Goal: Task Accomplishment & Management: Complete application form

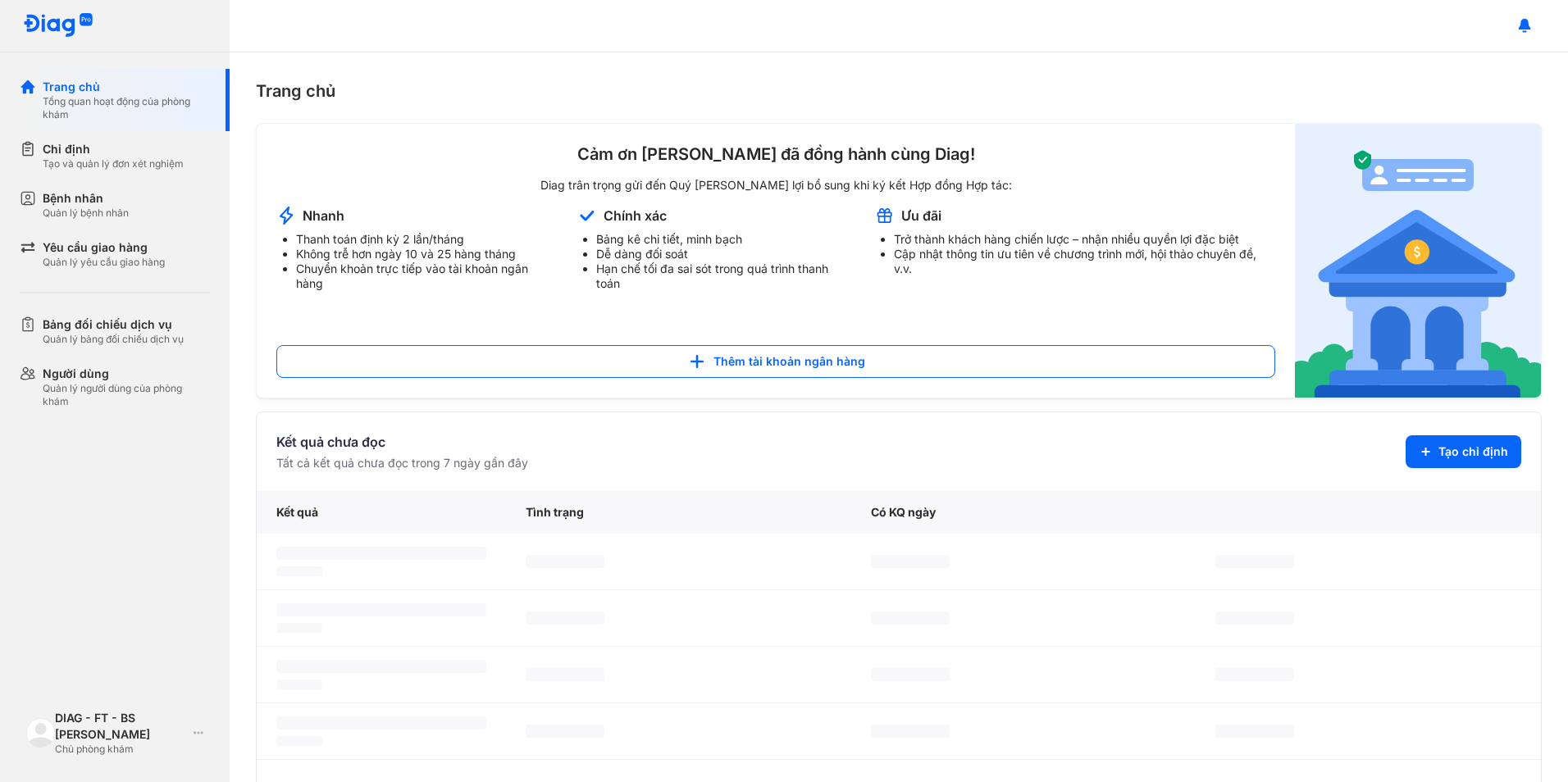
click at [126, 208] on div "Quản lý bệnh nhân" at bounding box center [86, 212] width 86 height 13
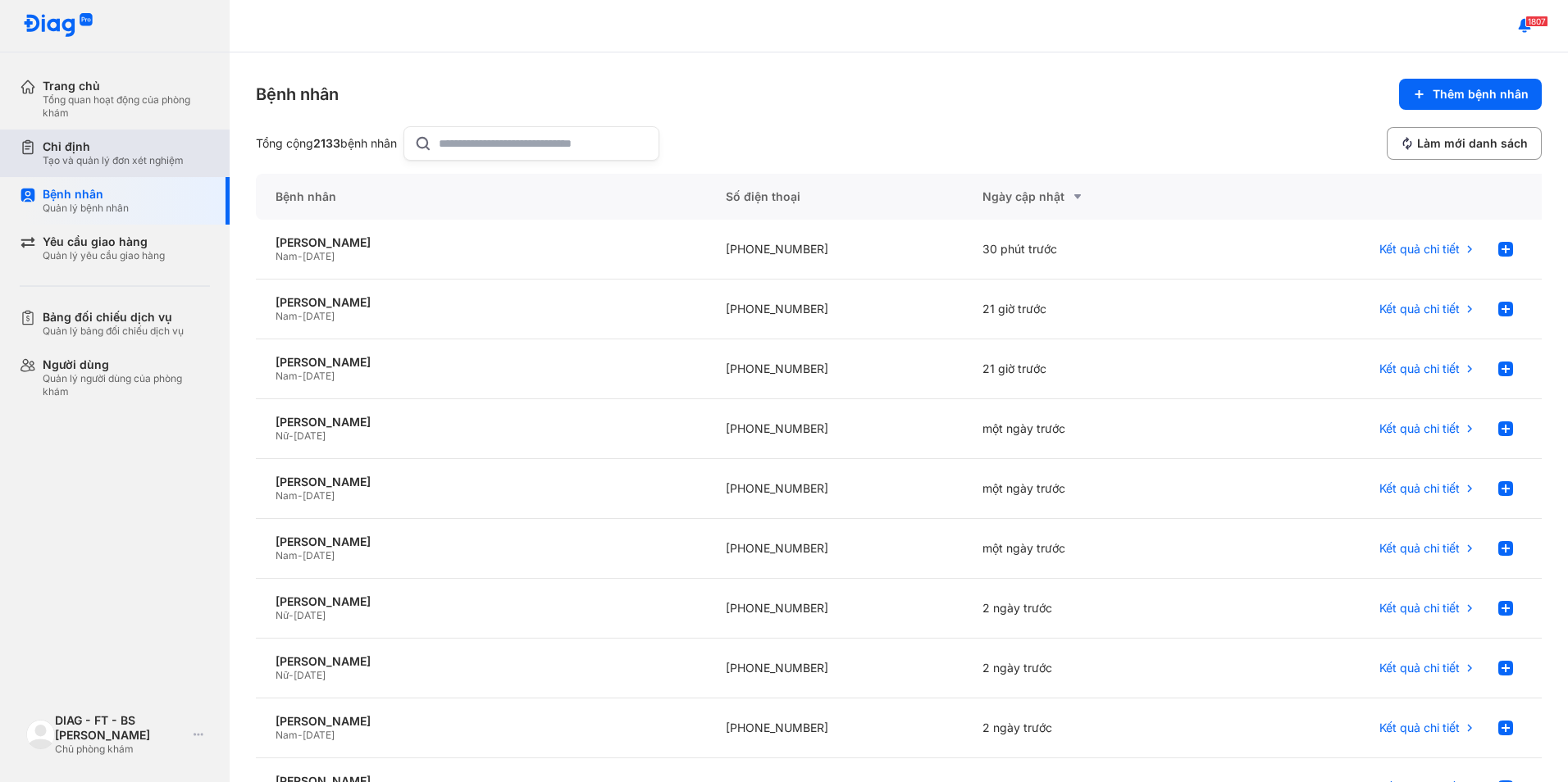
click at [123, 168] on div "Chỉ định Tạo và quản lý đơn xét nghiệm" at bounding box center [124, 153] width 210 height 48
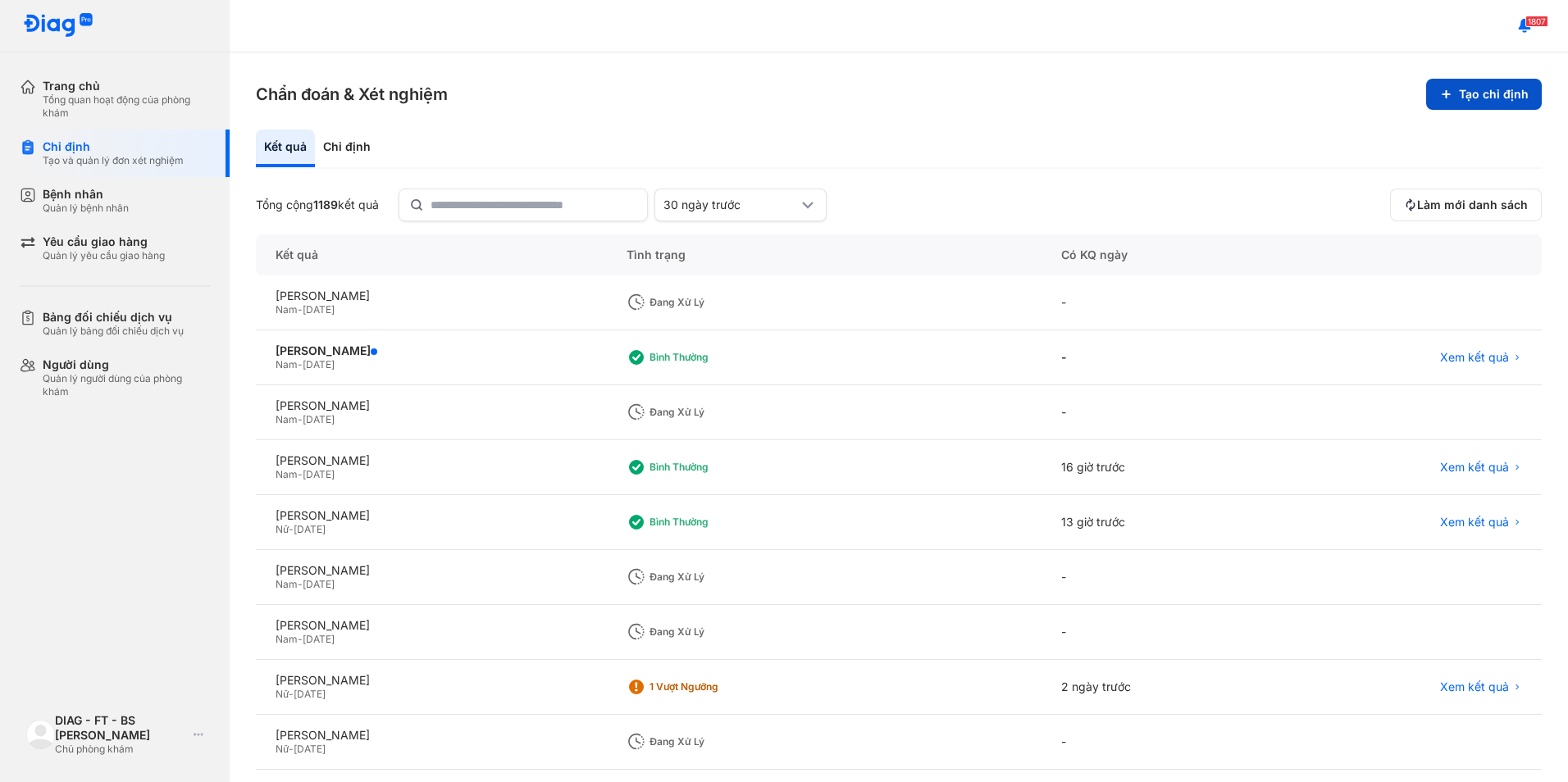
click at [1467, 98] on button "Tạo chỉ định" at bounding box center [1484, 95] width 115 height 31
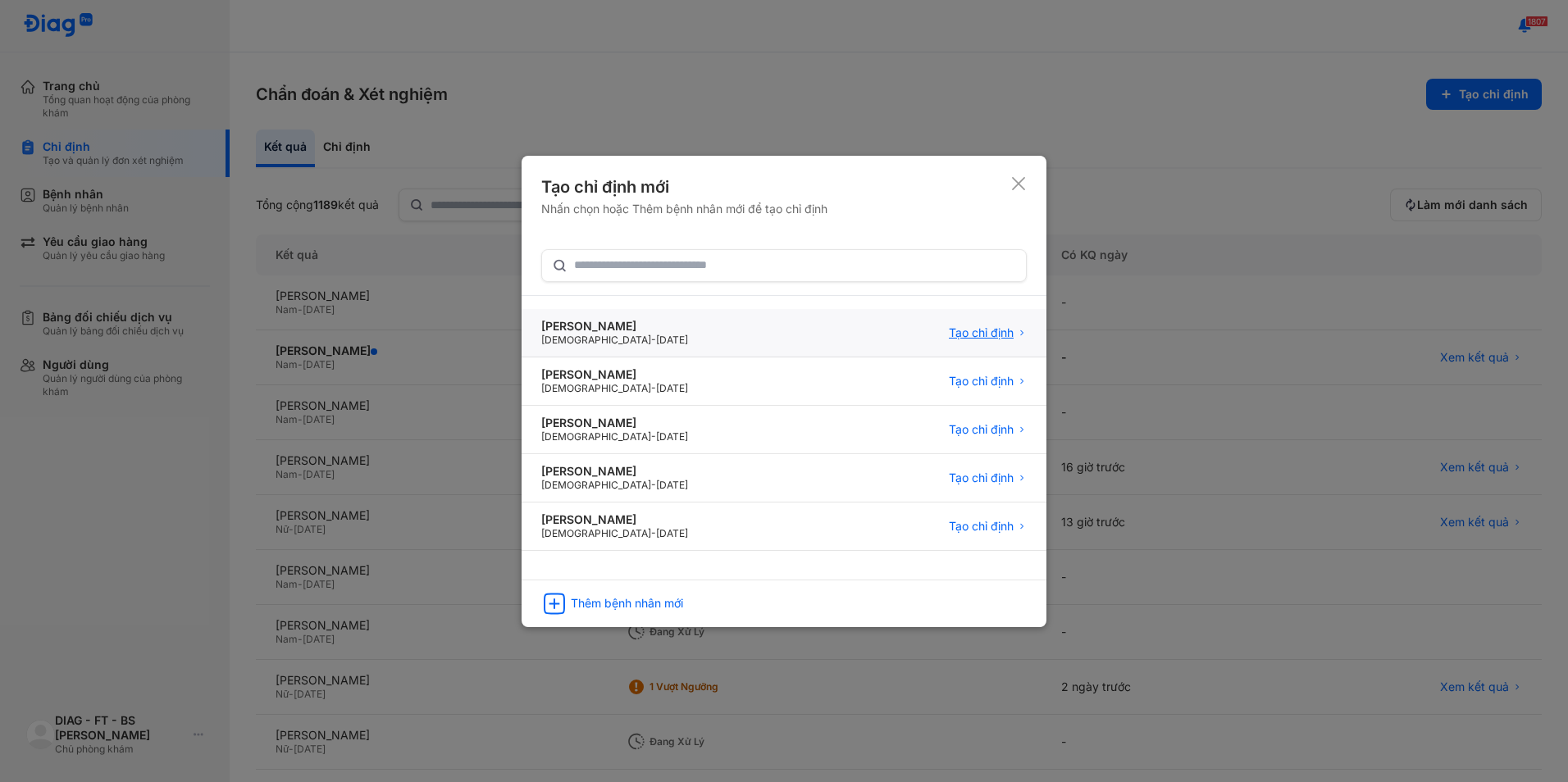
click at [967, 328] on span "Tạo chỉ định" at bounding box center [981, 332] width 65 height 15
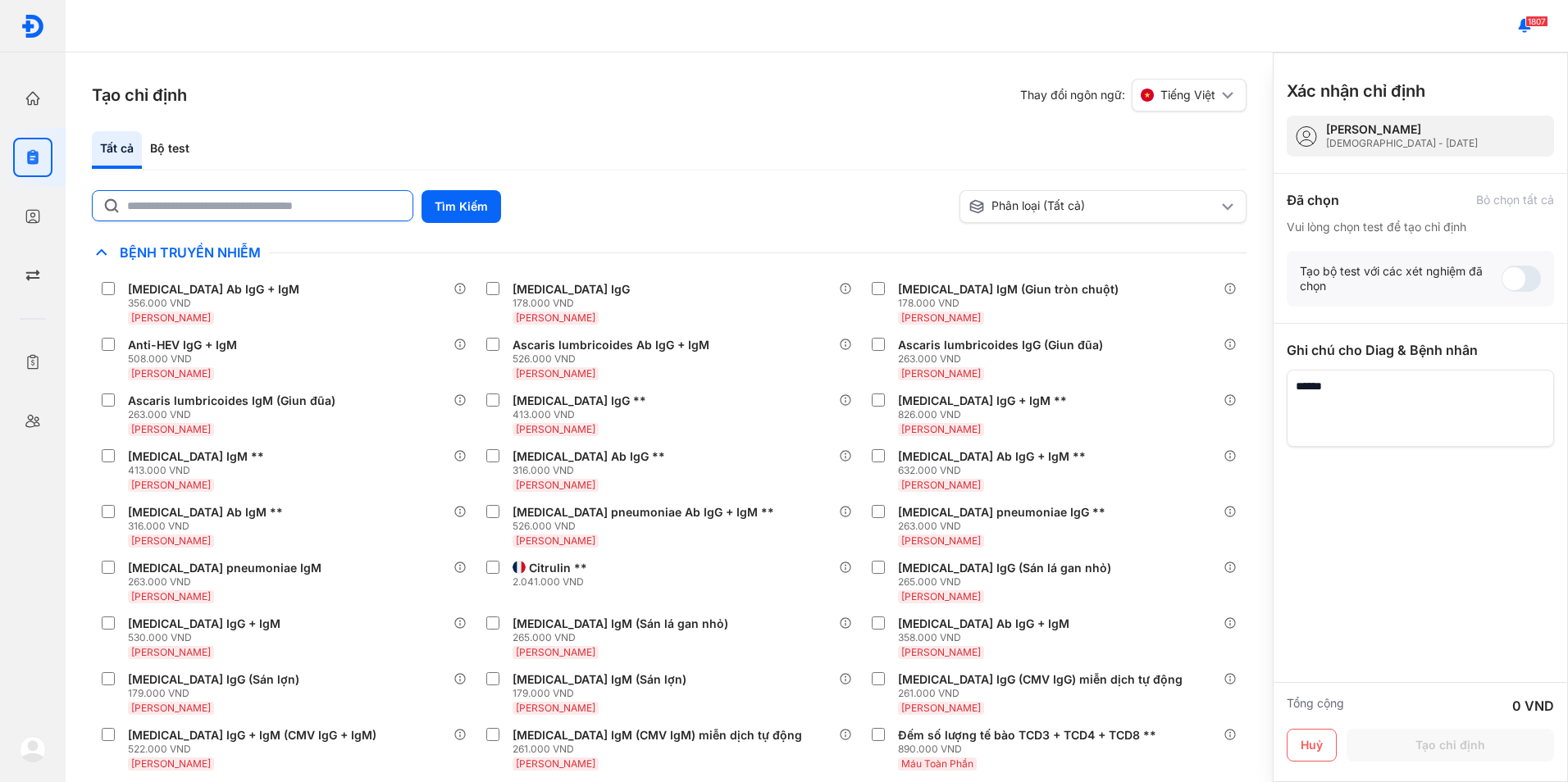
click at [389, 208] on input "text" at bounding box center [265, 205] width 276 height 29
click at [482, 211] on button "Tìm Kiếm" at bounding box center [460, 207] width 79 height 33
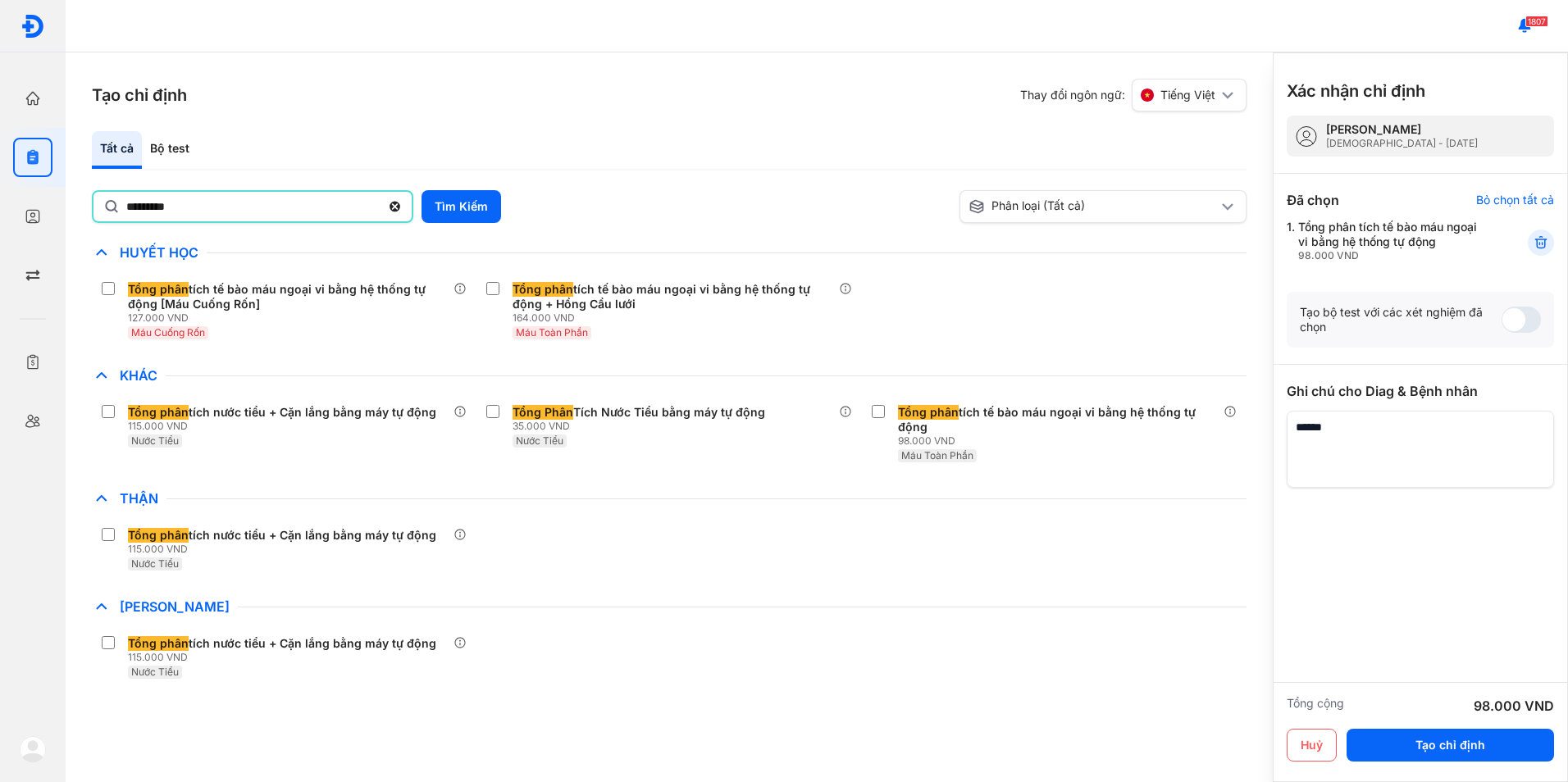
drag, startPoint x: 205, startPoint y: 203, endPoint x: 99, endPoint y: 202, distance: 106.0
click at [99, 202] on div "*********" at bounding box center [252, 207] width 322 height 33
click at [126, 202] on input "*********" at bounding box center [253, 206] width 254 height 29
click at [166, 151] on div "Bộ test" at bounding box center [169, 150] width 56 height 38
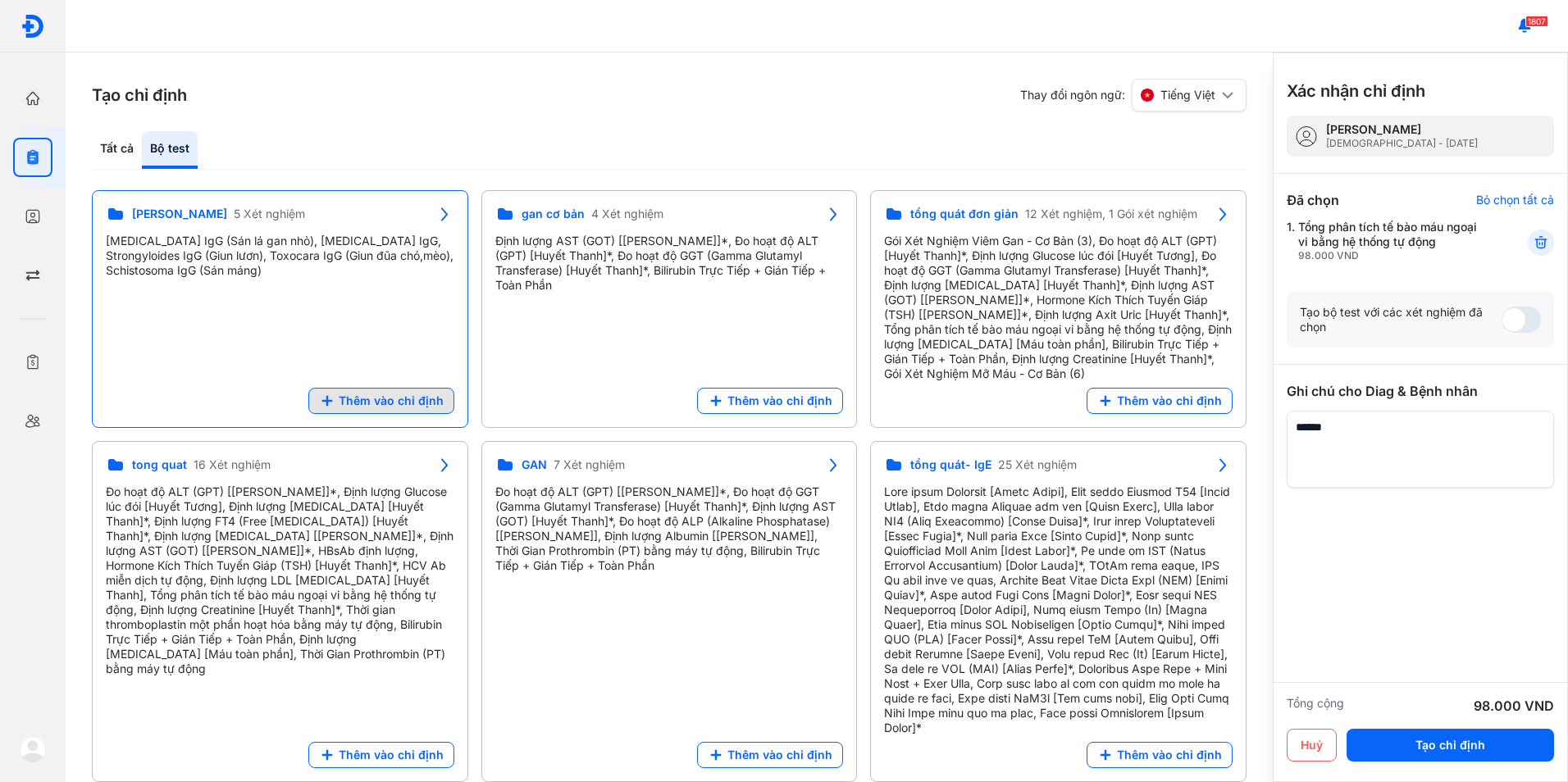
click at [419, 405] on span "Thêm vào chỉ định" at bounding box center [390, 401] width 105 height 15
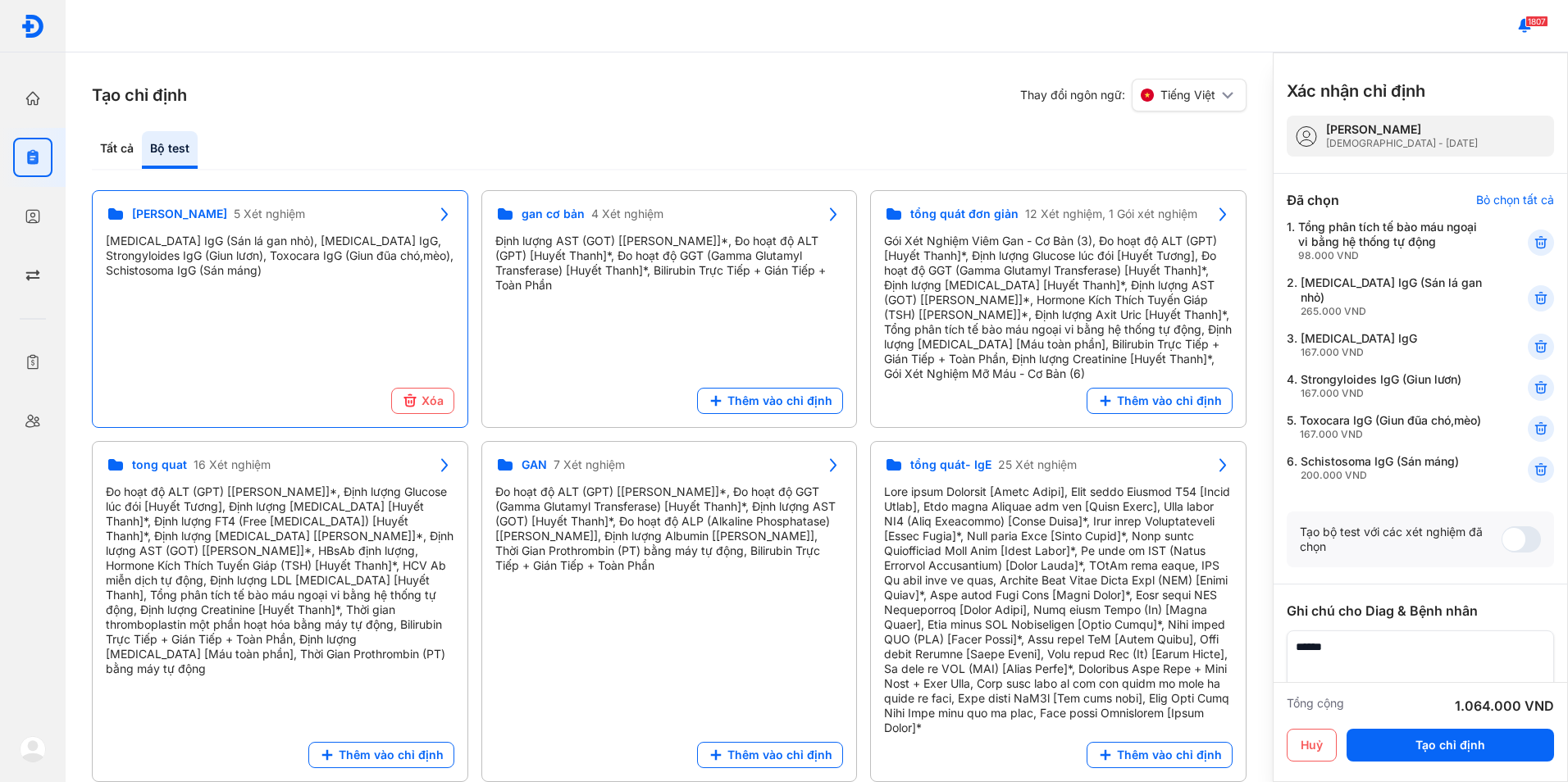
click at [142, 160] on div "Bộ test" at bounding box center [169, 150] width 56 height 38
click at [142, 156] on div "Tất cả" at bounding box center [169, 150] width 56 height 38
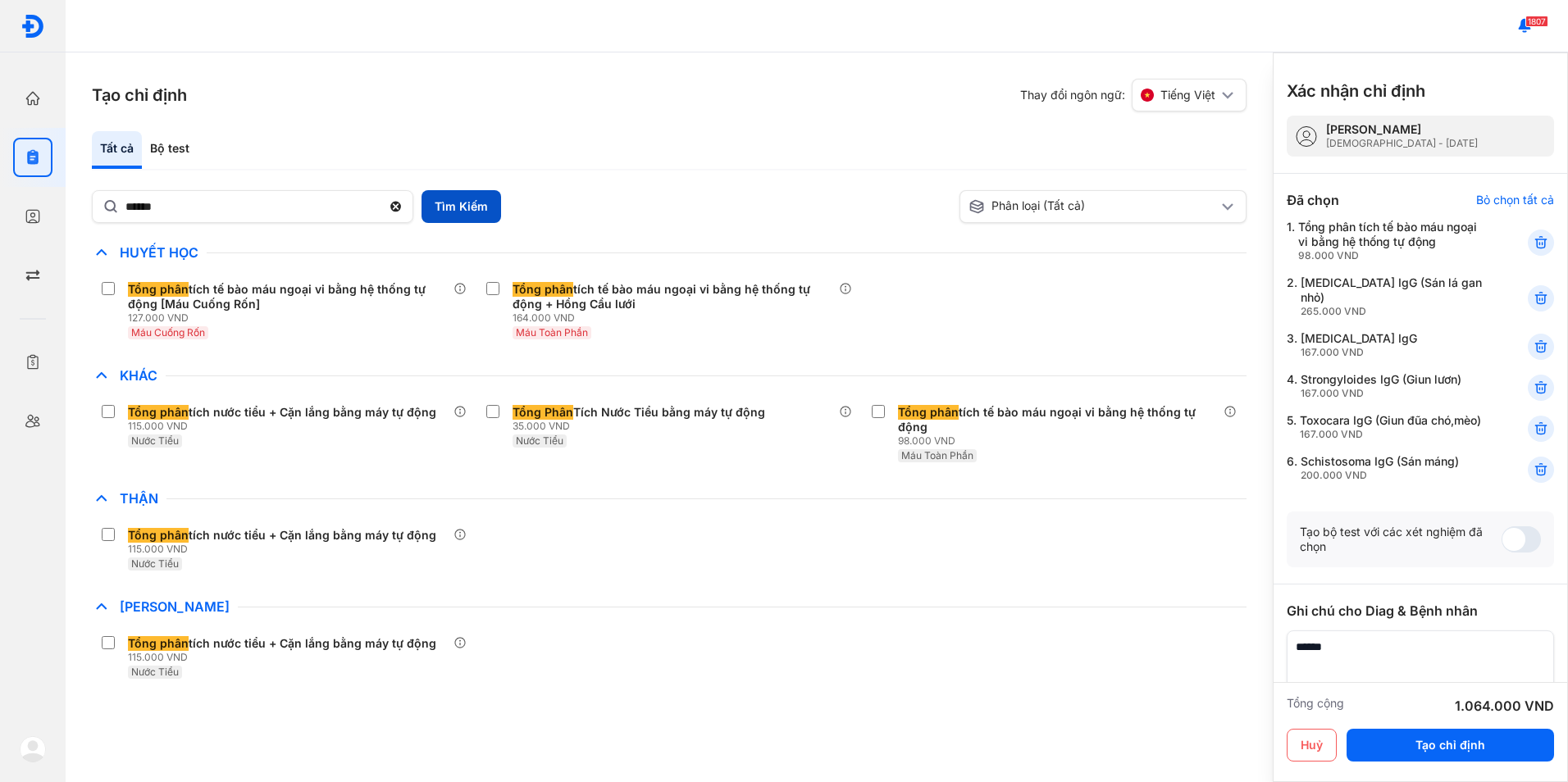
click at [471, 221] on button "Tìm Kiếm" at bounding box center [460, 207] width 79 height 33
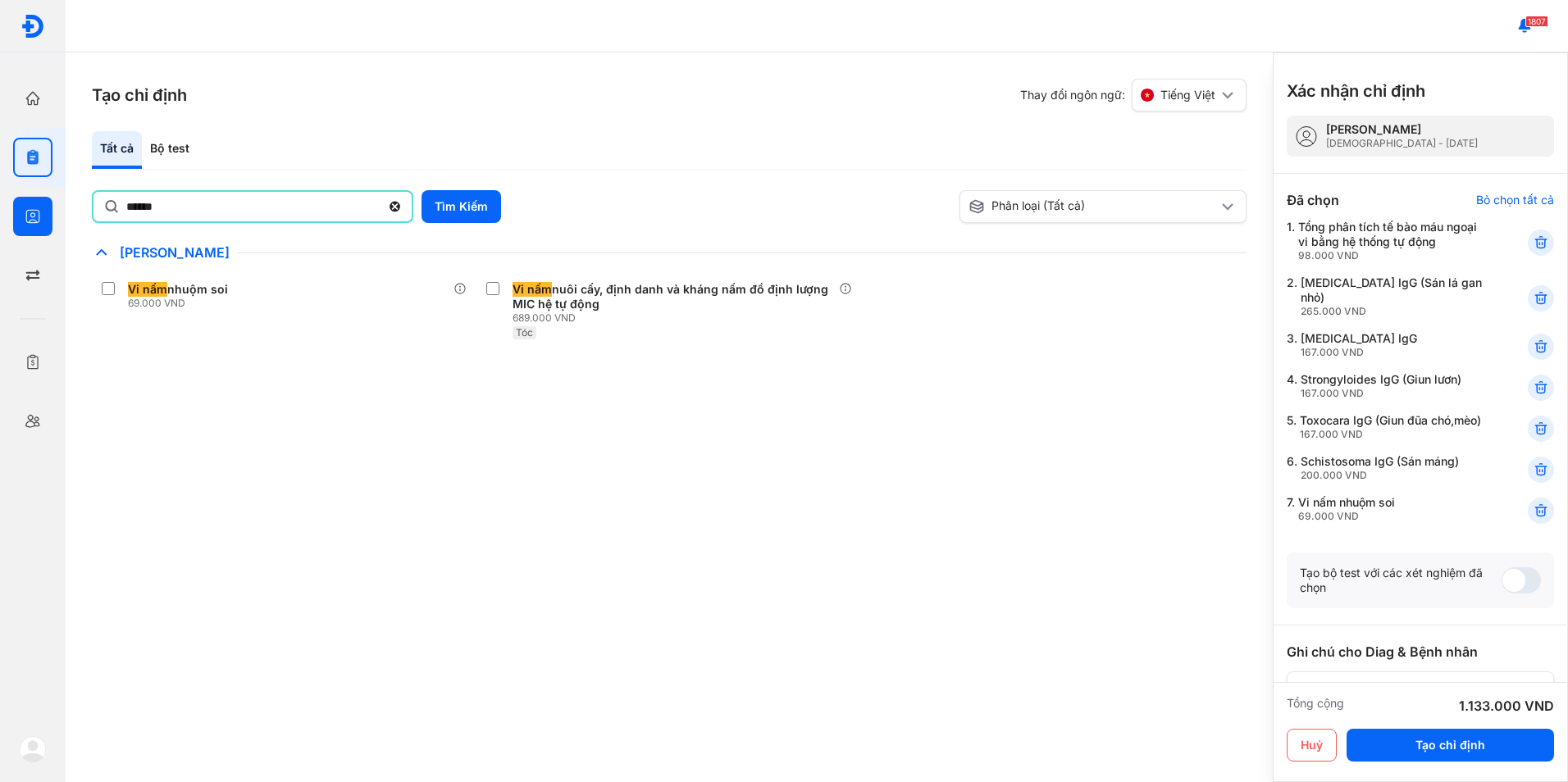
drag, startPoint x: 253, startPoint y: 215, endPoint x: 55, endPoint y: 223, distance: 198.2
click at [55, 223] on div "Trang chủ Tổng quan hoạt động của phòng khám Chỉ định Tạo và quản lý đơn xét ng…" at bounding box center [784, 391] width 1568 height 782
type input "*"
click at [465, 214] on button "Tìm Kiếm" at bounding box center [460, 207] width 79 height 33
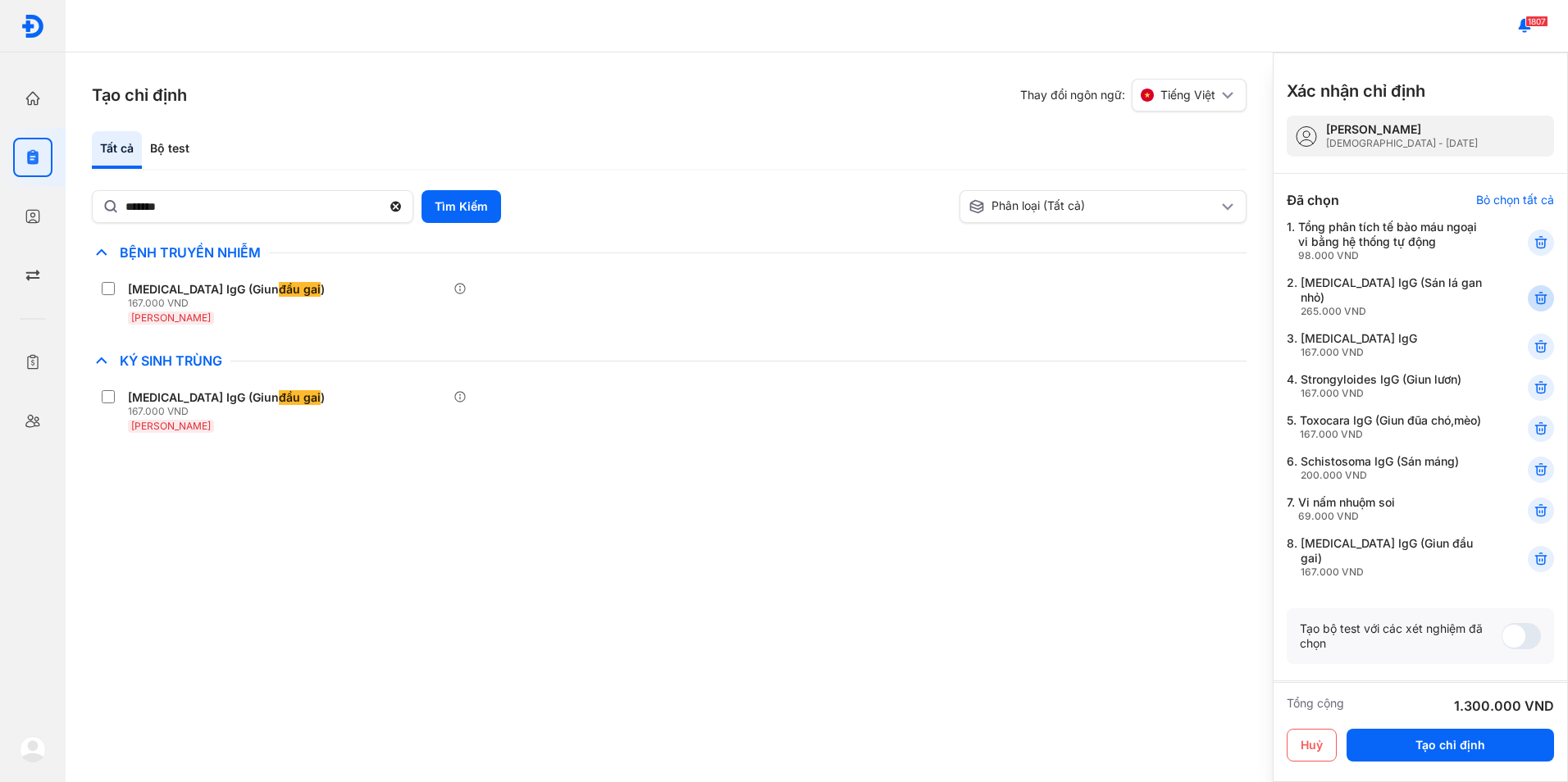
click at [1533, 297] on icon at bounding box center [1541, 298] width 17 height 17
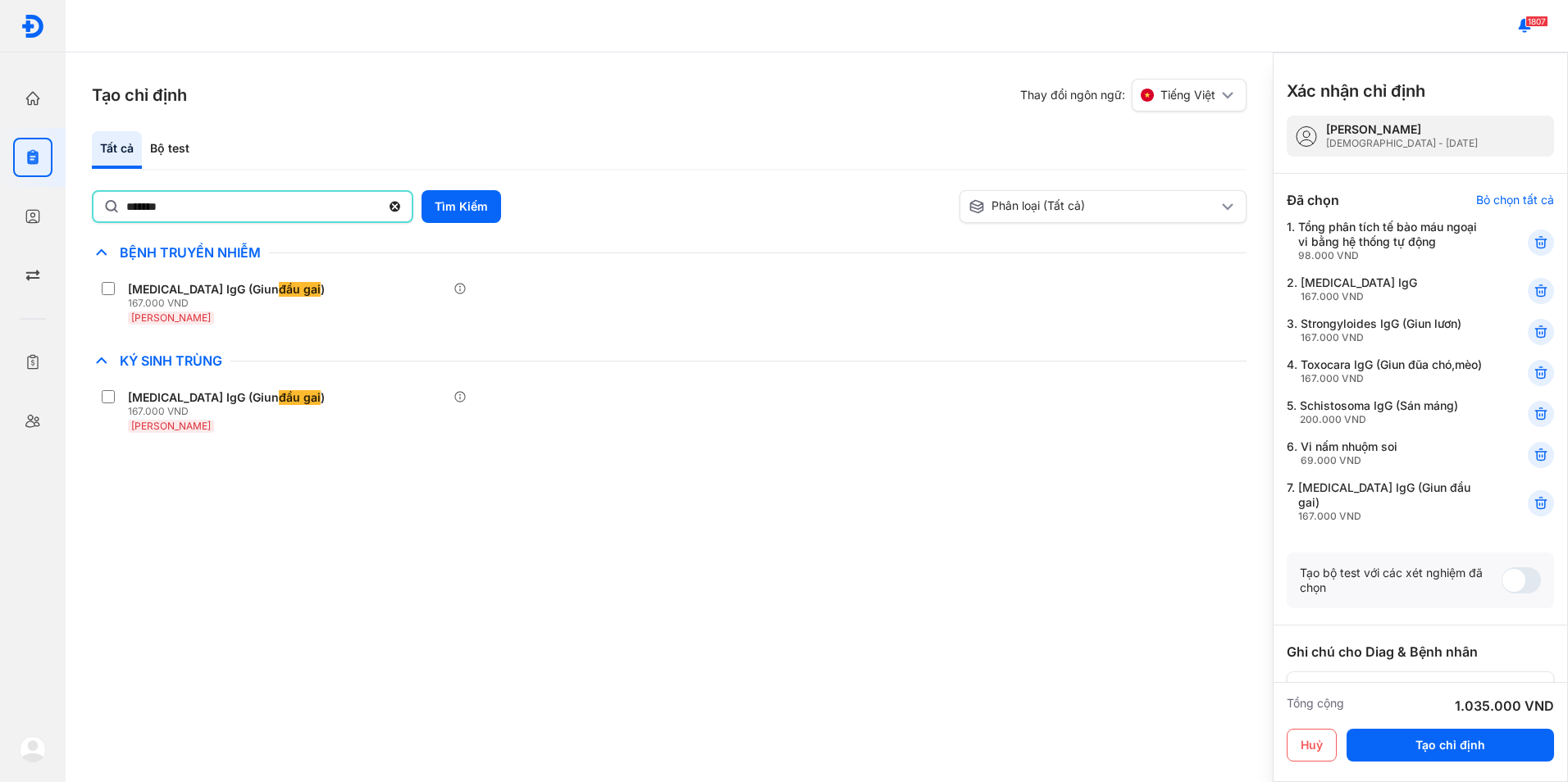
drag, startPoint x: 190, startPoint y: 211, endPoint x: 95, endPoint y: 211, distance: 95.0
click at [95, 211] on div "*******" at bounding box center [252, 207] width 322 height 33
click at [126, 211] on input "*******" at bounding box center [253, 206] width 254 height 29
type input "*****"
click at [473, 217] on button "Tìm Kiếm" at bounding box center [460, 207] width 79 height 33
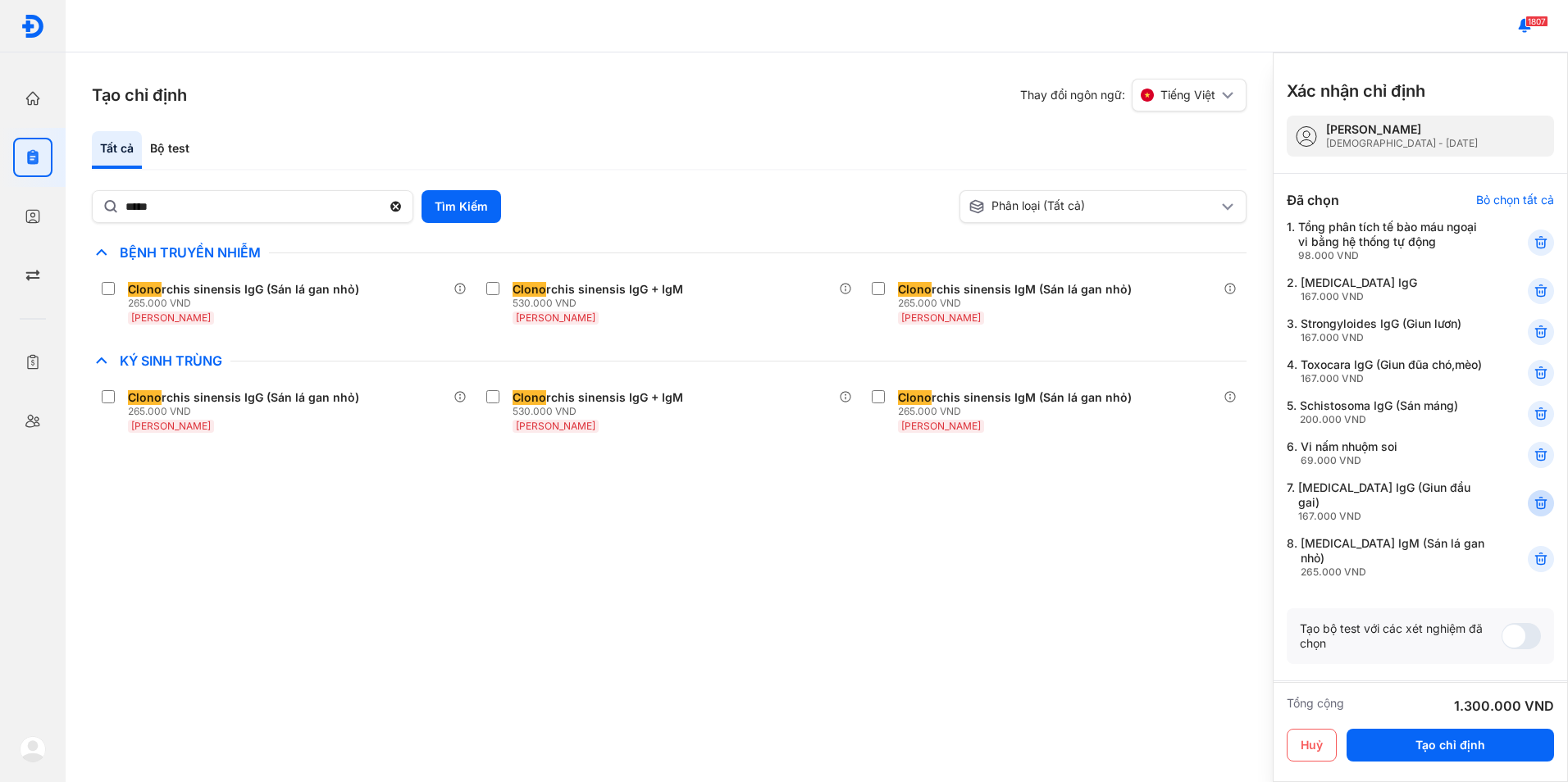
click at [1528, 516] on div at bounding box center [1541, 503] width 26 height 26
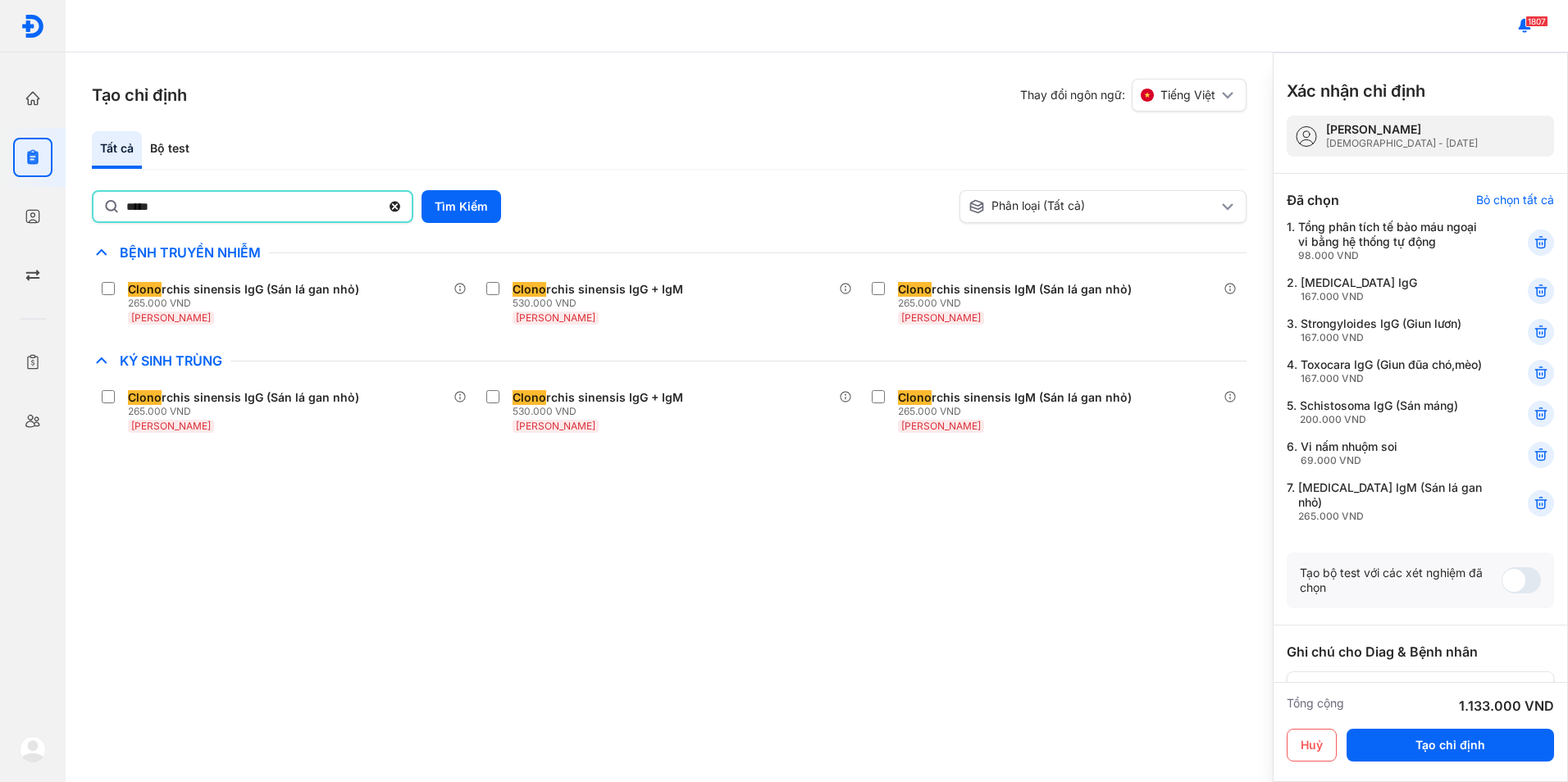
drag, startPoint x: 171, startPoint y: 211, endPoint x: 90, endPoint y: 219, distance: 81.4
click at [90, 219] on div "Tạo chỉ định Thay đổi ngôn ngữ: Tiếng Việt Tất cả Bộ test ***** Tìm Kiếm Phân l…" at bounding box center [669, 417] width 1207 height 730
click at [456, 205] on button "Tìm Kiếm" at bounding box center [460, 207] width 79 height 33
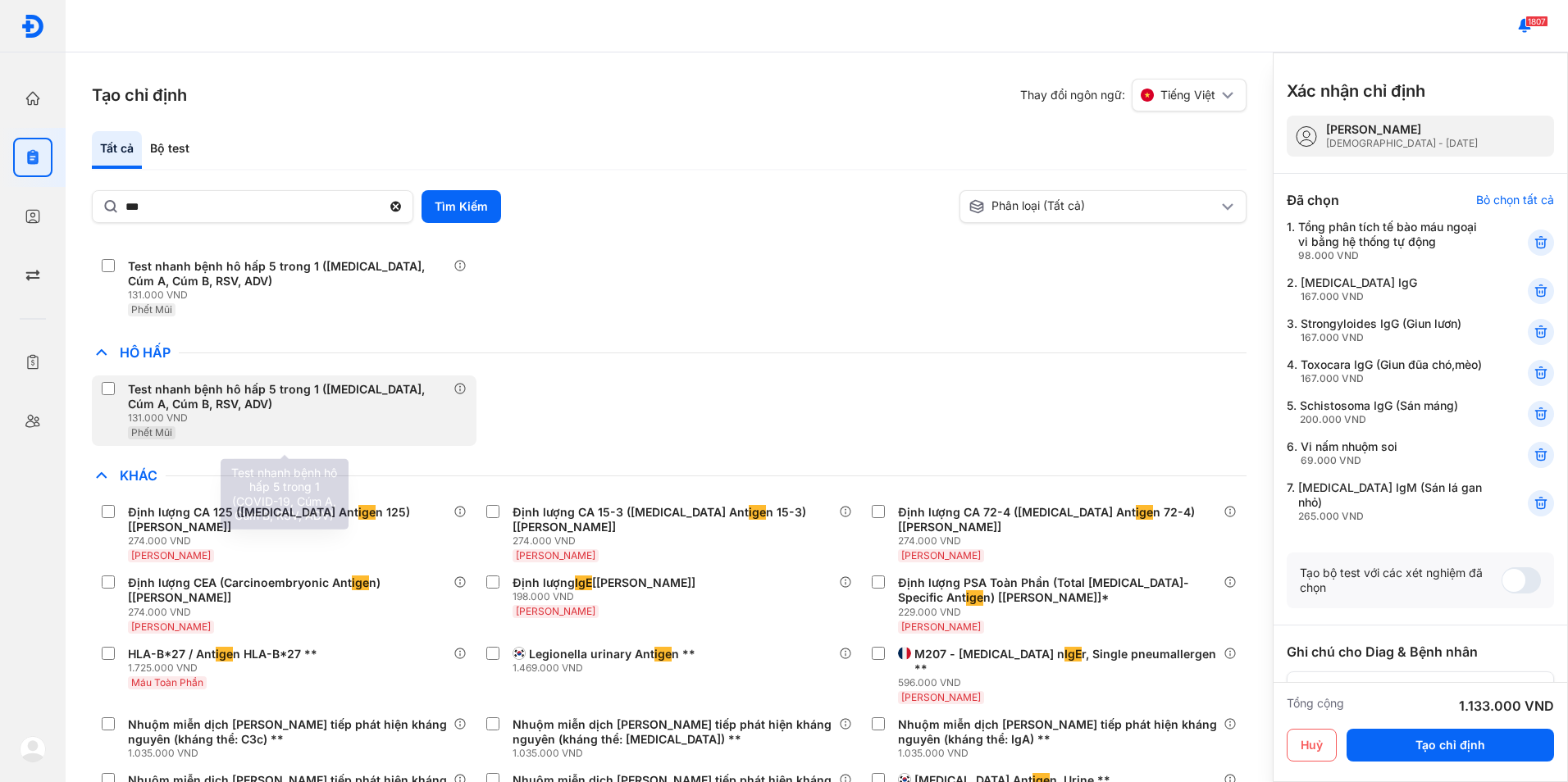
scroll to position [164, 0]
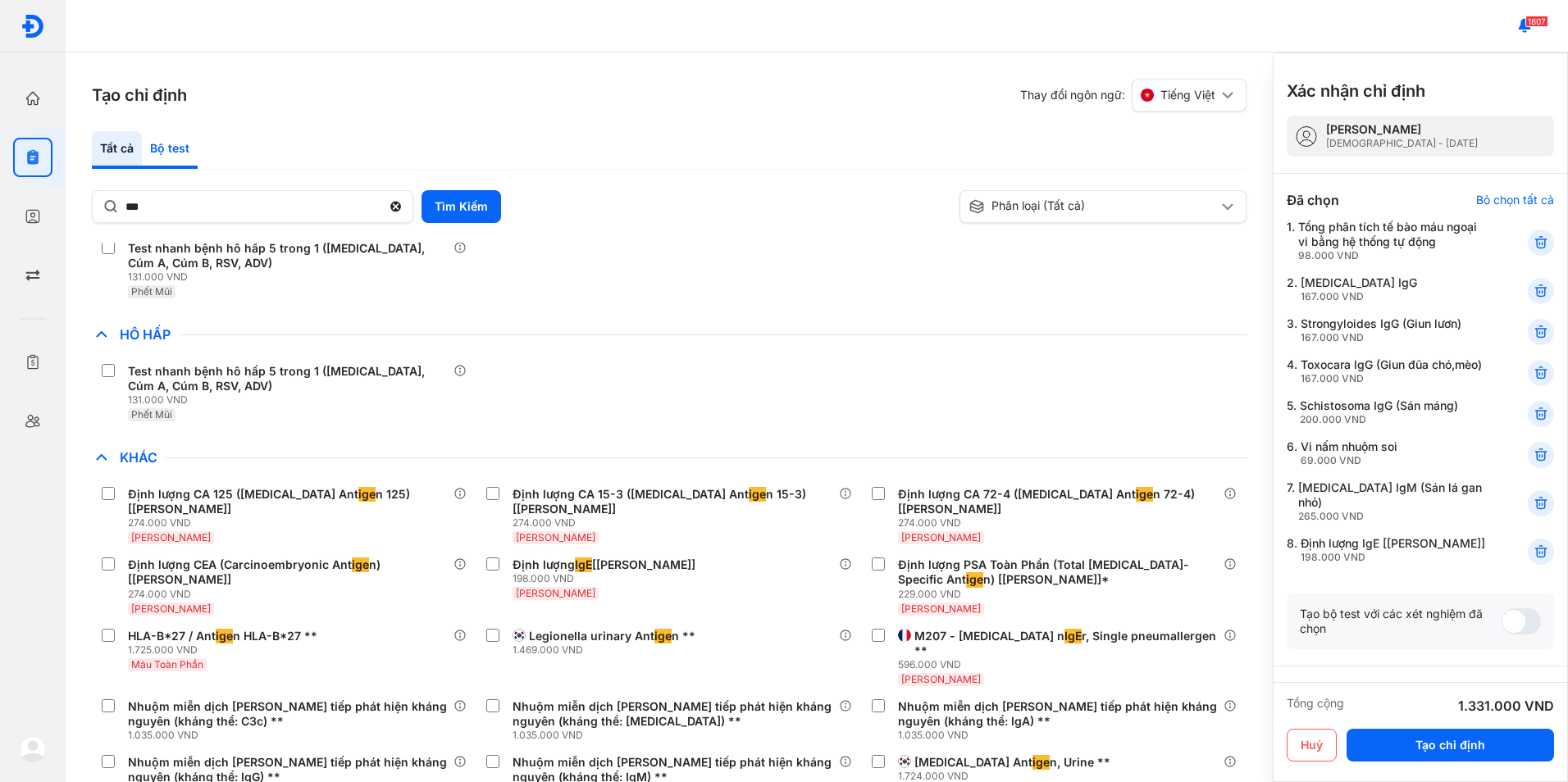
click at [164, 151] on div "Bộ test" at bounding box center [169, 150] width 56 height 38
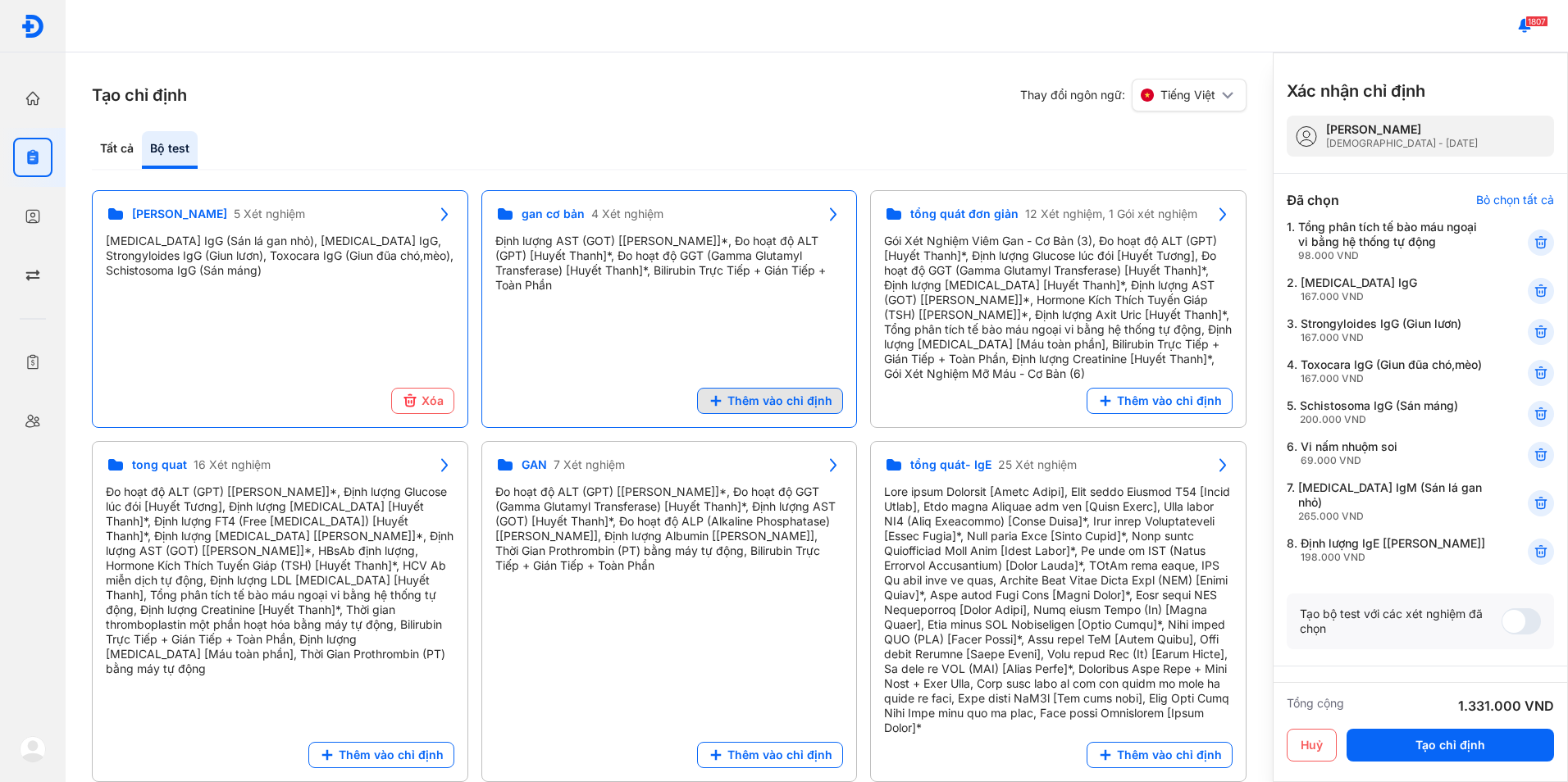
click at [776, 394] on span "Thêm vào chỉ định" at bounding box center [779, 401] width 105 height 15
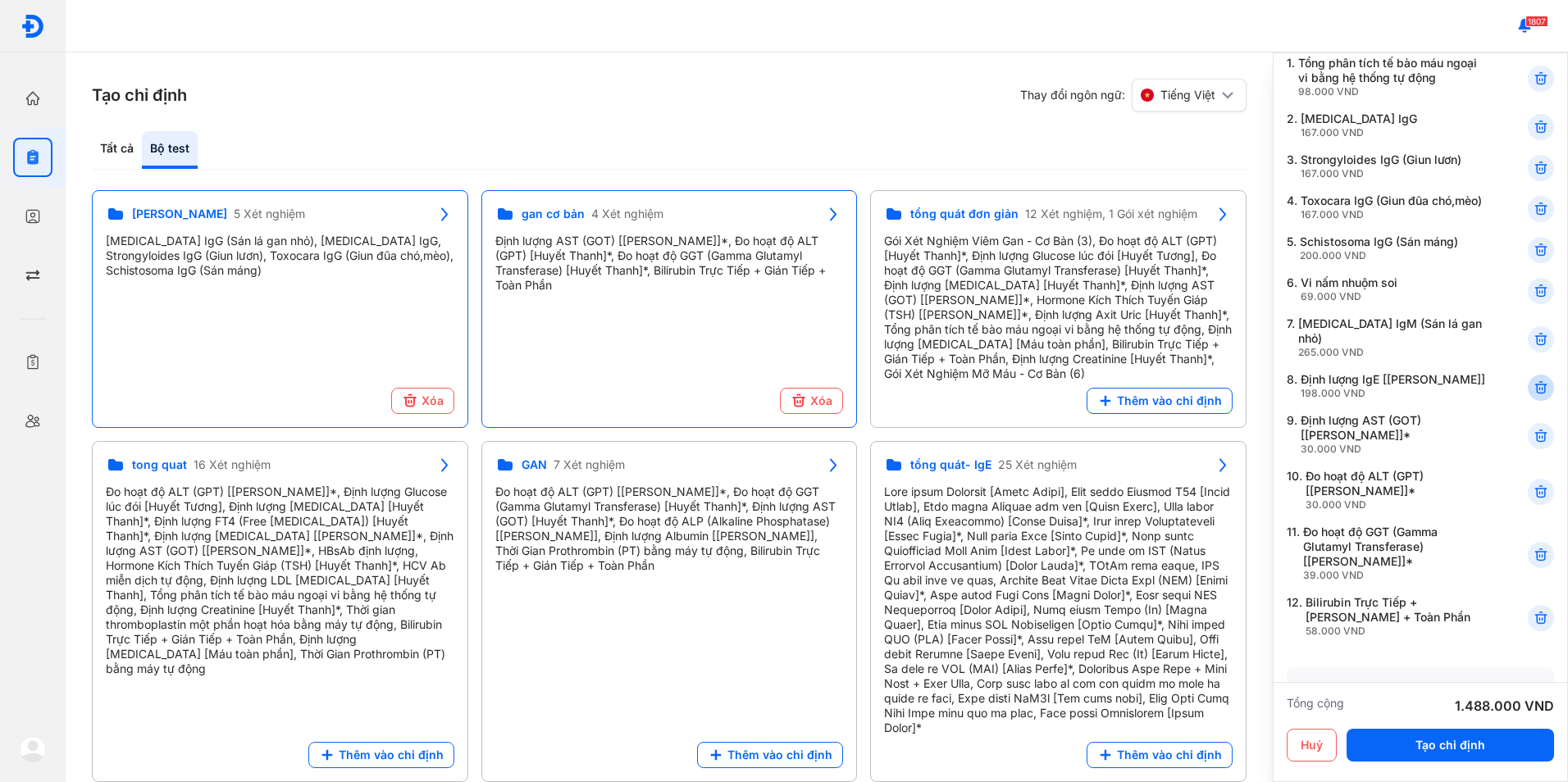
click at [1533, 396] on icon at bounding box center [1541, 387] width 17 height 17
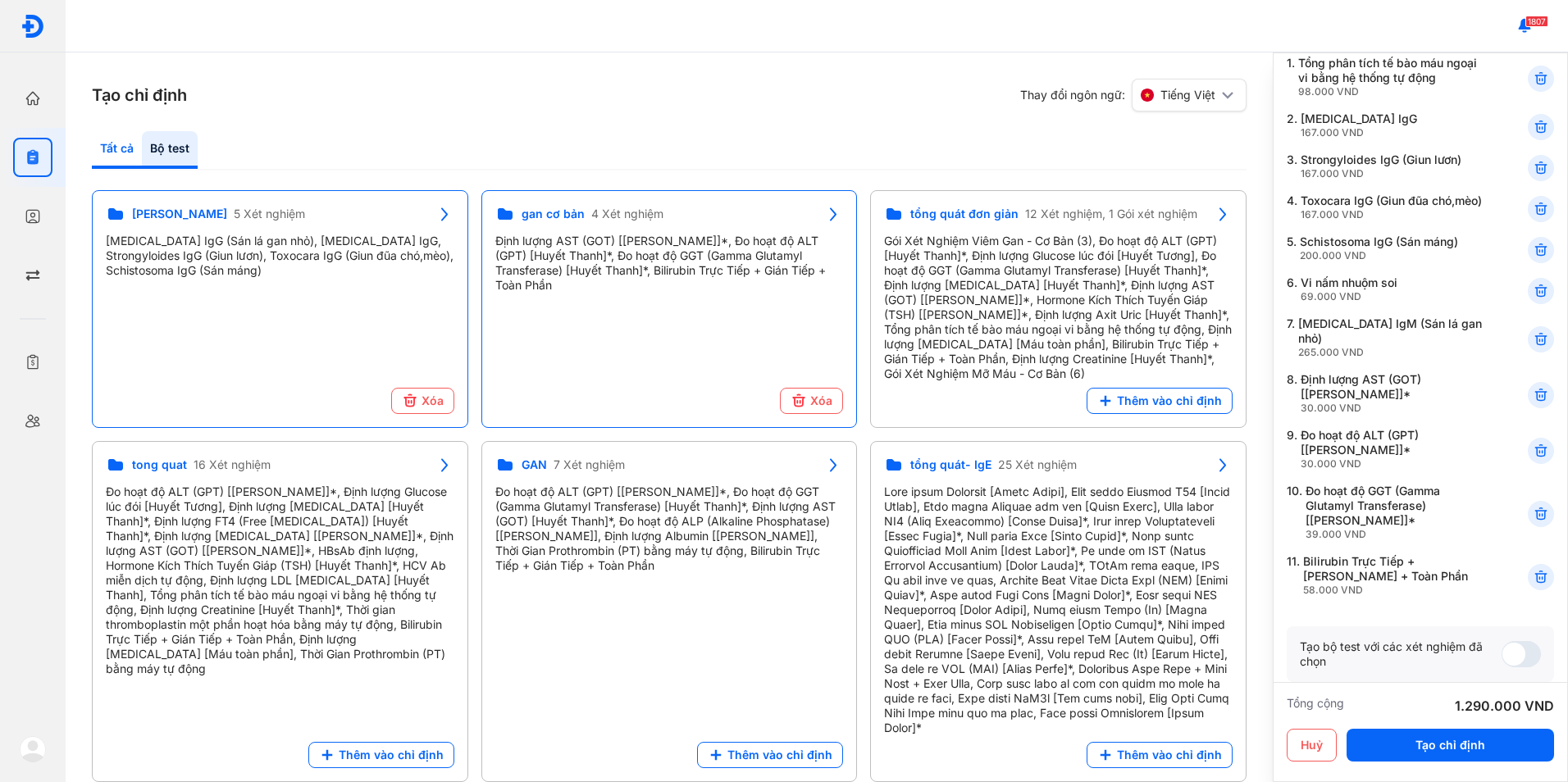
click at [142, 152] on div "Tất cả" at bounding box center [169, 150] width 56 height 38
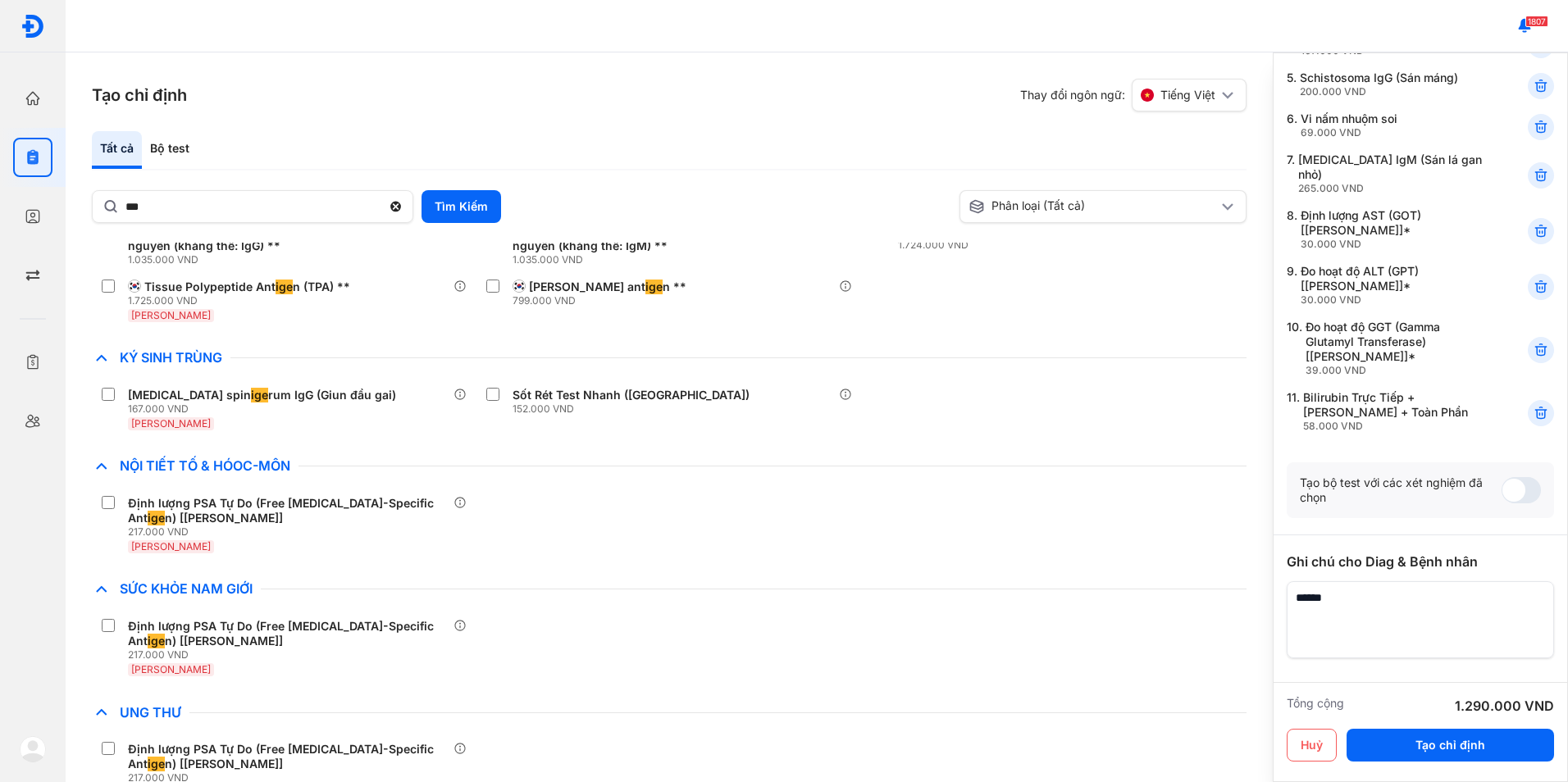
scroll to position [710, 0]
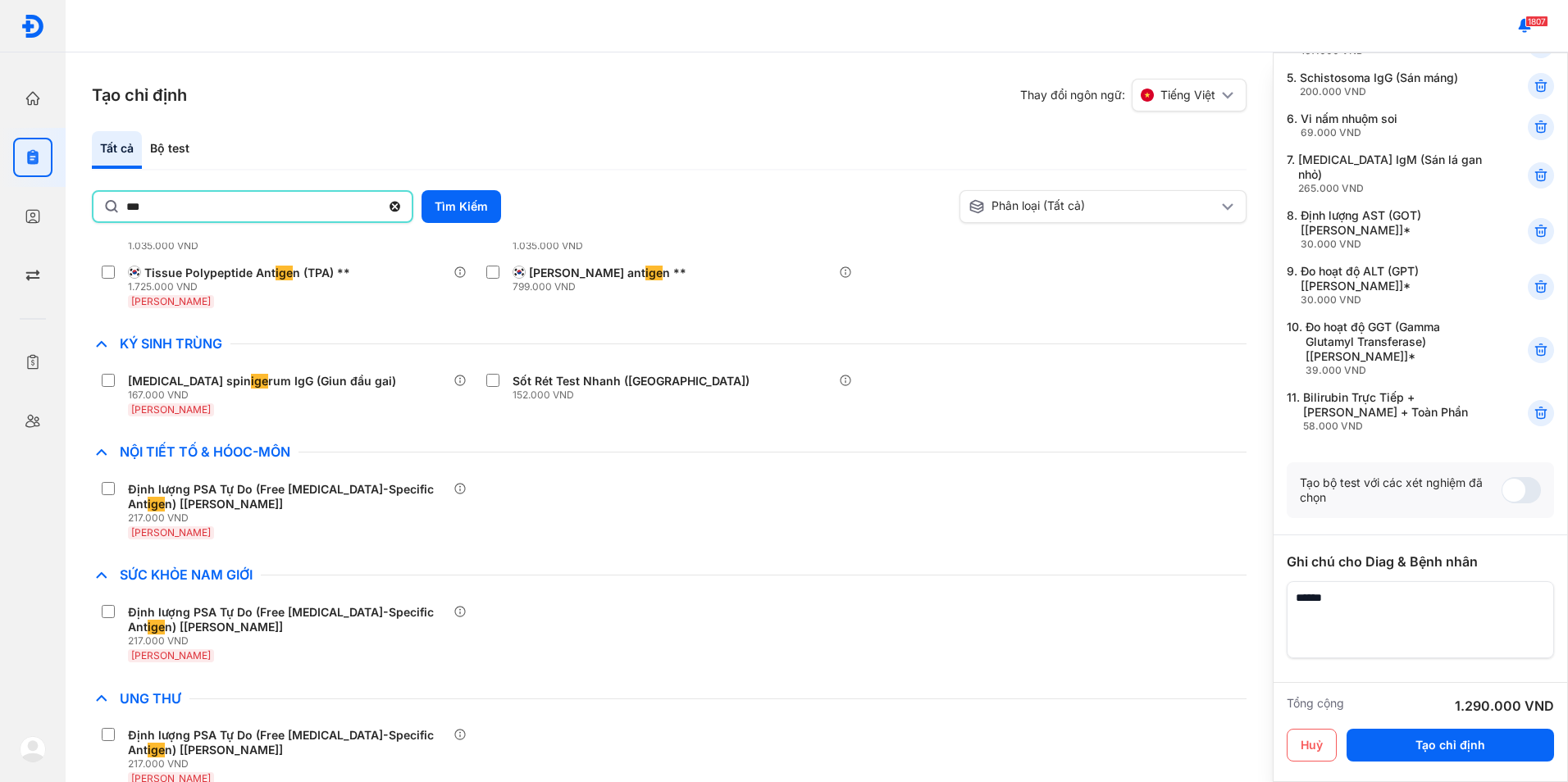
click at [109, 211] on div "***" at bounding box center [252, 207] width 322 height 33
click at [126, 211] on input "***" at bounding box center [253, 206] width 254 height 29
type input "*"
drag, startPoint x: 242, startPoint y: 219, endPoint x: 90, endPoint y: 216, distance: 152.0
click at [90, 216] on div "Tạo chỉ định Thay đổi ngôn ngữ: Tiếng Việt Tất cả Bộ test *** Tìm Kiếm Phân loạ…" at bounding box center [669, 417] width 1207 height 730
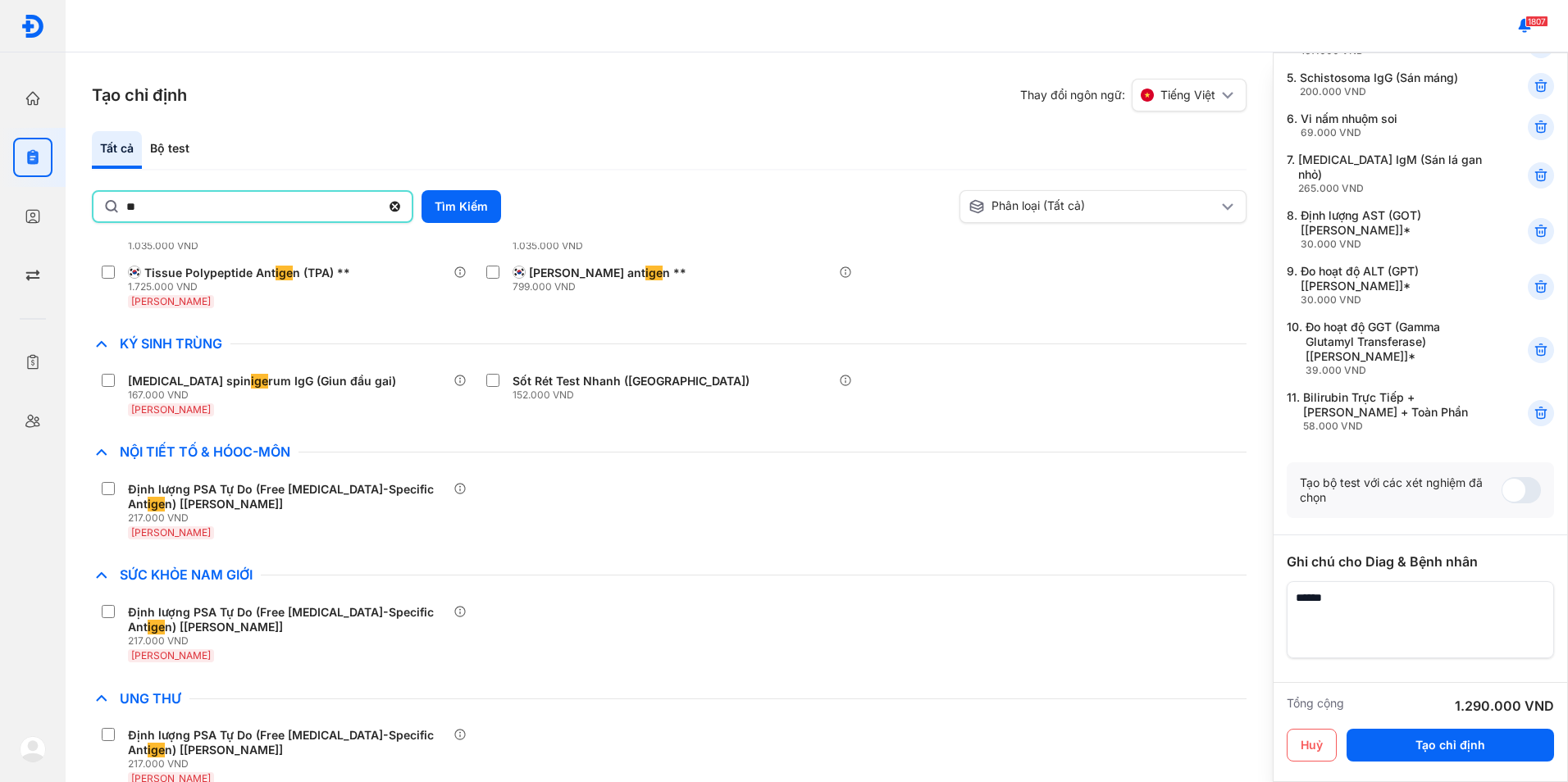
type input "*"
click at [486, 209] on button "Tìm Kiếm" at bounding box center [460, 207] width 79 height 33
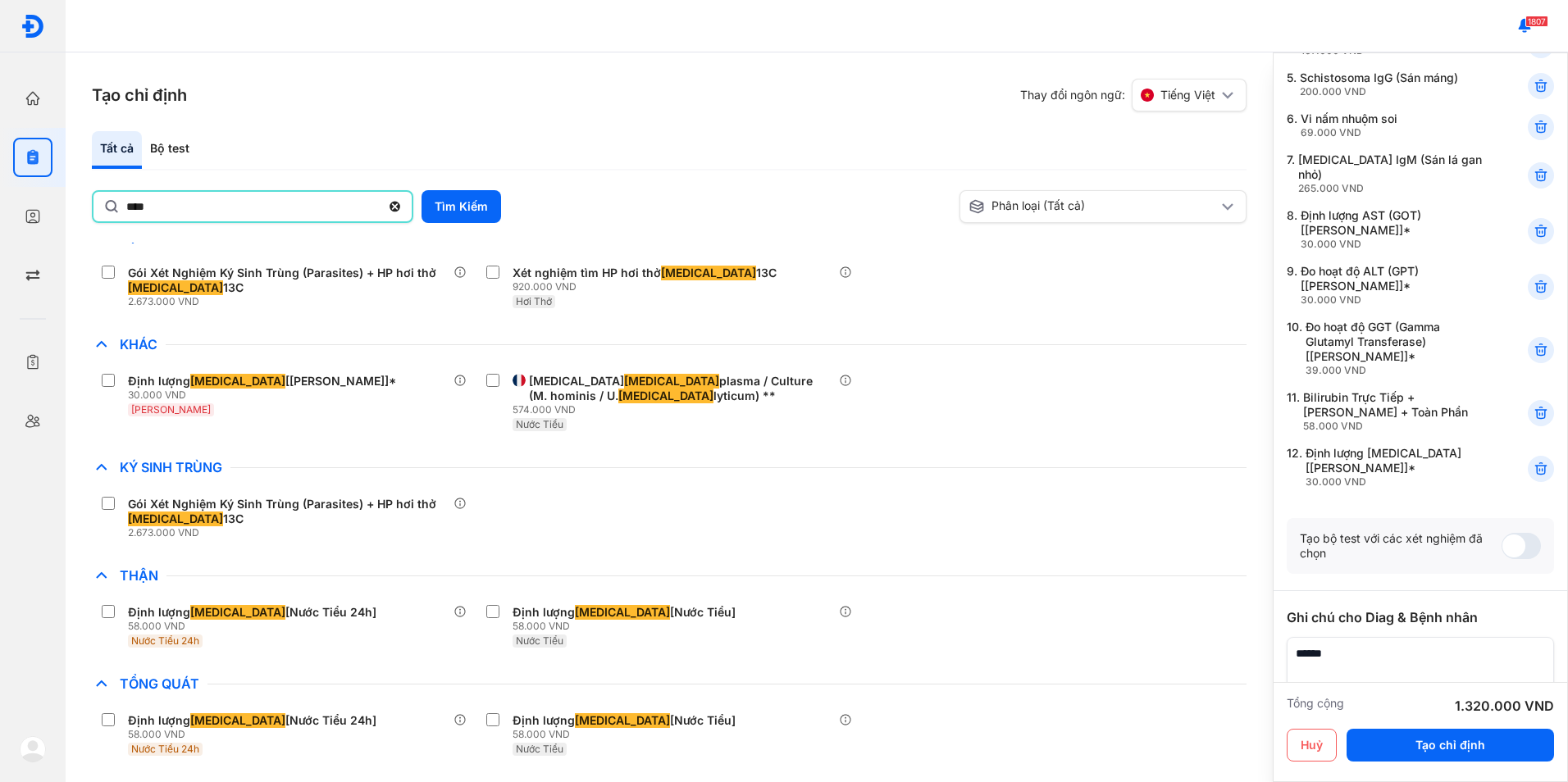
drag, startPoint x: 160, startPoint y: 216, endPoint x: 86, endPoint y: 211, distance: 74.2
click at [86, 211] on div "Tạo chỉ định Thay đổi ngôn ngữ: Tiếng Việt Tất cả Bộ test **** Tìm Kiếm Phân lo…" at bounding box center [669, 417] width 1207 height 730
type input "****"
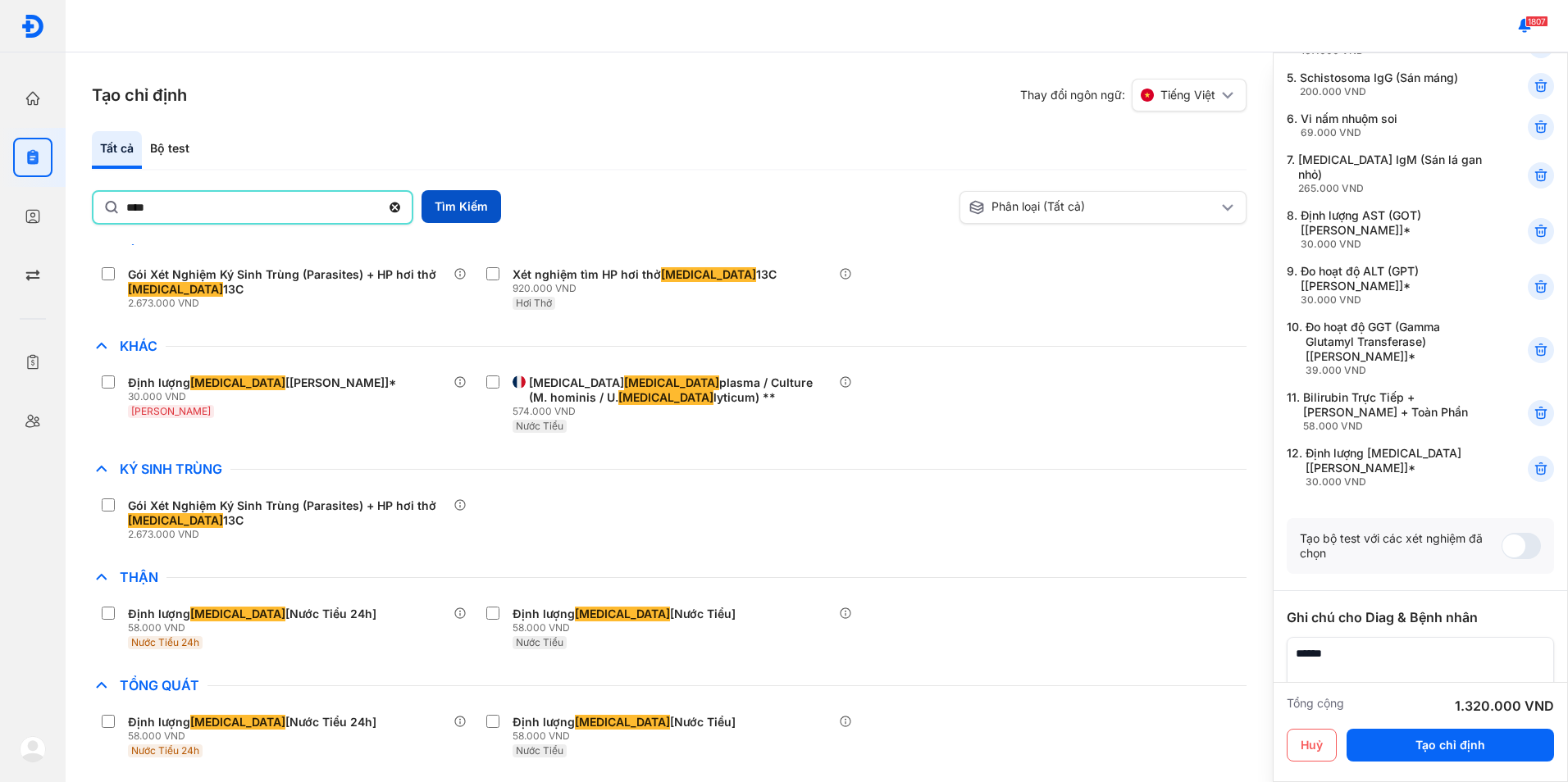
click at [445, 202] on button "Tìm Kiếm" at bounding box center [460, 207] width 79 height 33
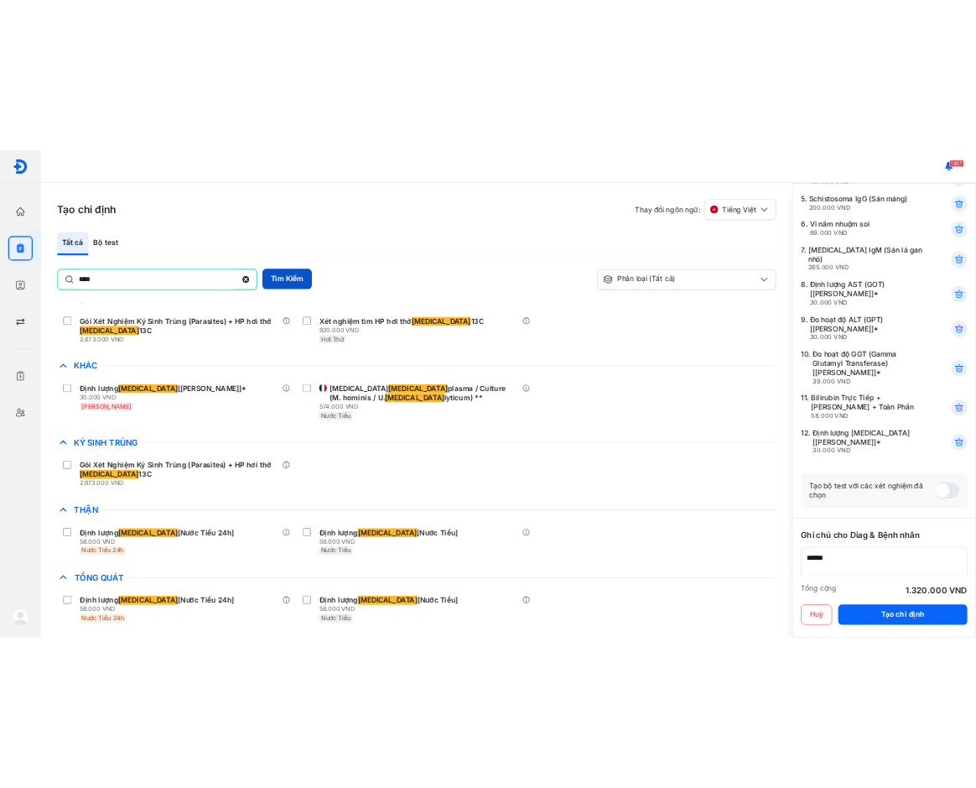
scroll to position [0, 0]
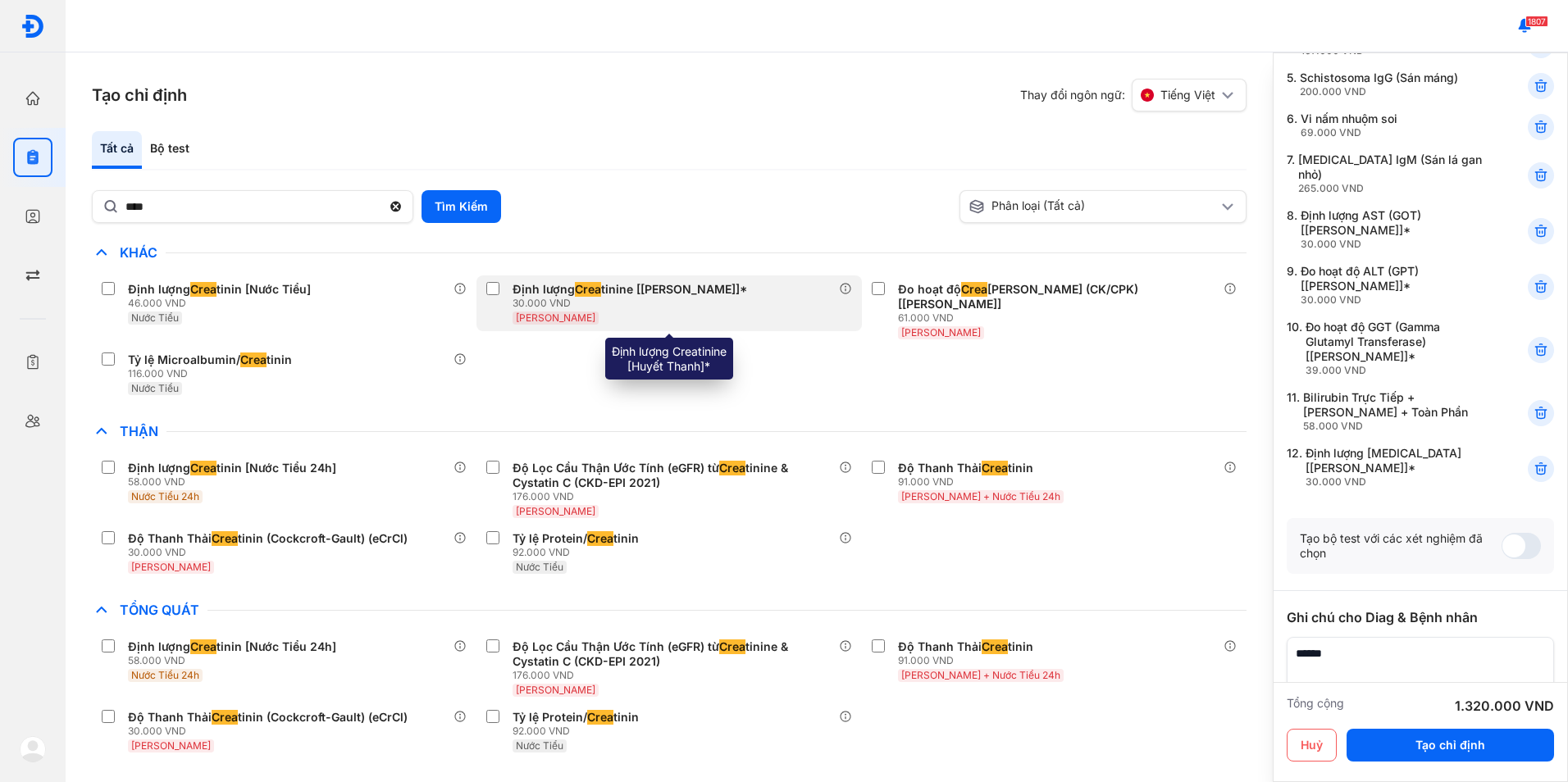
click at [485, 288] on div "Định lượng Crea tinine [Huyết Thanh]* 30.000 VND Huyết Thanh" at bounding box center [668, 303] width 384 height 56
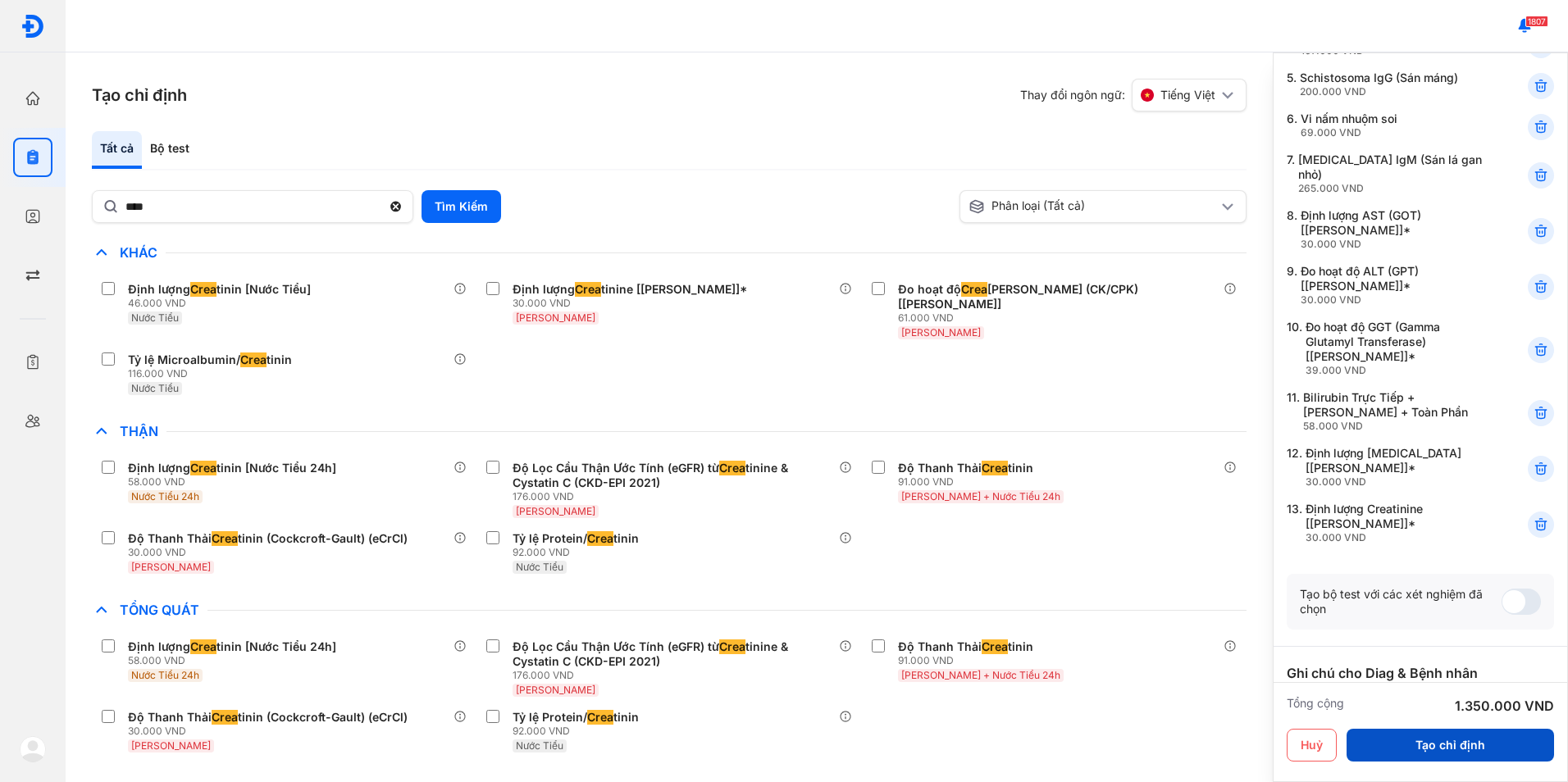
click at [1489, 743] on button "Tạo chỉ định" at bounding box center [1450, 746] width 207 height 33
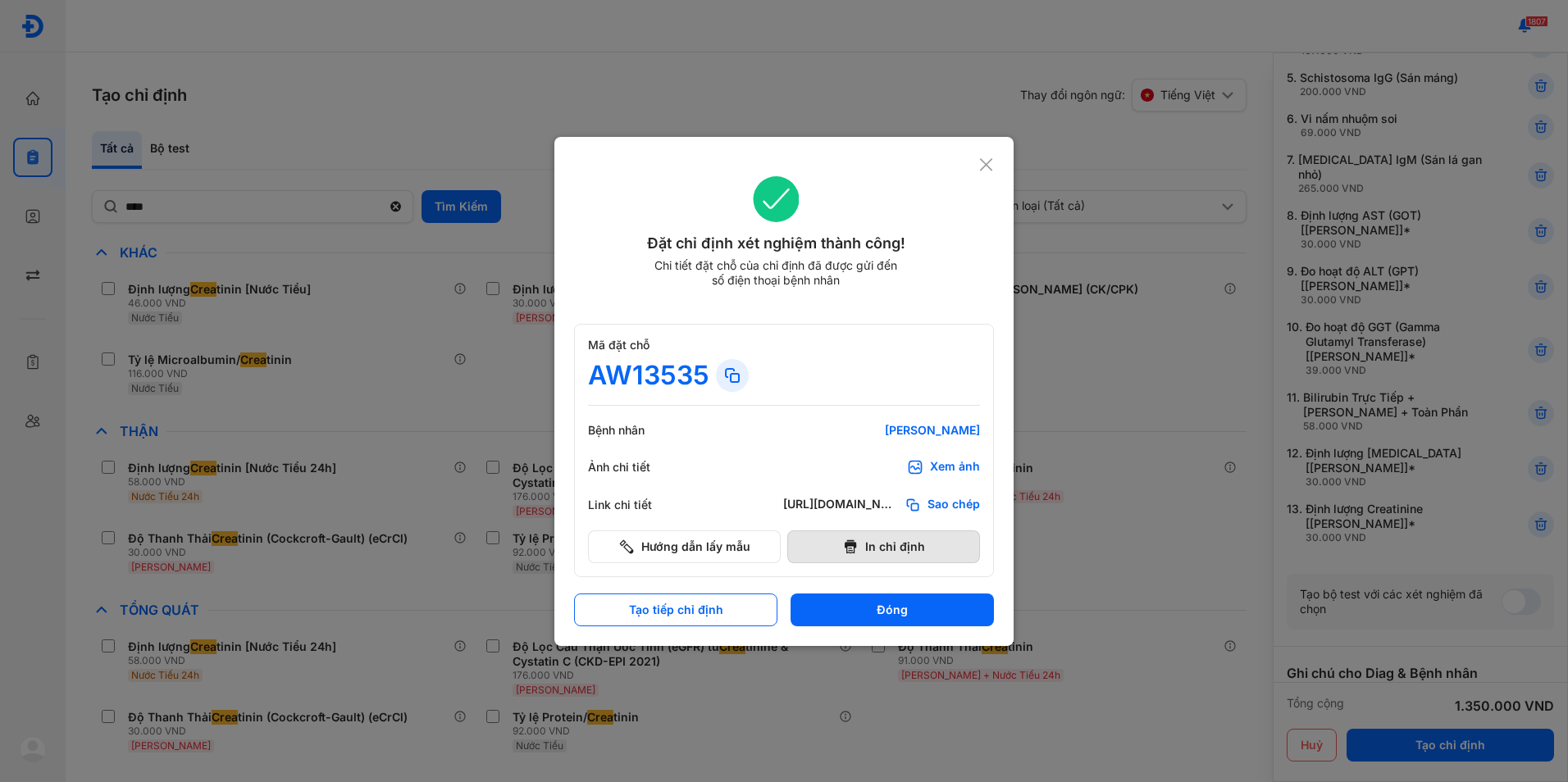
click at [866, 538] on button "In chỉ định" at bounding box center [883, 547] width 193 height 33
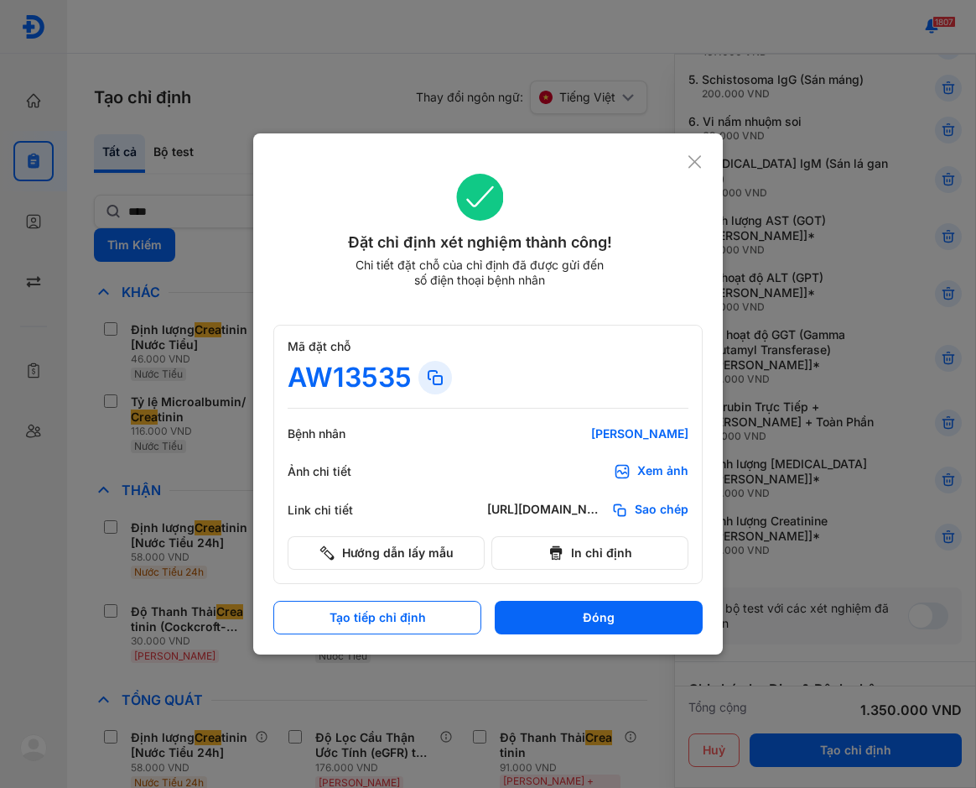
click at [697, 158] on icon at bounding box center [695, 162] width 16 height 17
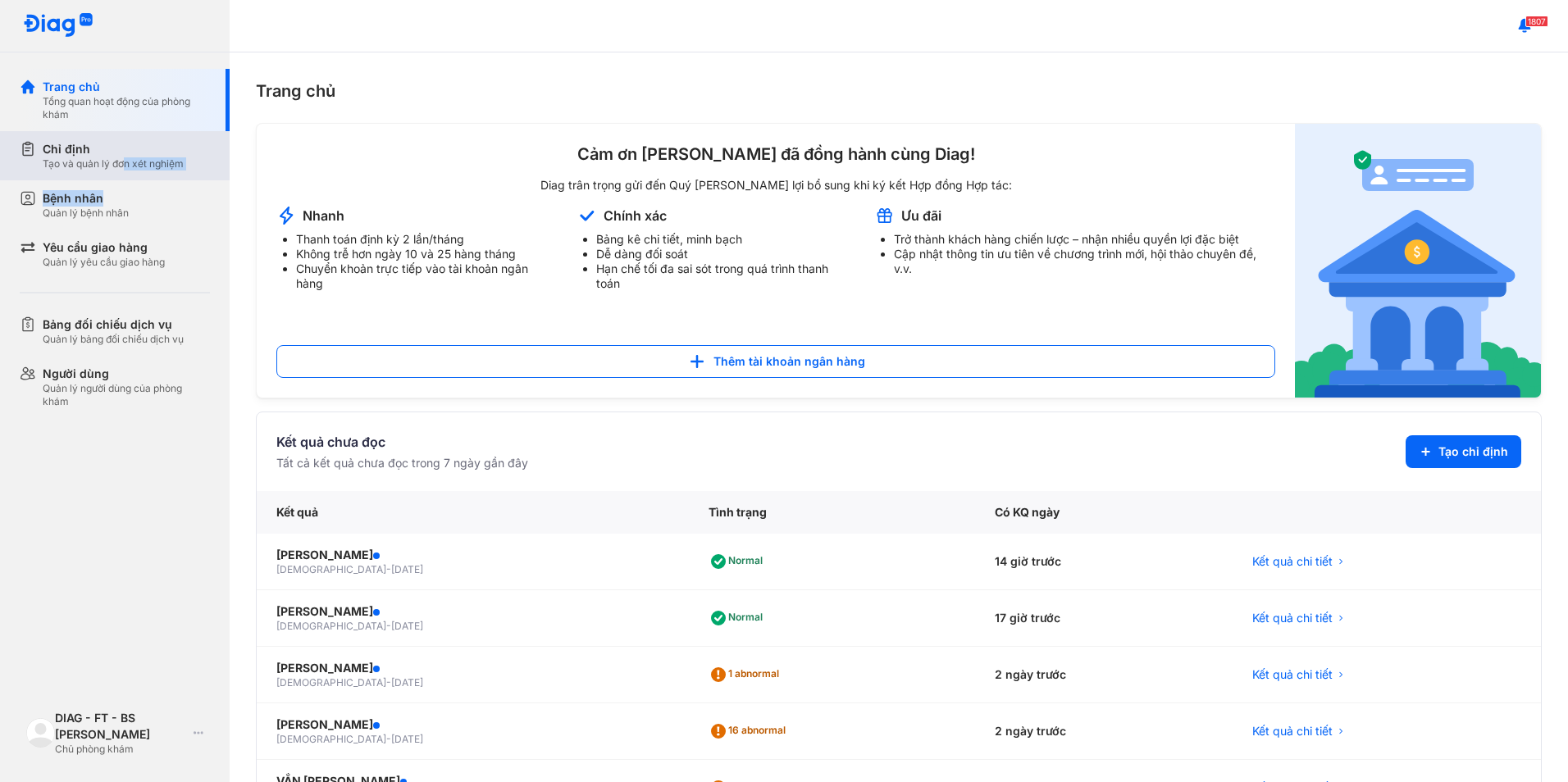
drag, startPoint x: 122, startPoint y: 196, endPoint x: 129, endPoint y: 176, distance: 21.2
click at [129, 176] on div "Trang chủ Tổng quan hoạt động của phòng khám Chỉ định Tạo và quản lý đơn xét ng…" at bounding box center [114, 242] width 230 height 349
drag, startPoint x: 129, startPoint y: 176, endPoint x: 91, endPoint y: 156, distance: 42.9
click at [91, 156] on div "Chỉ định" at bounding box center [113, 149] width 141 height 17
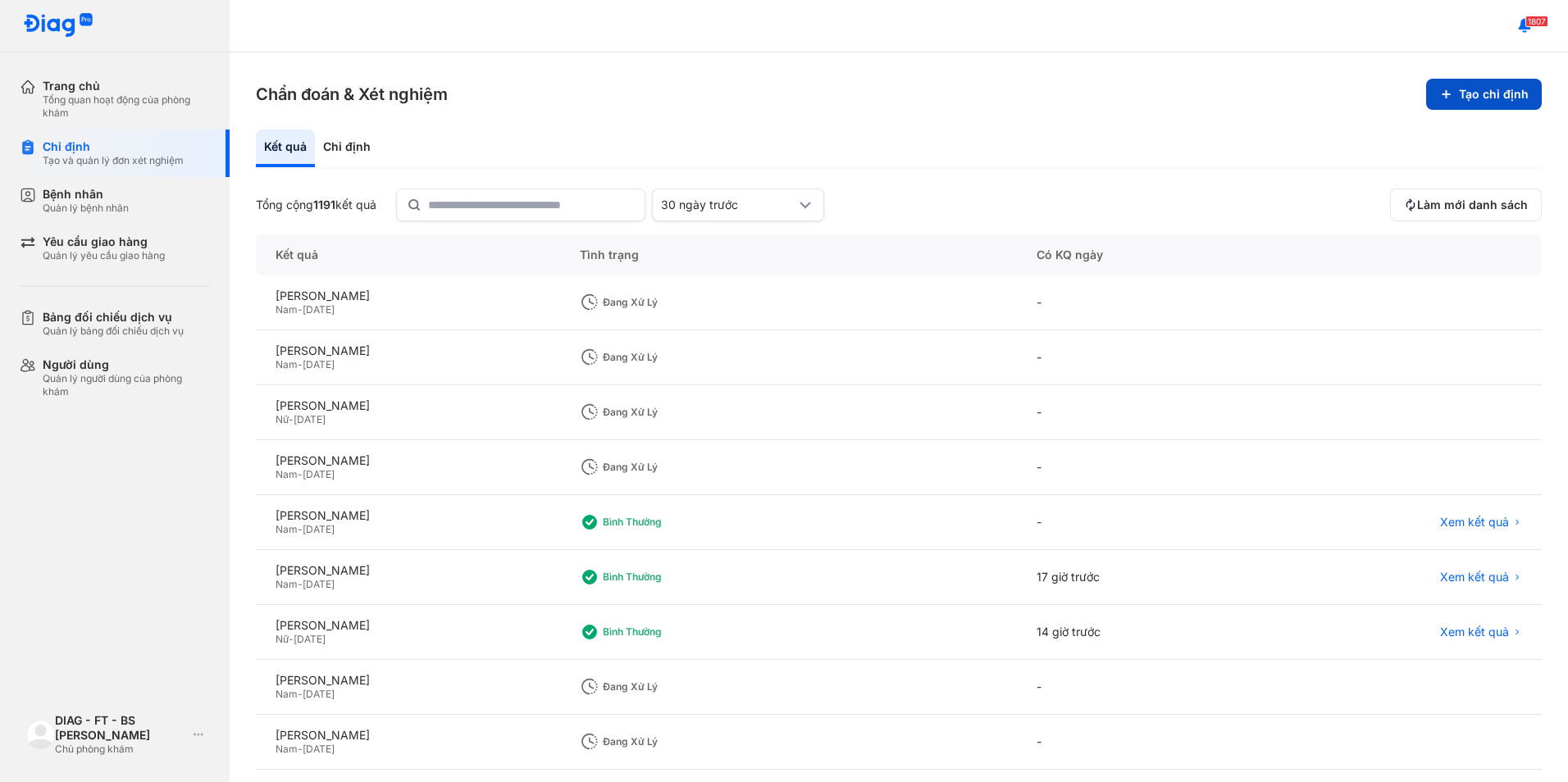
click at [1439, 94] on use at bounding box center [1449, 98] width 20 height 20
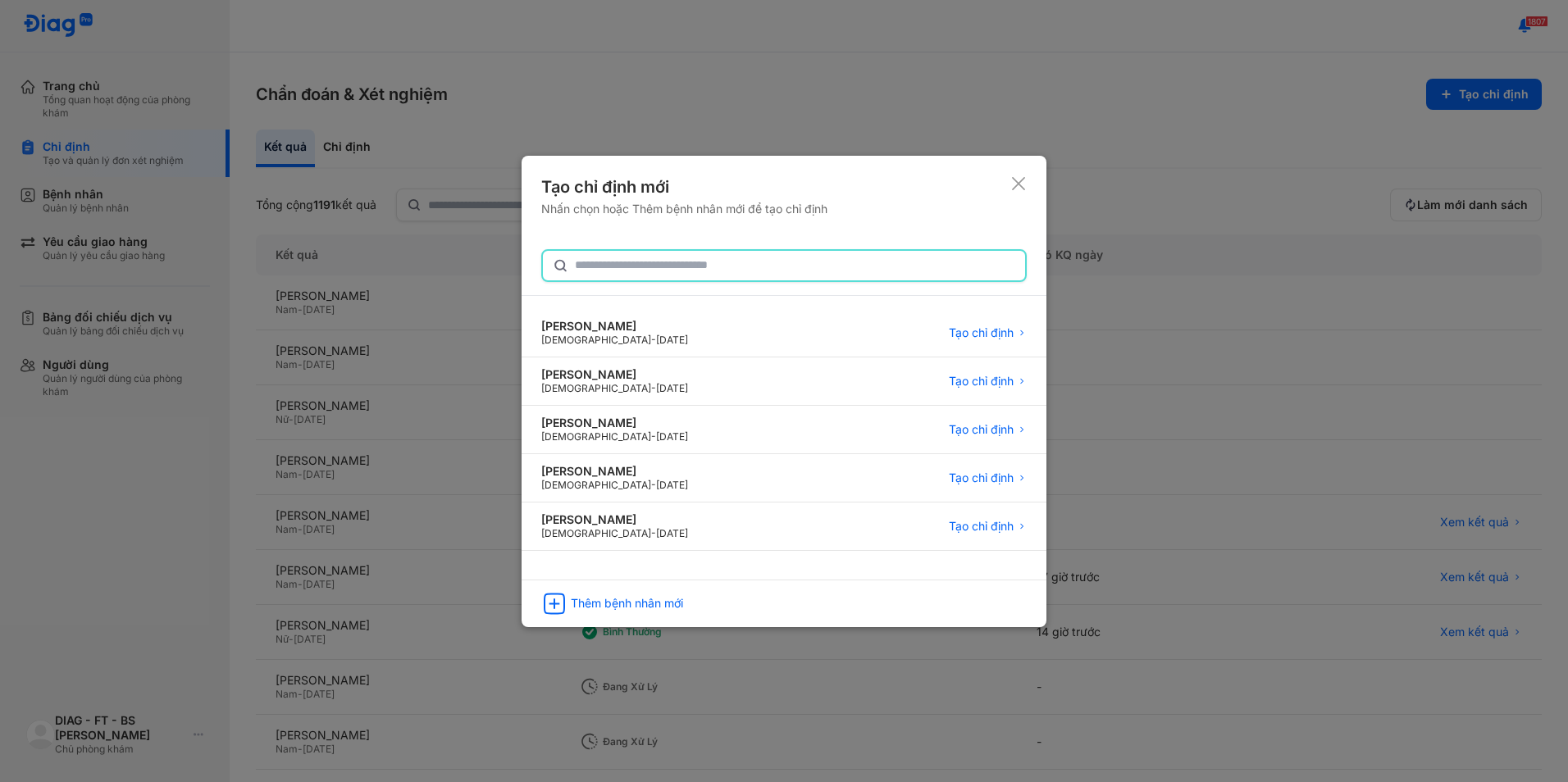
click at [675, 270] on input "text" at bounding box center [795, 266] width 440 height 29
type input "*"
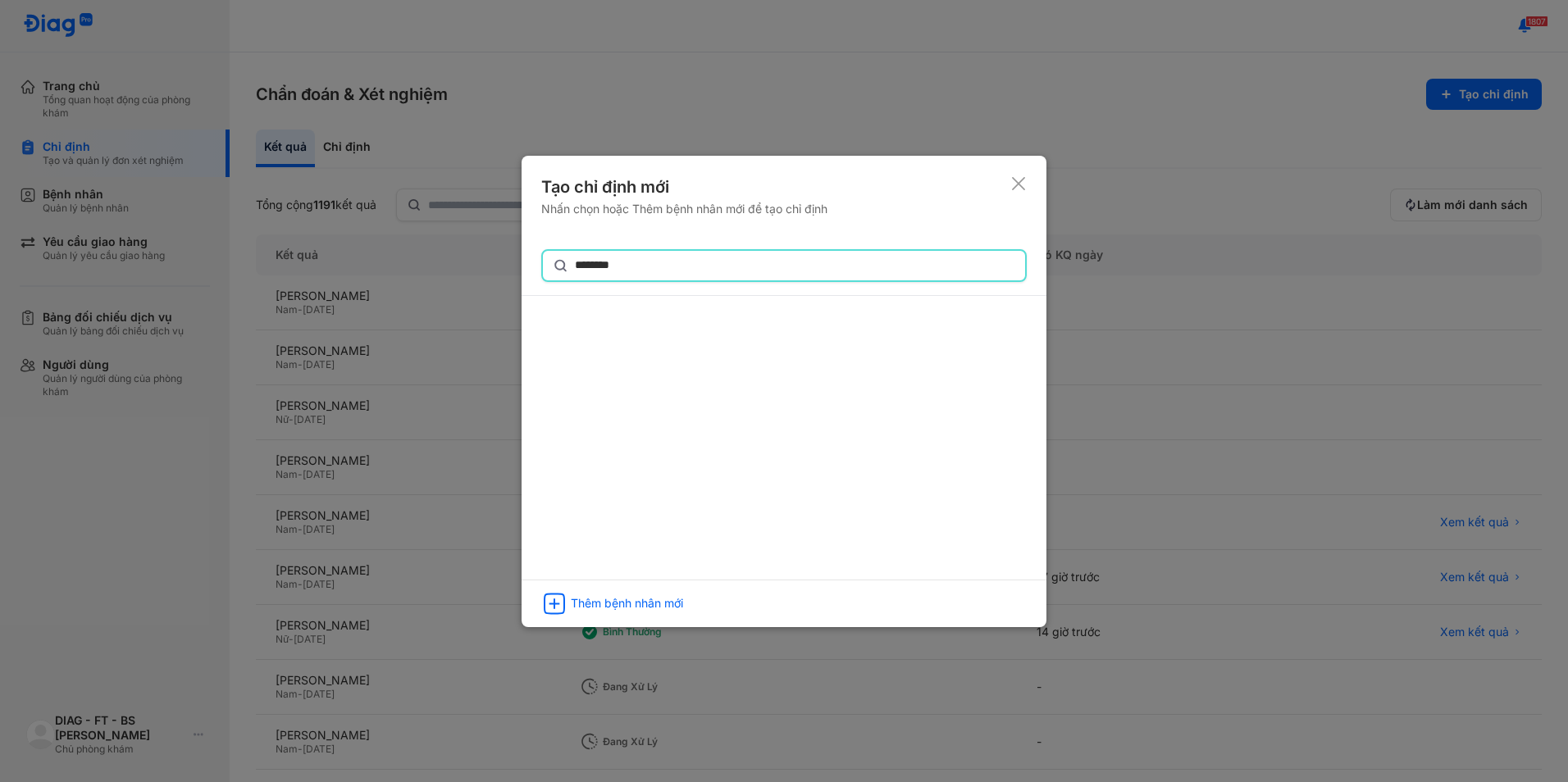
type input "********"
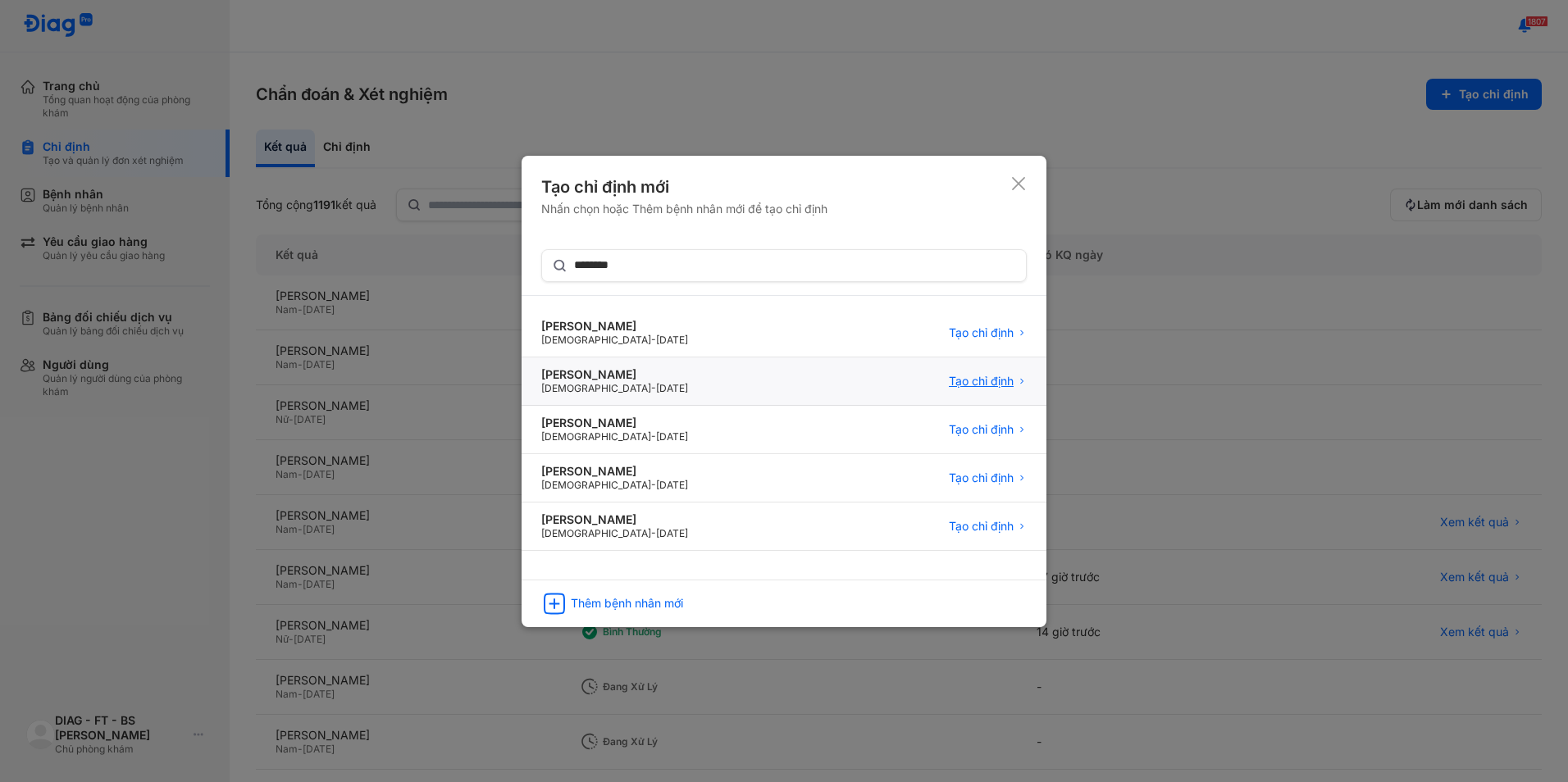
click at [972, 377] on span "Tạo chỉ định" at bounding box center [981, 381] width 65 height 15
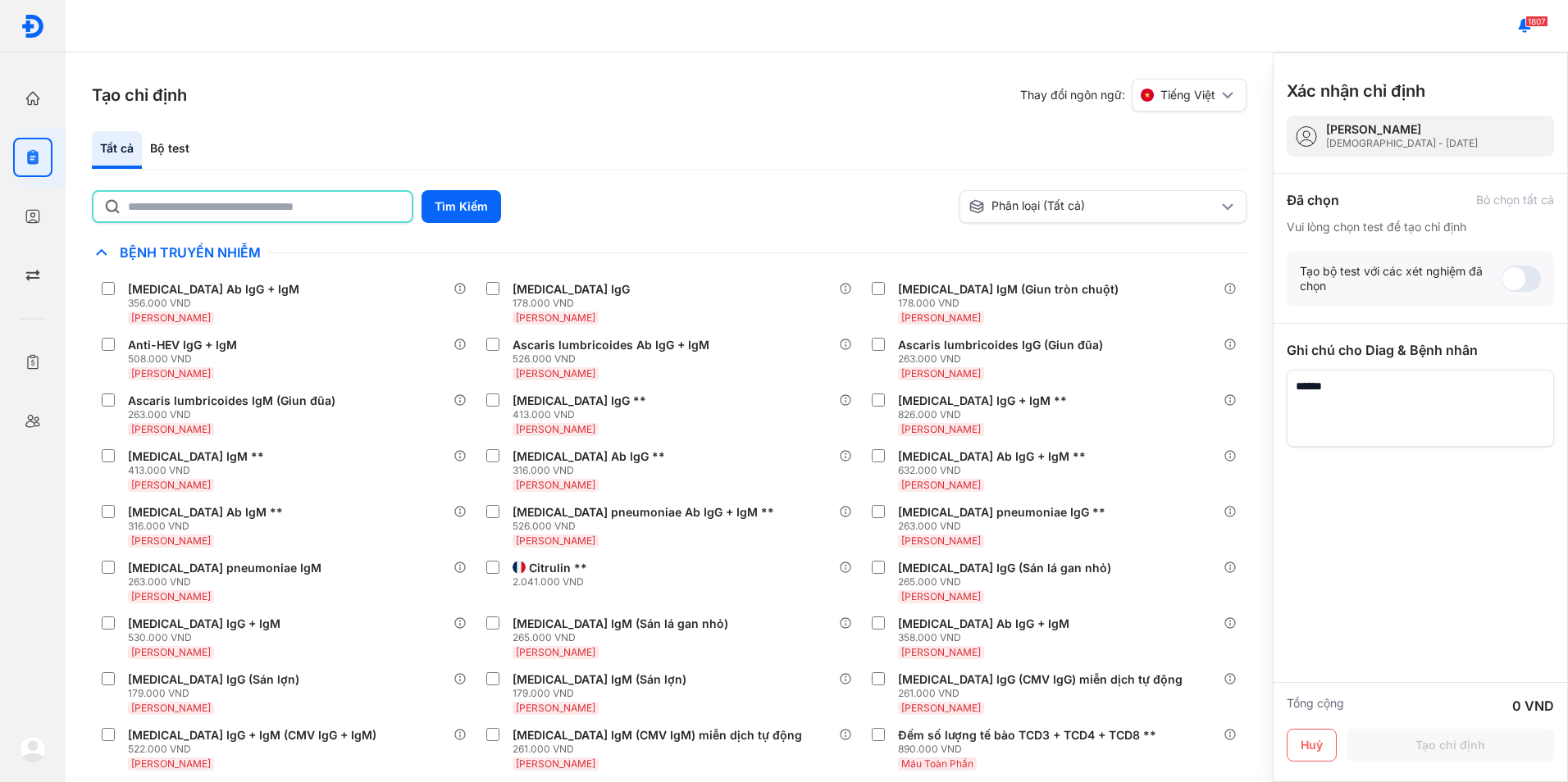
click at [359, 206] on input "text" at bounding box center [265, 206] width 274 height 29
click at [477, 212] on button "Tìm Kiếm" at bounding box center [460, 207] width 79 height 33
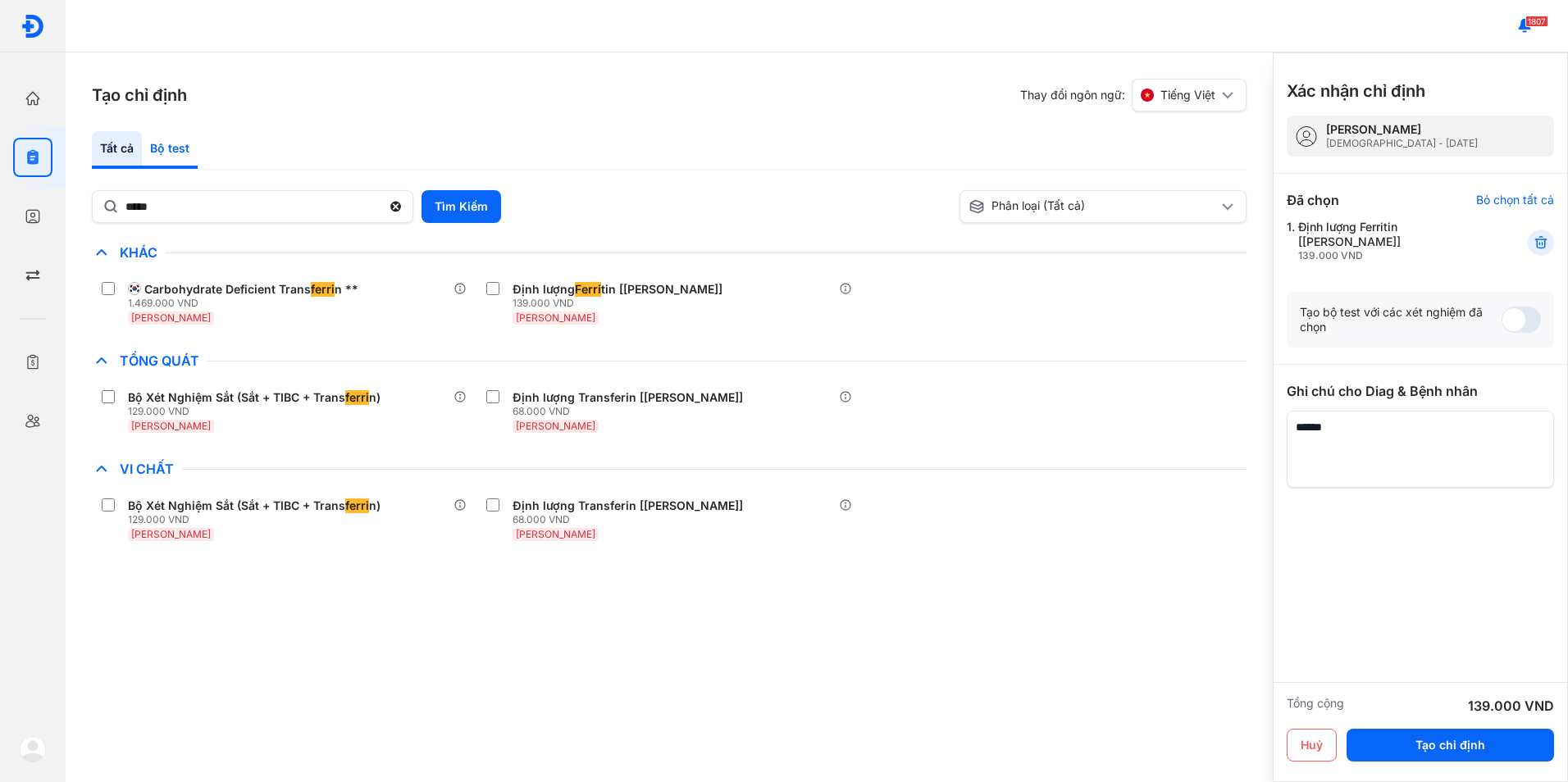
click at [181, 152] on div "Bộ test" at bounding box center [169, 150] width 56 height 38
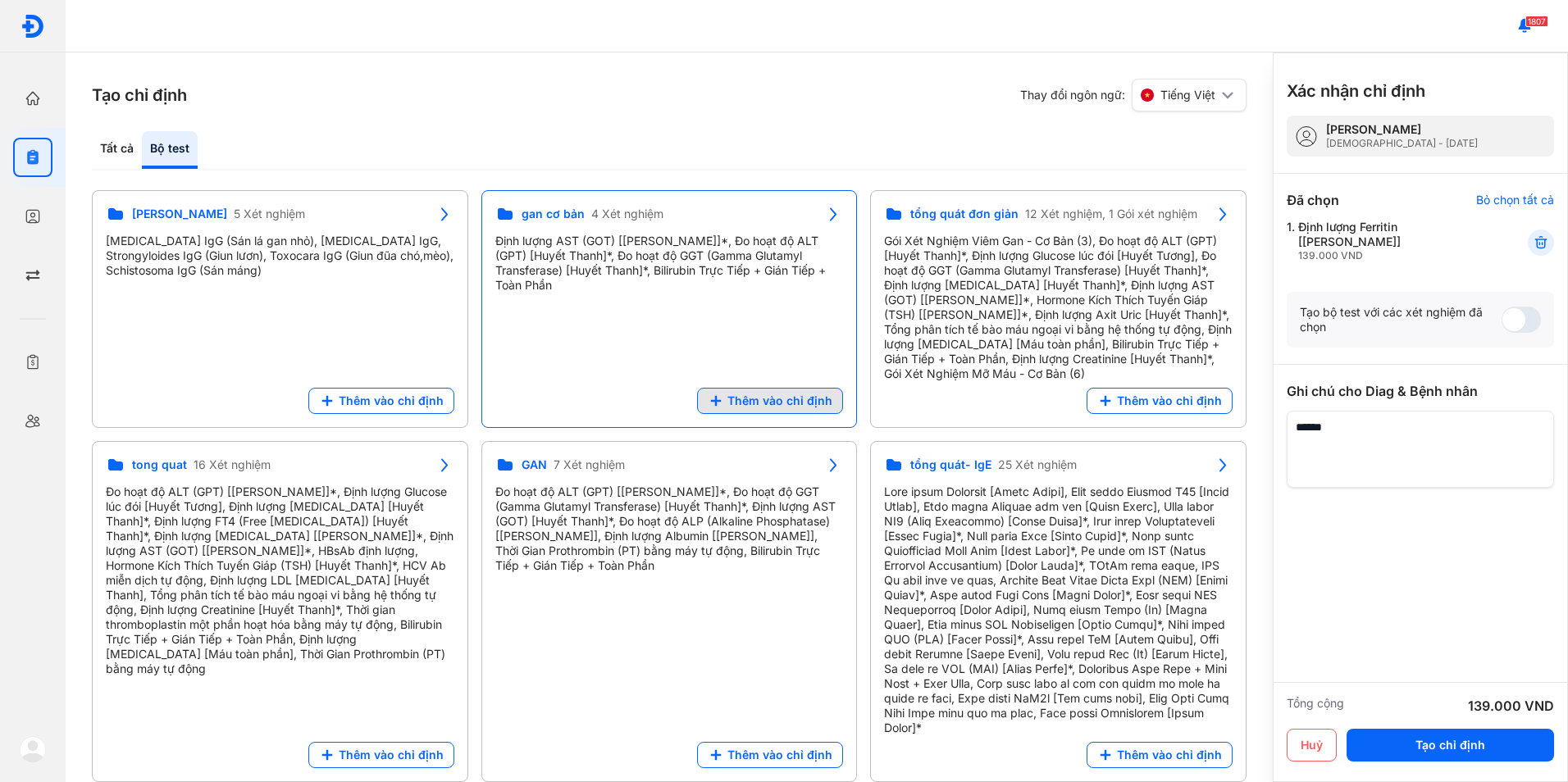
click at [751, 403] on span "Thêm vào chỉ định" at bounding box center [779, 401] width 105 height 15
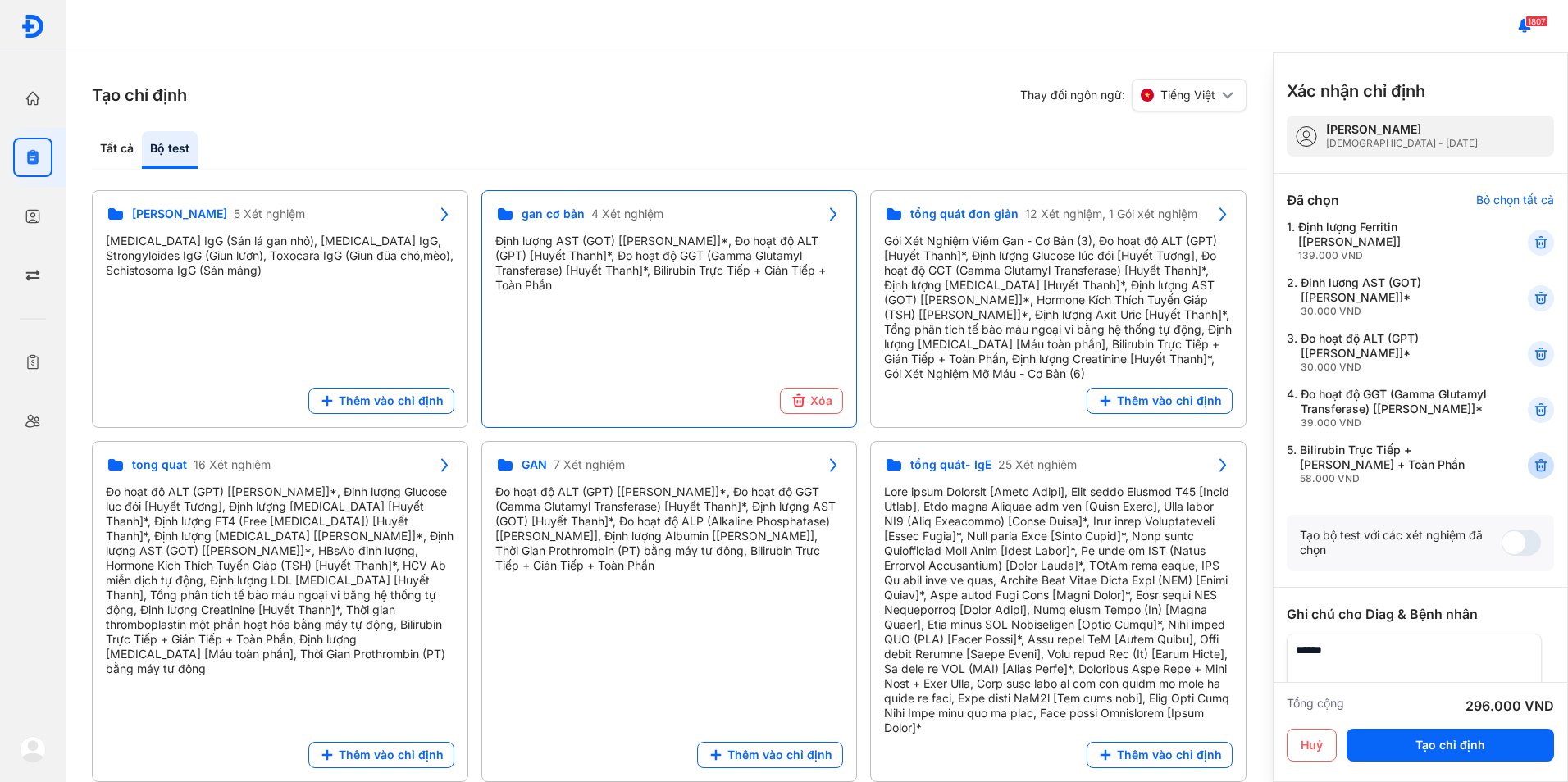
click at [1536, 471] on div at bounding box center [1541, 465] width 26 height 26
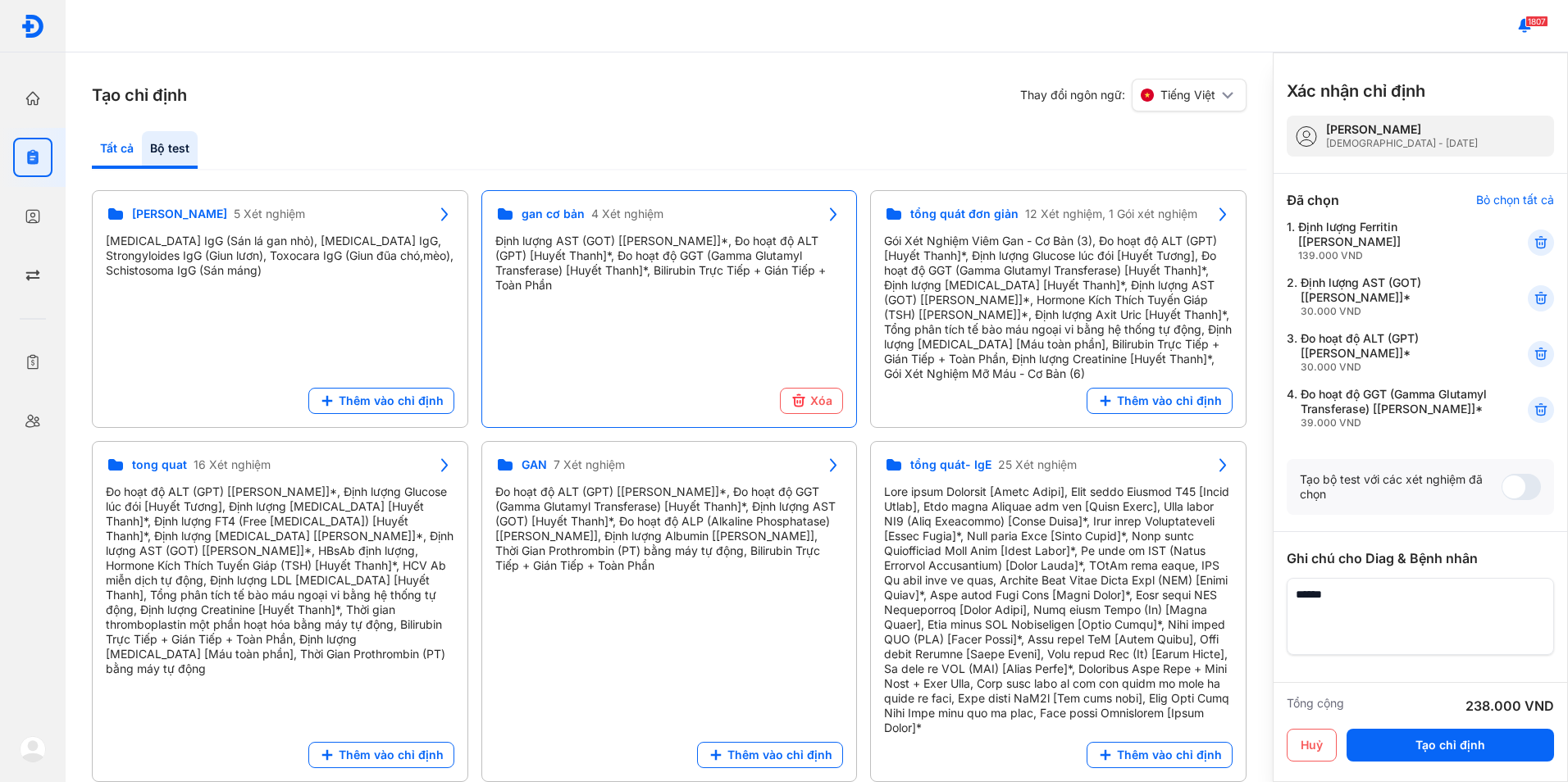
click at [142, 149] on div "Tất cả" at bounding box center [169, 150] width 56 height 38
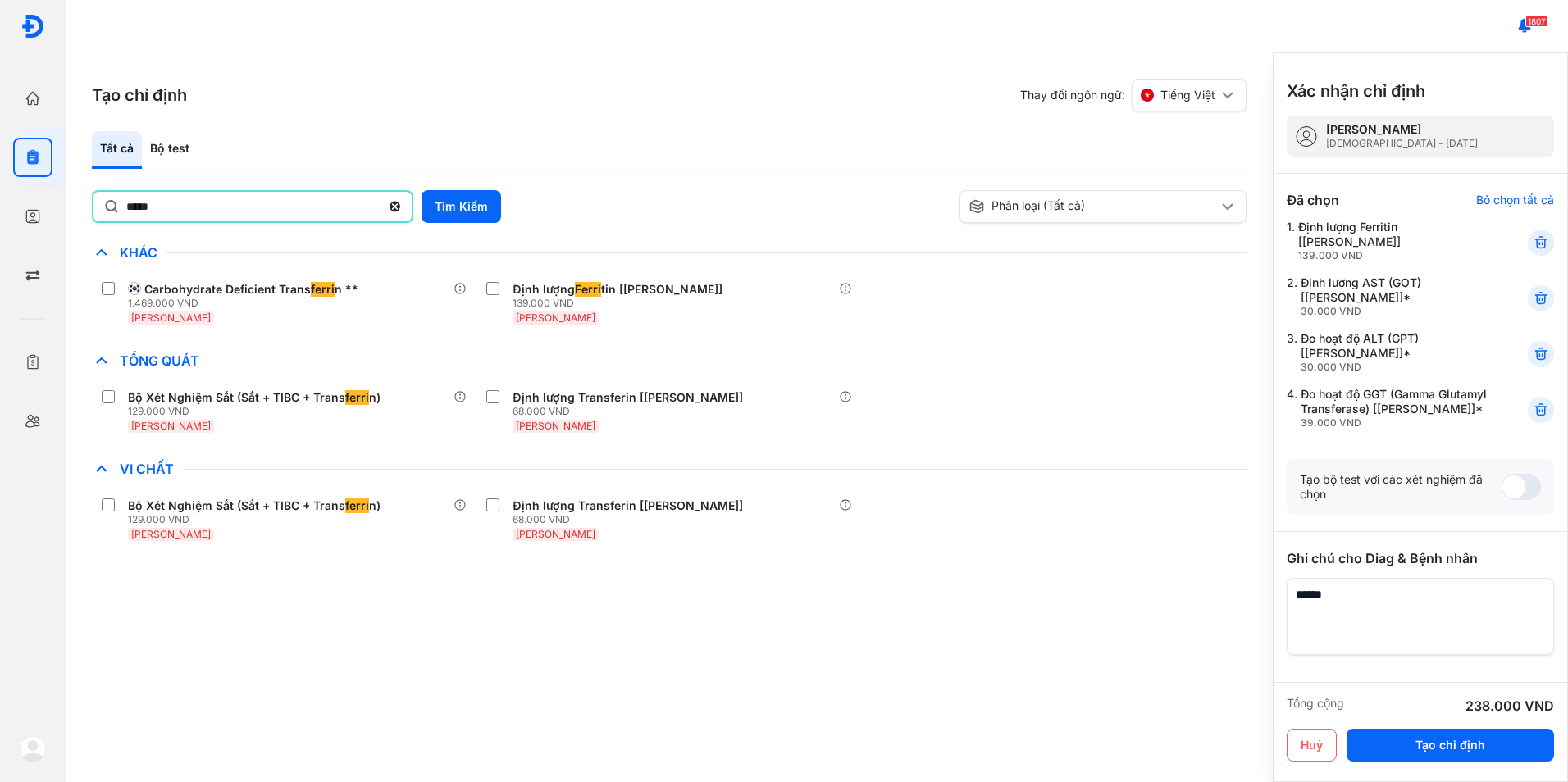
drag, startPoint x: 160, startPoint y: 201, endPoint x: 88, endPoint y: 206, distance: 72.2
click at [88, 202] on div "Tạo chỉ định Thay đổi ngôn ngữ: Tiếng Việt Tất cả Bộ test ***** Tìm Kiếm Phân l…" at bounding box center [669, 417] width 1207 height 730
click at [436, 204] on button "Tìm Kiếm" at bounding box center [460, 207] width 79 height 33
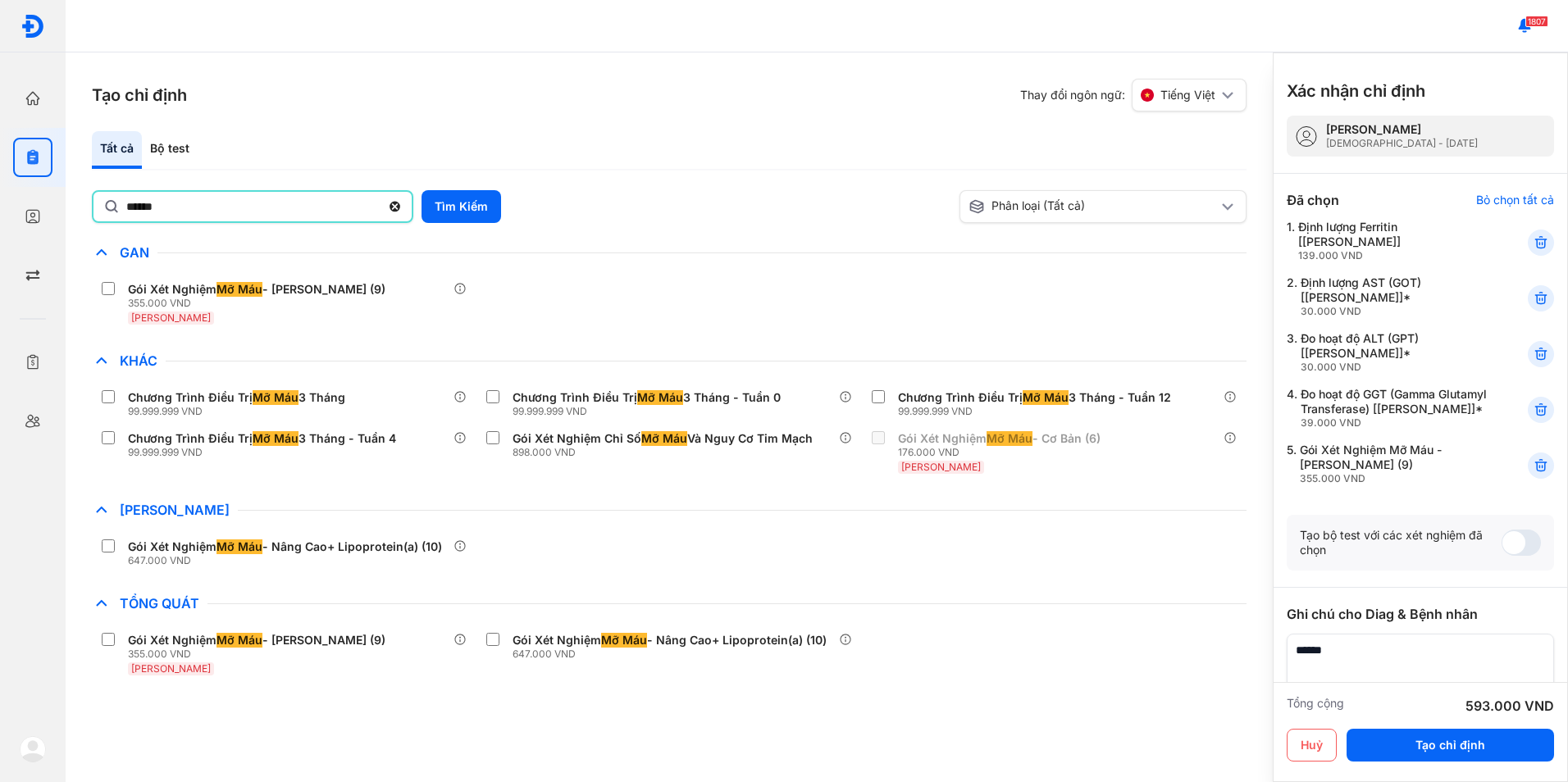
drag, startPoint x: 179, startPoint y: 204, endPoint x: 122, endPoint y: 204, distance: 57.0
click at [122, 204] on div "******" at bounding box center [252, 207] width 322 height 33
click at [126, 204] on input "******" at bounding box center [253, 206] width 254 height 29
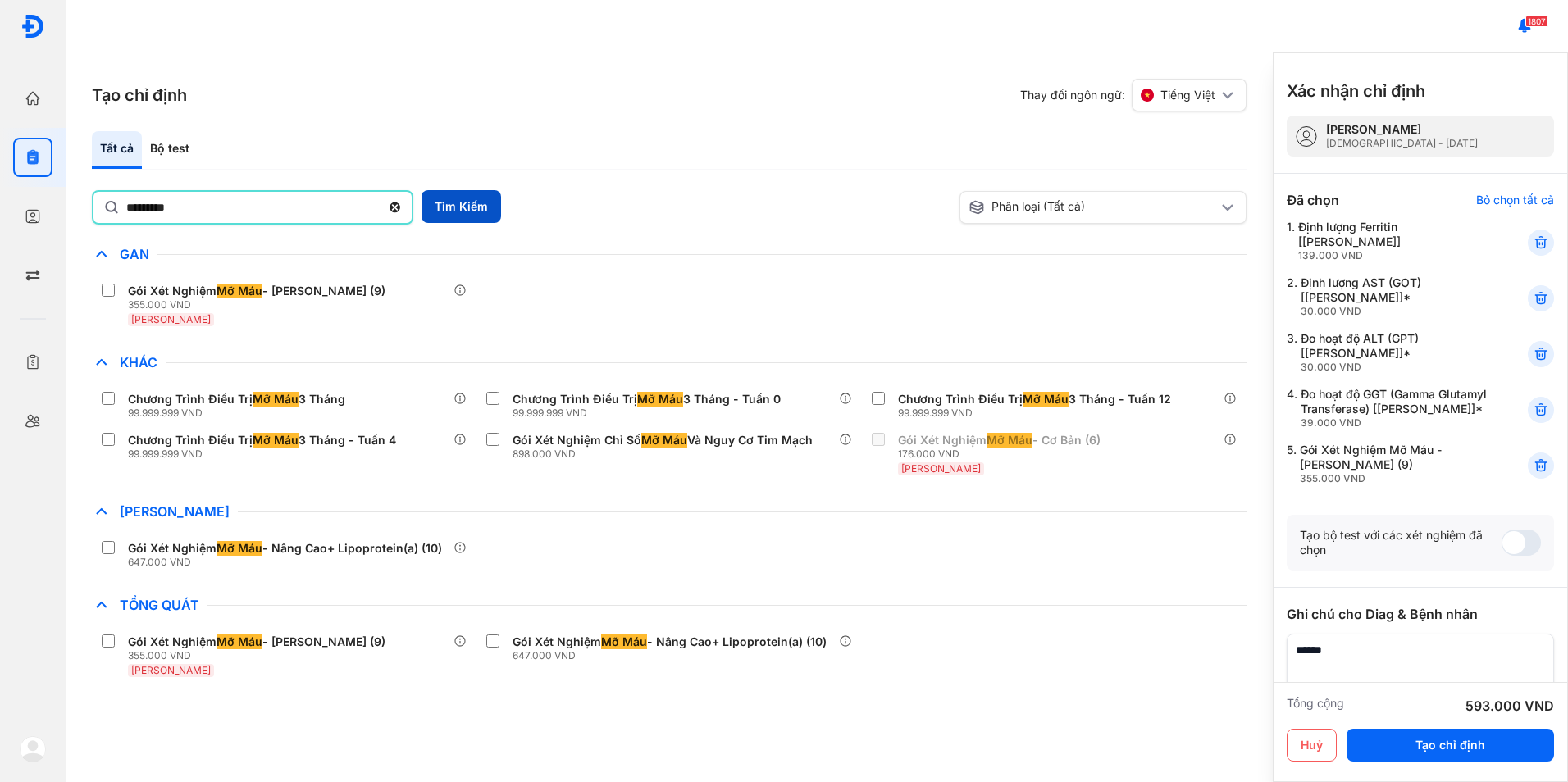
click at [449, 211] on button "Tìm Kiếm" at bounding box center [460, 207] width 79 height 33
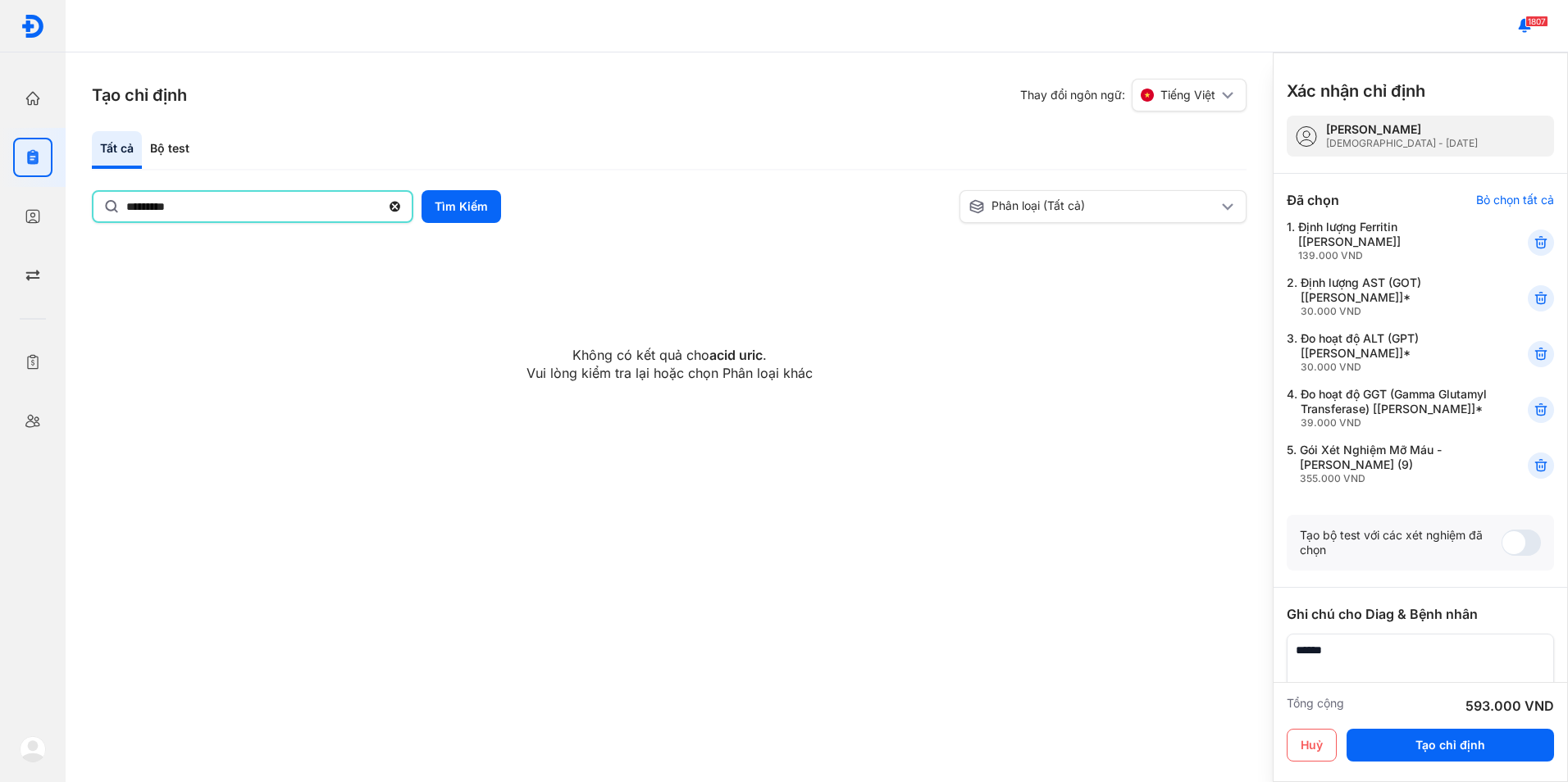
drag, startPoint x: 219, startPoint y: 210, endPoint x: -3, endPoint y: 206, distance: 222.0
click at [0, 206] on html "Trang chủ Tổng quan hoạt động của phòng khám Chỉ định Tạo và quản lý đơn xét ng…" at bounding box center [784, 391] width 1568 height 782
type input "*"
click at [446, 205] on button "Tìm Kiếm" at bounding box center [460, 207] width 79 height 33
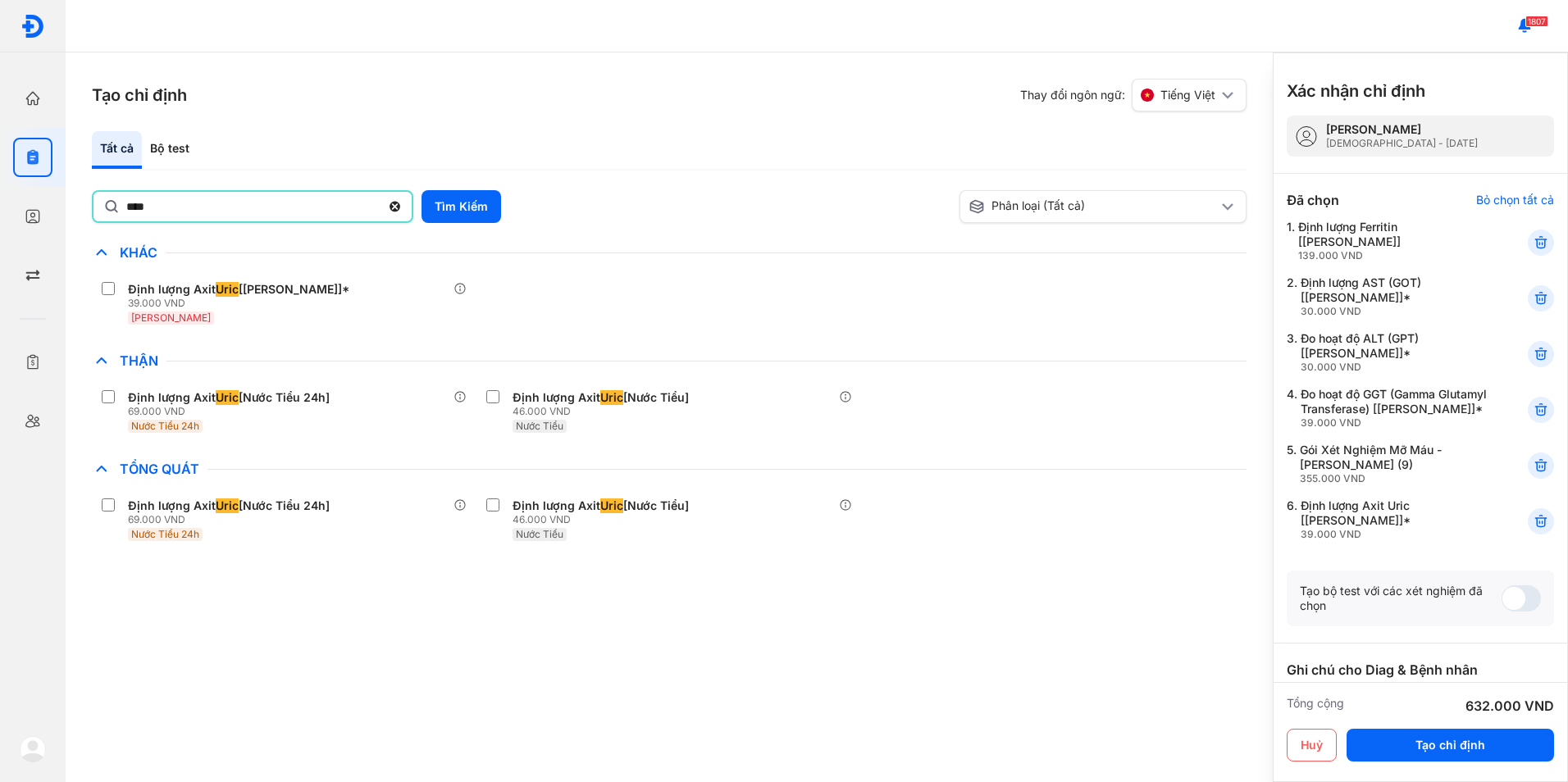
drag, startPoint x: 214, startPoint y: 217, endPoint x: 105, endPoint y: 222, distance: 109.1
click at [105, 222] on div "****" at bounding box center [252, 207] width 322 height 33
click at [126, 221] on input "****" at bounding box center [253, 206] width 254 height 29
click at [469, 205] on button "Tìm Kiếm" at bounding box center [460, 207] width 79 height 33
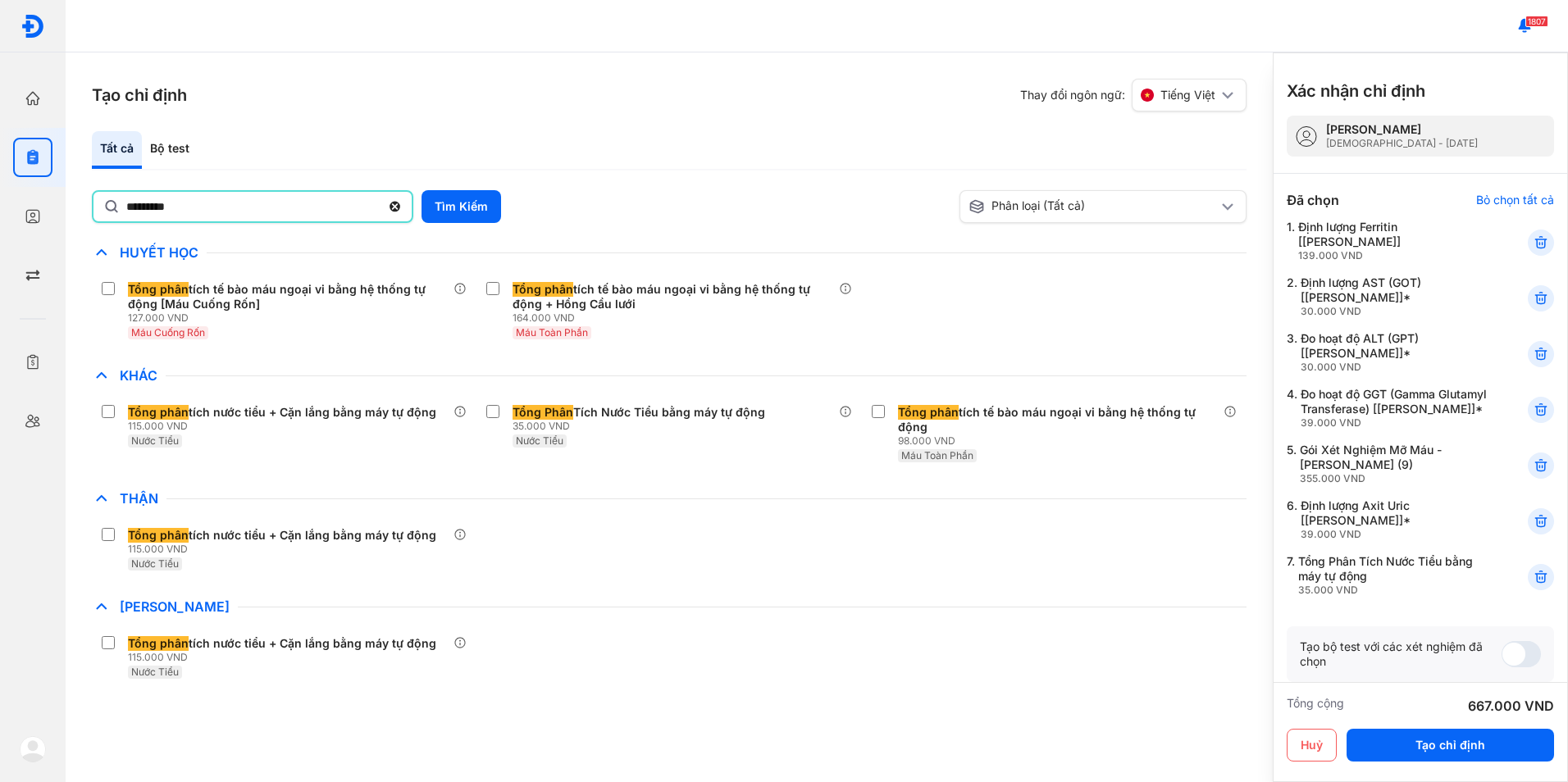
drag, startPoint x: 186, startPoint y: 211, endPoint x: -3, endPoint y: 201, distance: 189.3
click at [0, 201] on html "Trang chủ Tổng quan hoạt động của phòng khám Chỉ định Tạo và quản lý đơn xét ng…" at bounding box center [784, 391] width 1568 height 782
click at [441, 207] on button "Tìm Kiếm" at bounding box center [460, 207] width 79 height 33
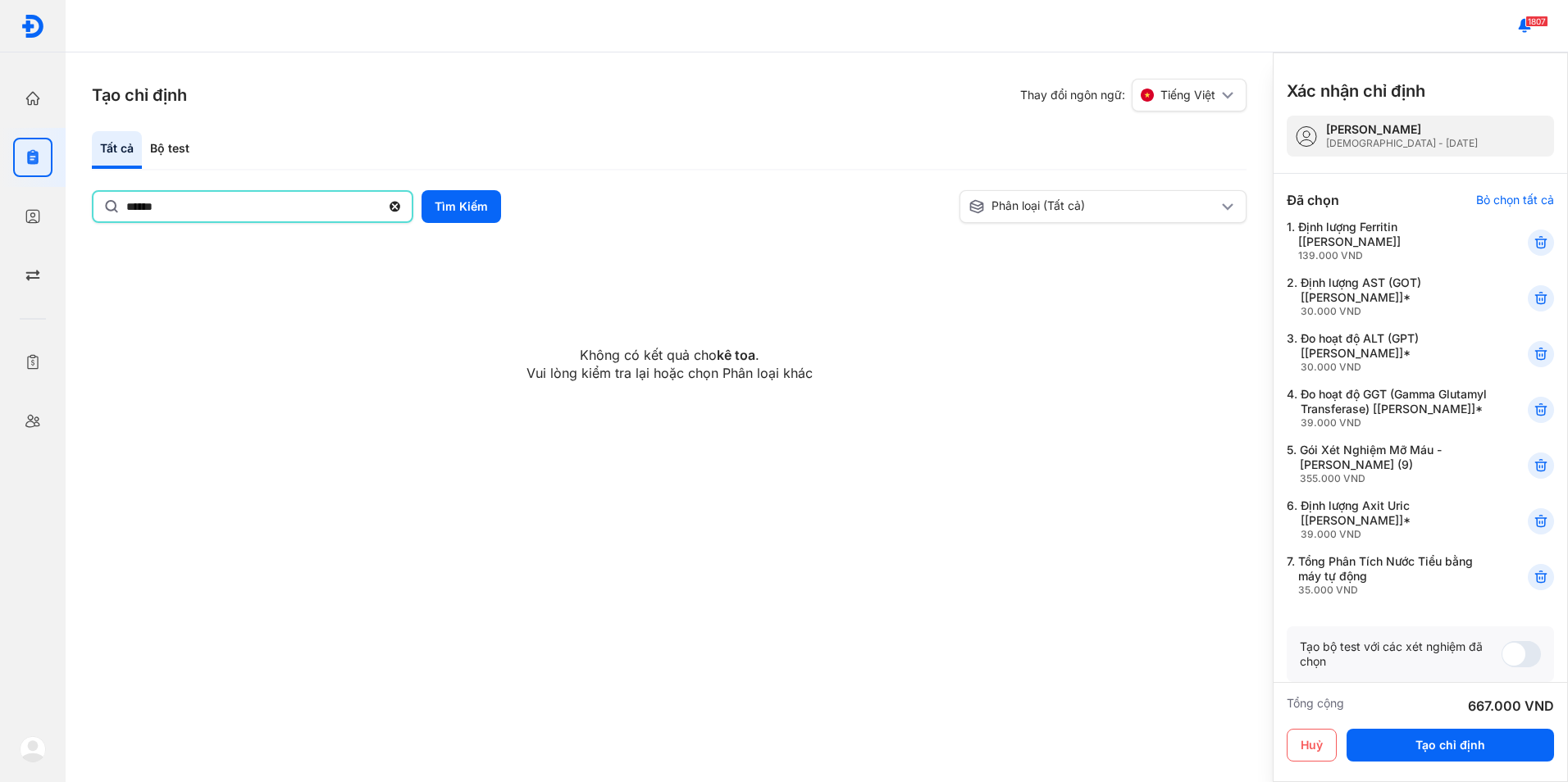
drag, startPoint x: 74, startPoint y: 208, endPoint x: -3, endPoint y: 208, distance: 77.0
click at [0, 208] on html "Trang chủ Tổng quan hoạt động của phòng khám Chỉ định Tạo và quản lý đơn xét ng…" at bounding box center [784, 391] width 1568 height 782
type input "***"
click at [461, 190] on div "Tất cả Bộ test *** Tìm Kiếm Phân loại (Tất cả) Lưu làm chế độ xem mặc định Khôn…" at bounding box center [669, 256] width 1154 height 251
click at [460, 206] on button "Tìm Kiếm" at bounding box center [460, 207] width 79 height 33
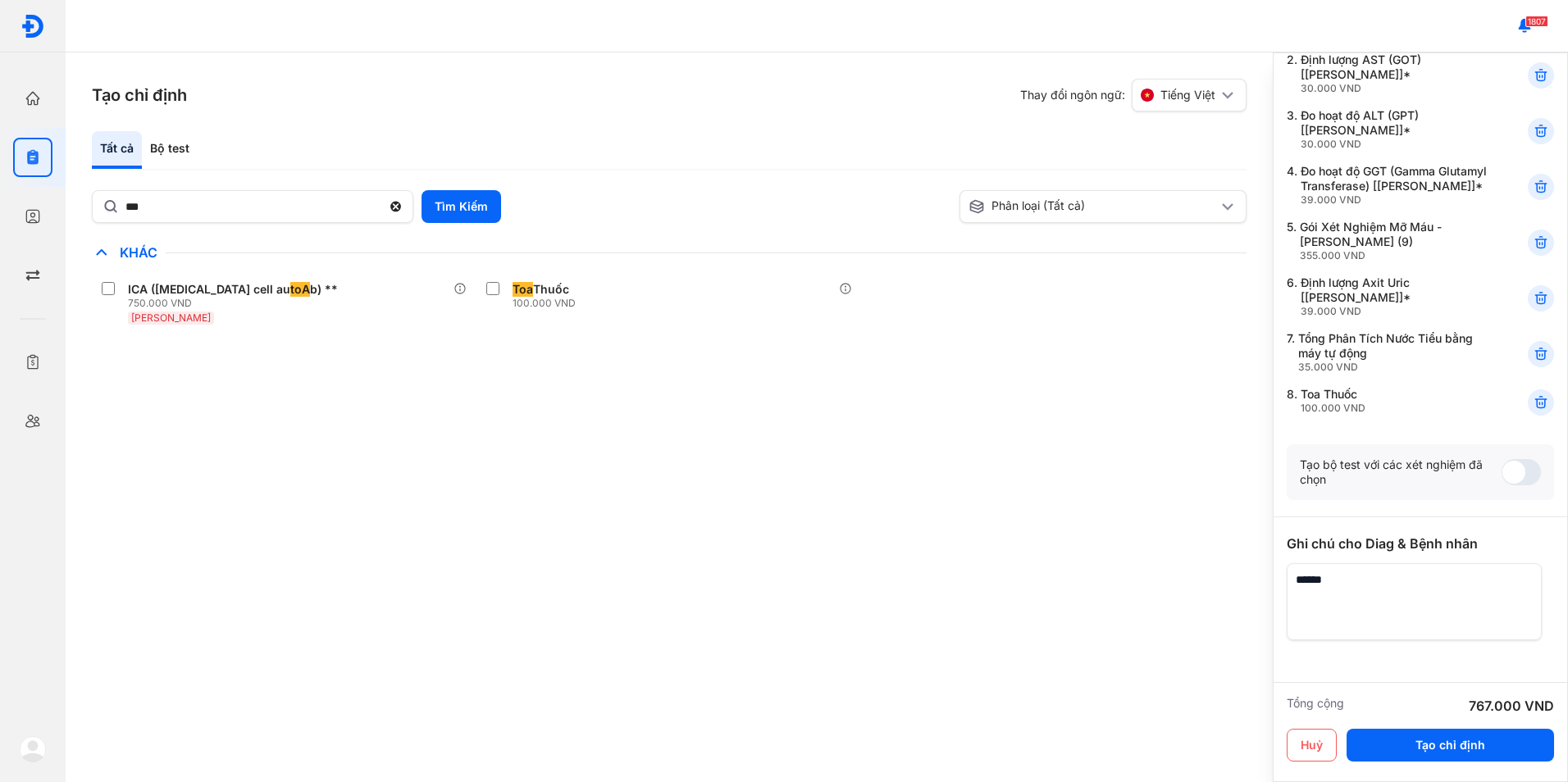
scroll to position [293, 0]
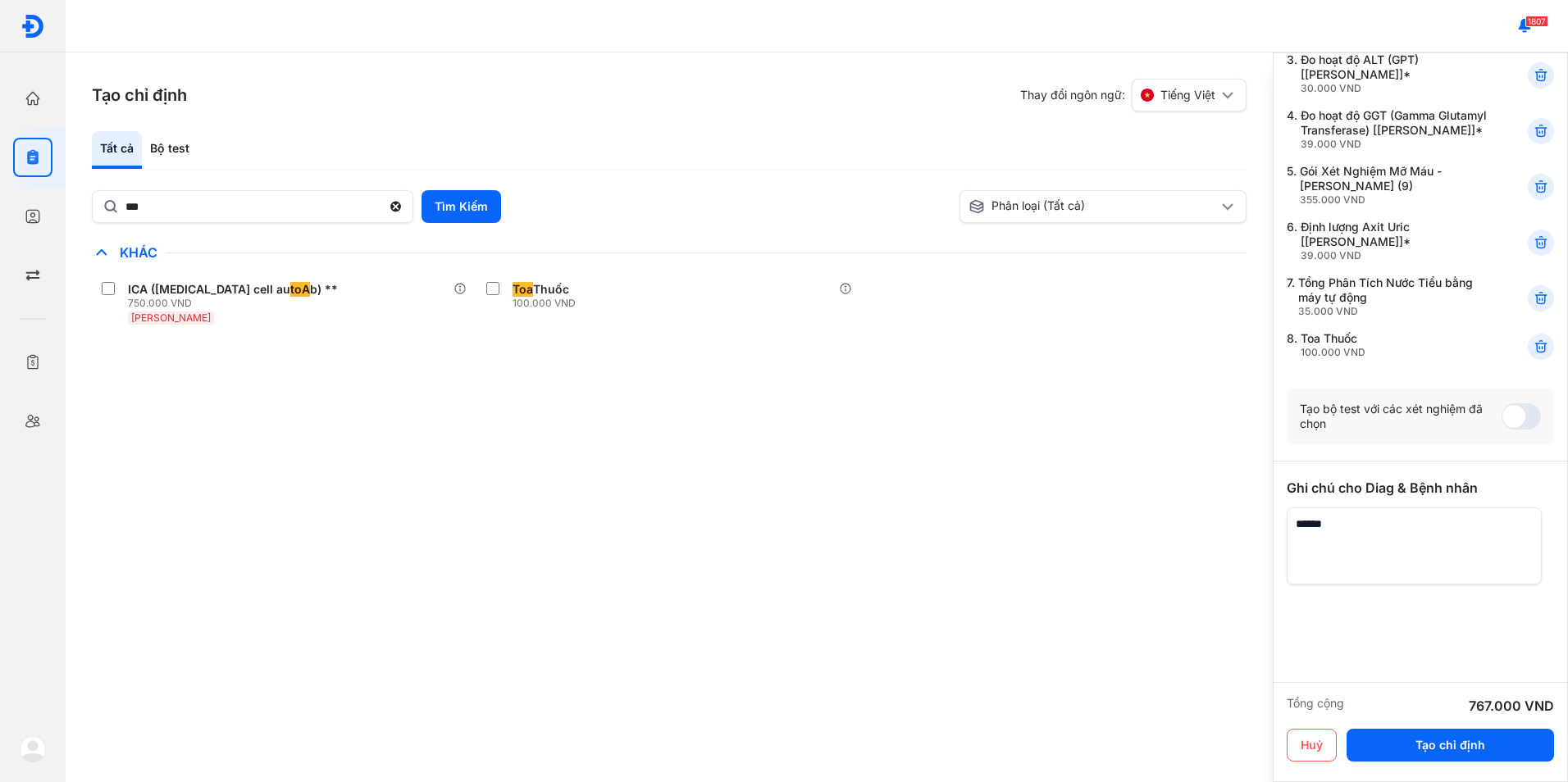
click at [1386, 544] on textarea at bounding box center [1414, 545] width 255 height 77
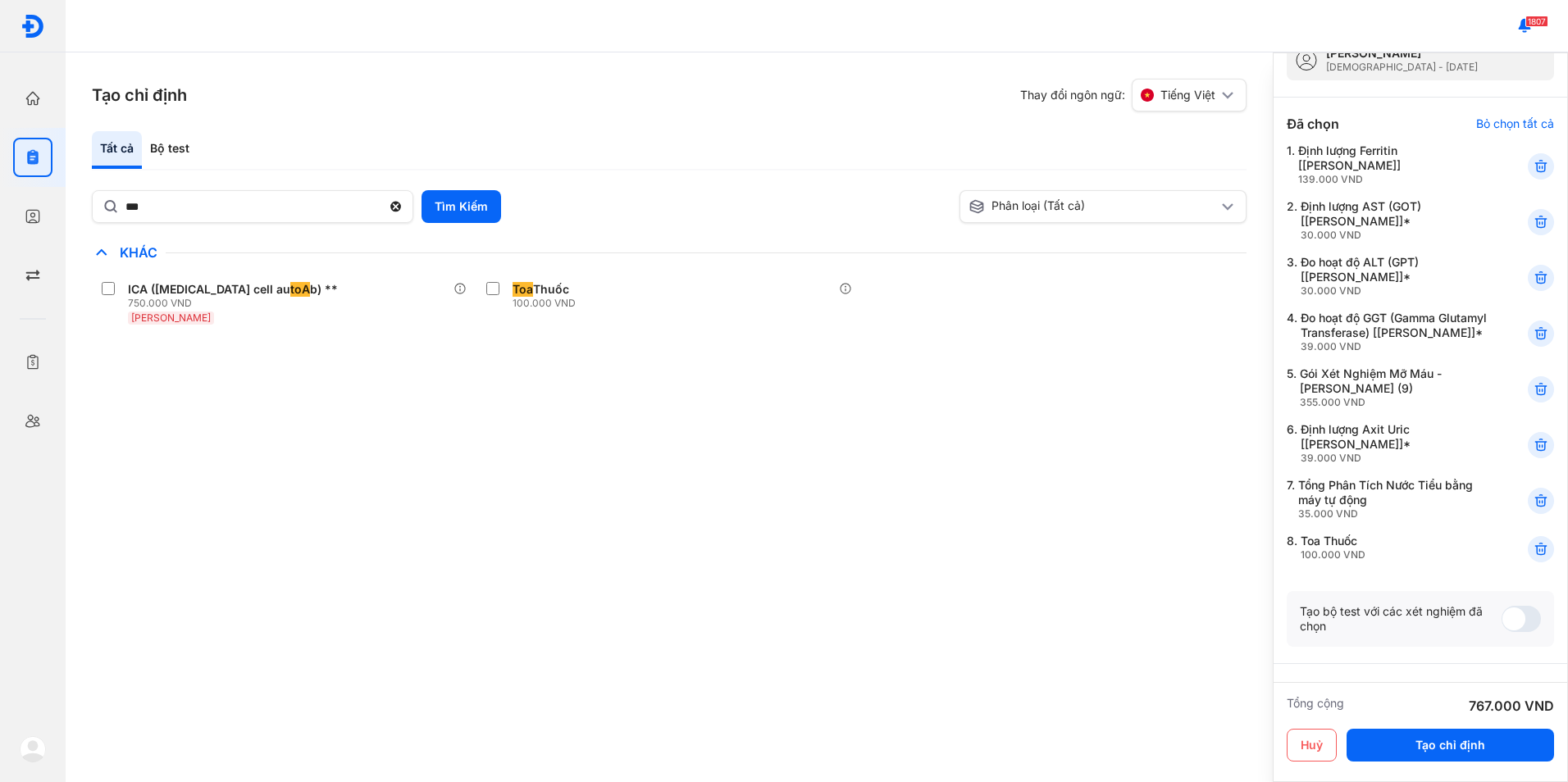
scroll to position [48, 0]
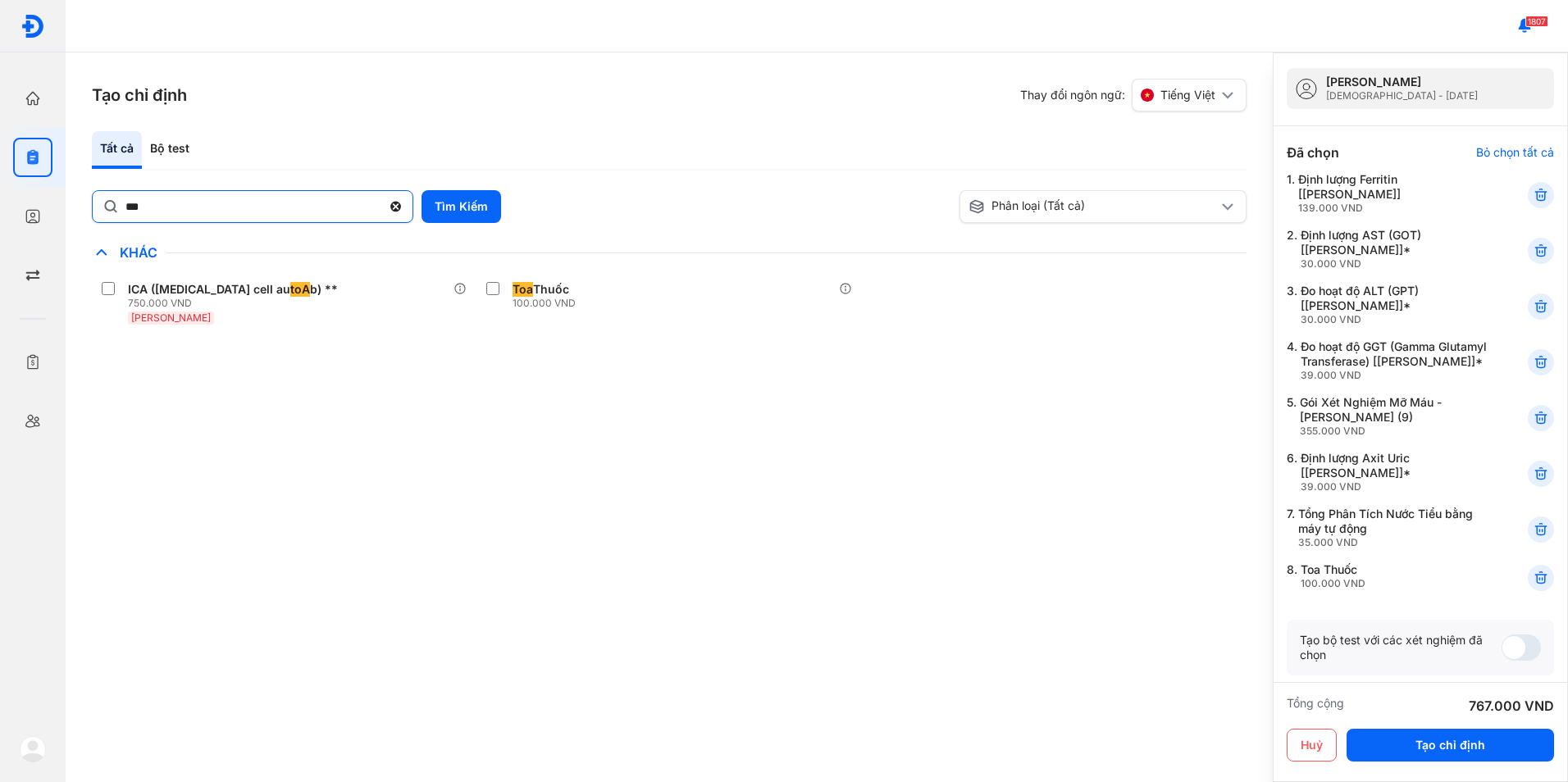
type textarea "**********"
drag, startPoint x: 147, startPoint y: 207, endPoint x: 95, endPoint y: 207, distance: 52.0
click at [95, 207] on div "***" at bounding box center [252, 207] width 322 height 33
click at [126, 207] on input "***" at bounding box center [253, 206] width 254 height 29
type input "****"
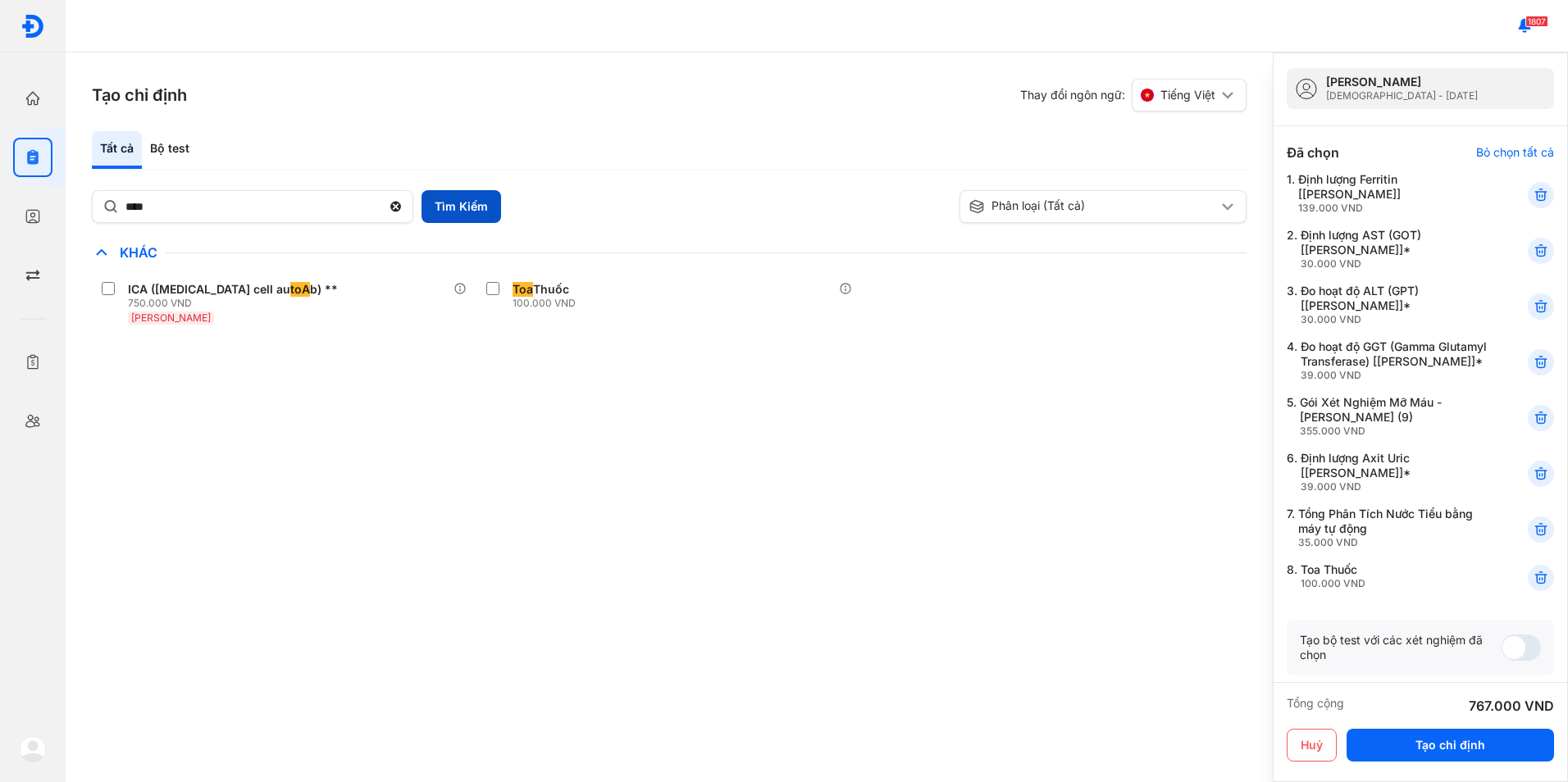
click at [436, 196] on button "Tìm Kiếm" at bounding box center [460, 207] width 79 height 33
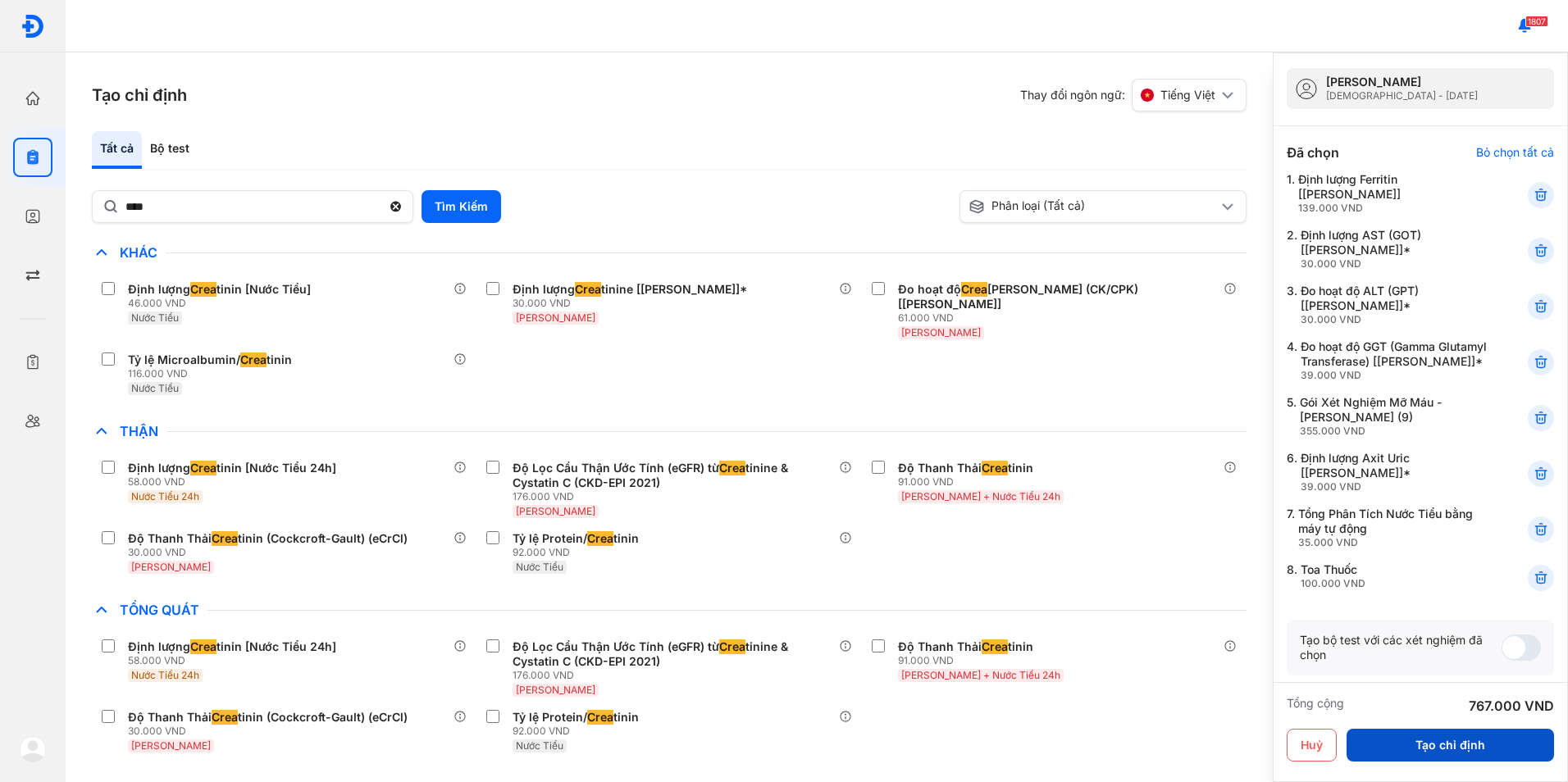
click at [1463, 740] on button "Tạo chỉ định" at bounding box center [1450, 746] width 207 height 33
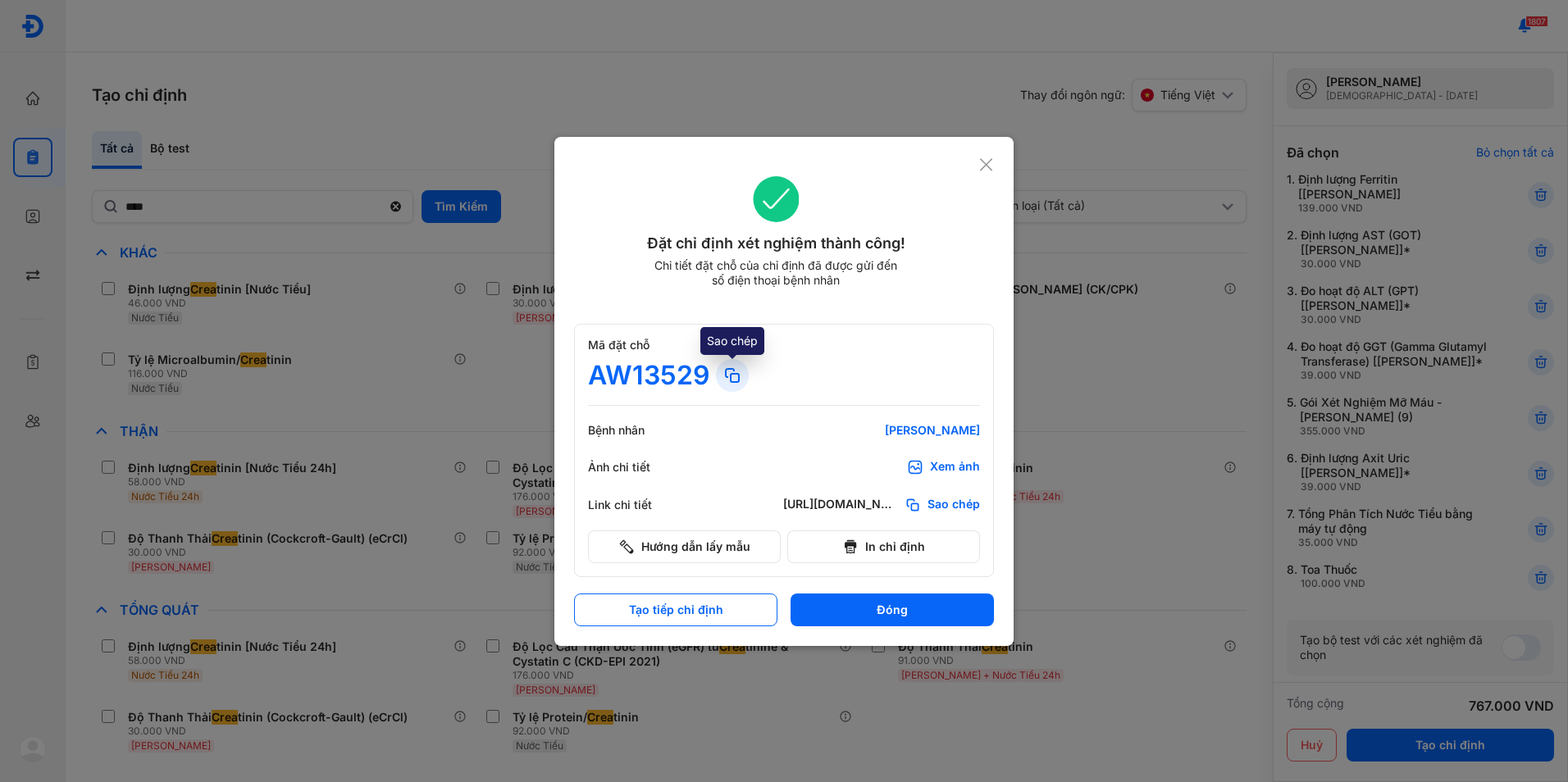
click at [737, 380] on icon at bounding box center [732, 375] width 20 height 20
click at [923, 463] on icon at bounding box center [915, 467] width 17 height 17
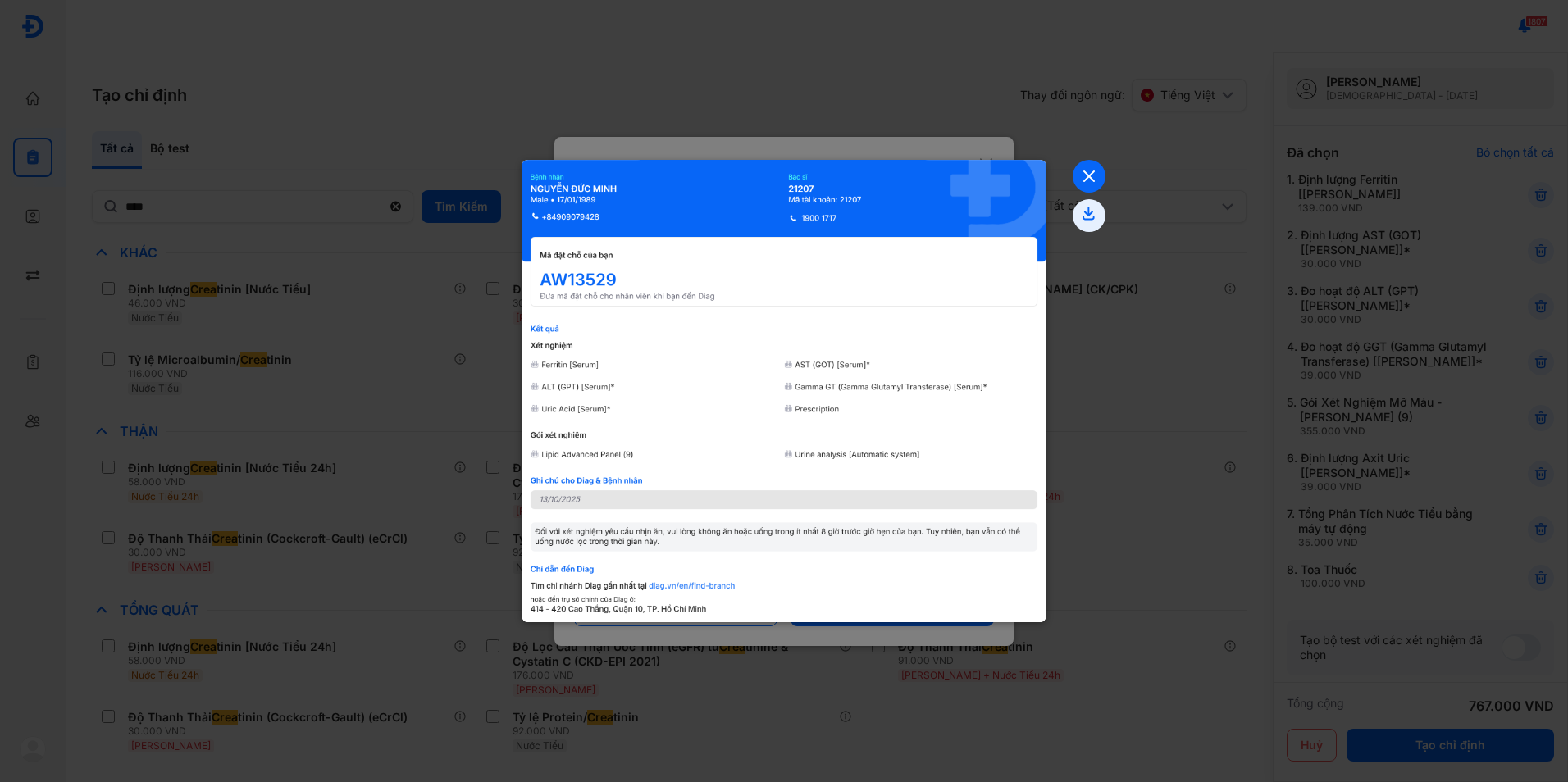
click at [1096, 170] on icon at bounding box center [1089, 177] width 33 height 33
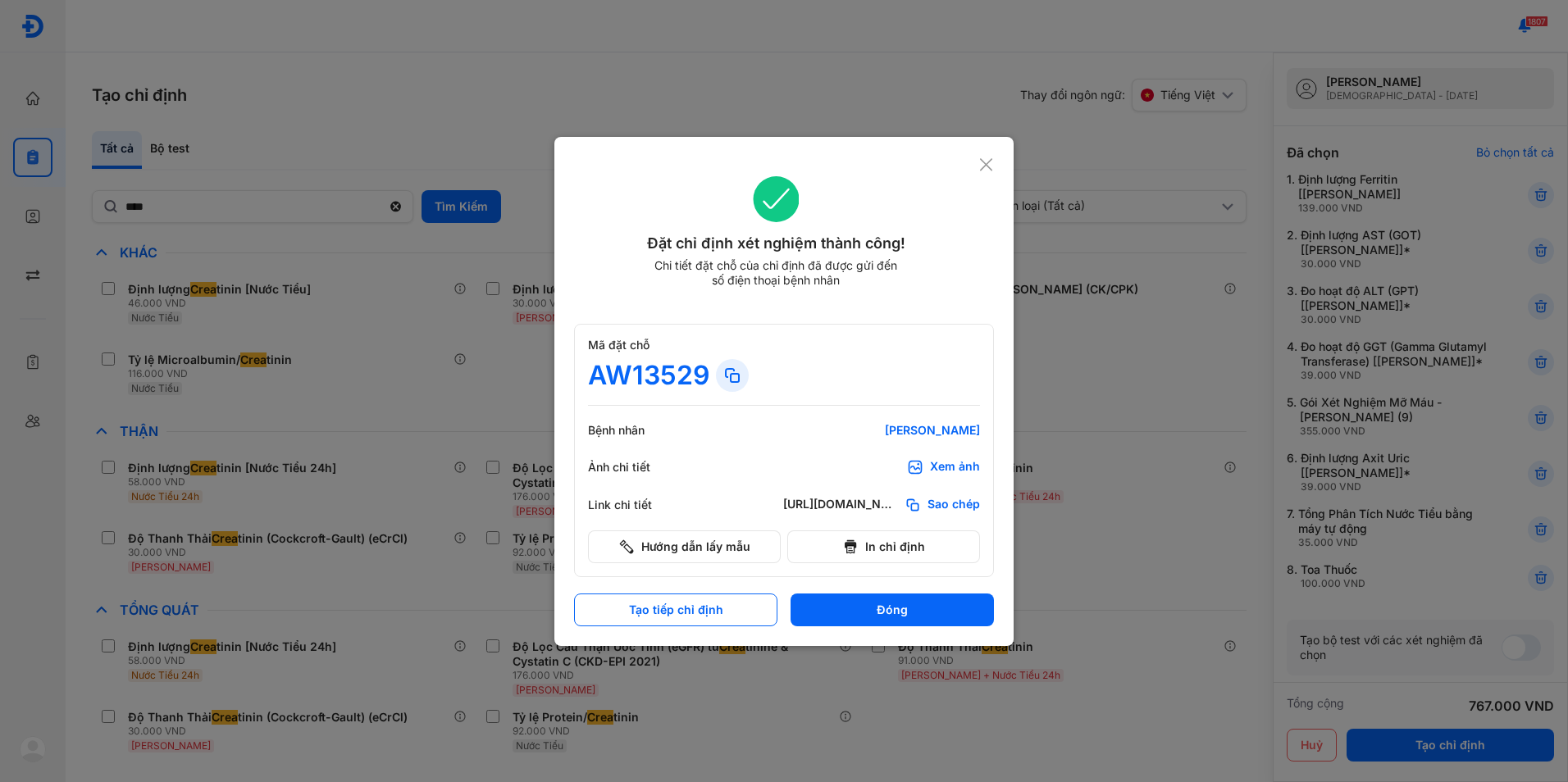
click at [987, 166] on use at bounding box center [985, 164] width 13 height 13
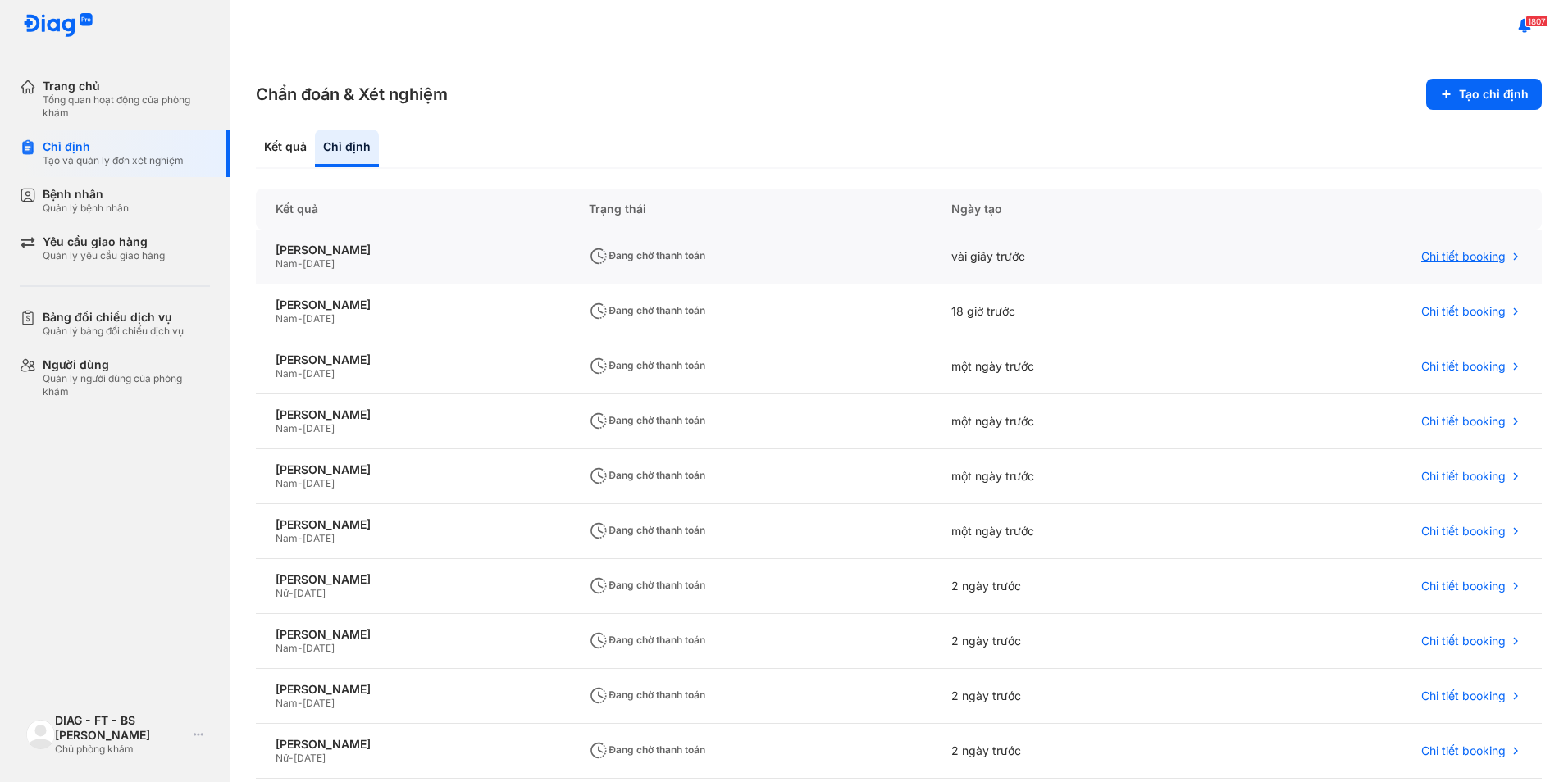
click at [1422, 261] on span "Chi tiết booking" at bounding box center [1463, 256] width 84 height 15
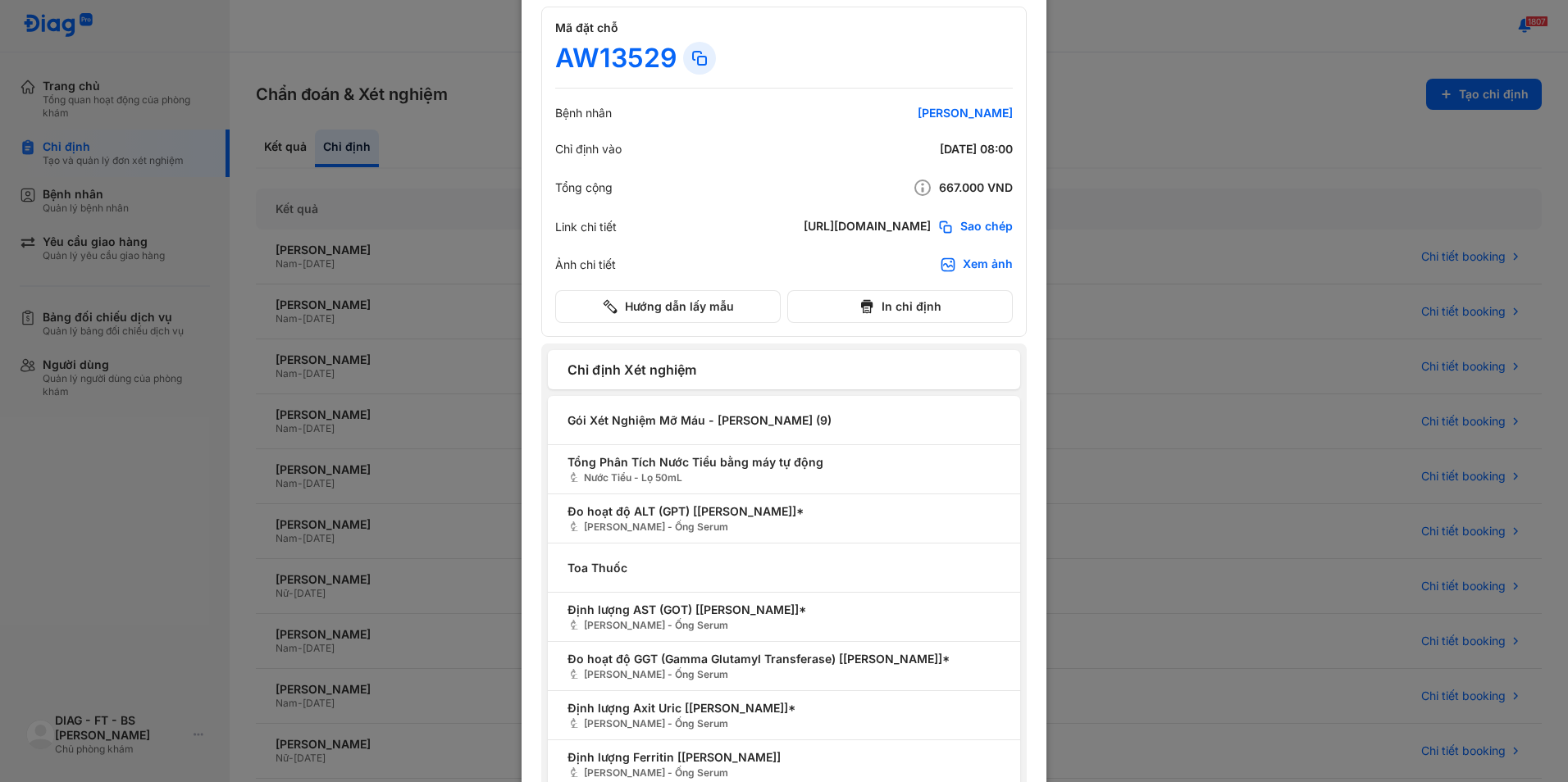
scroll to position [103, 0]
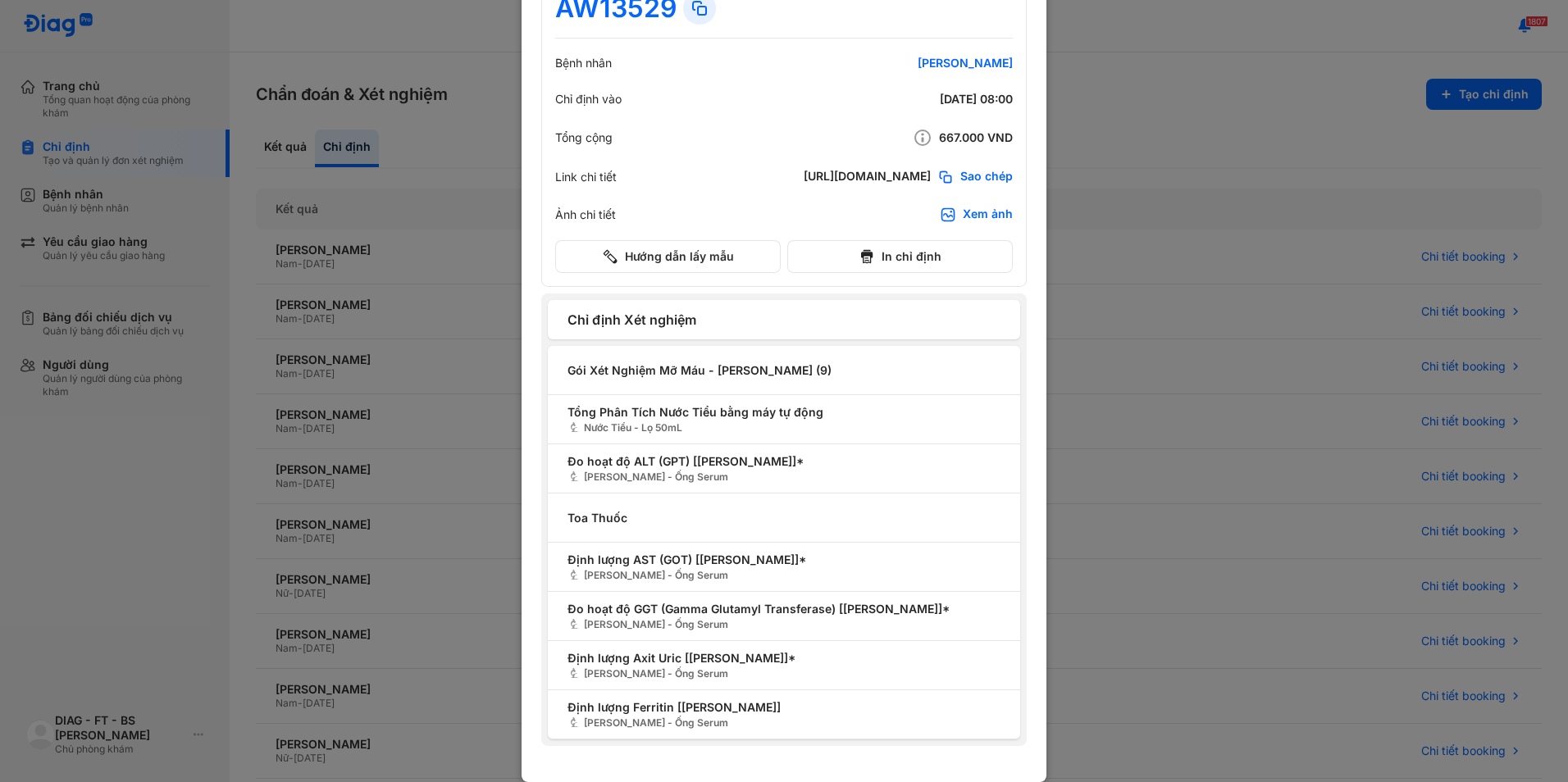
click at [977, 214] on div "Xem ảnh" at bounding box center [987, 214] width 50 height 17
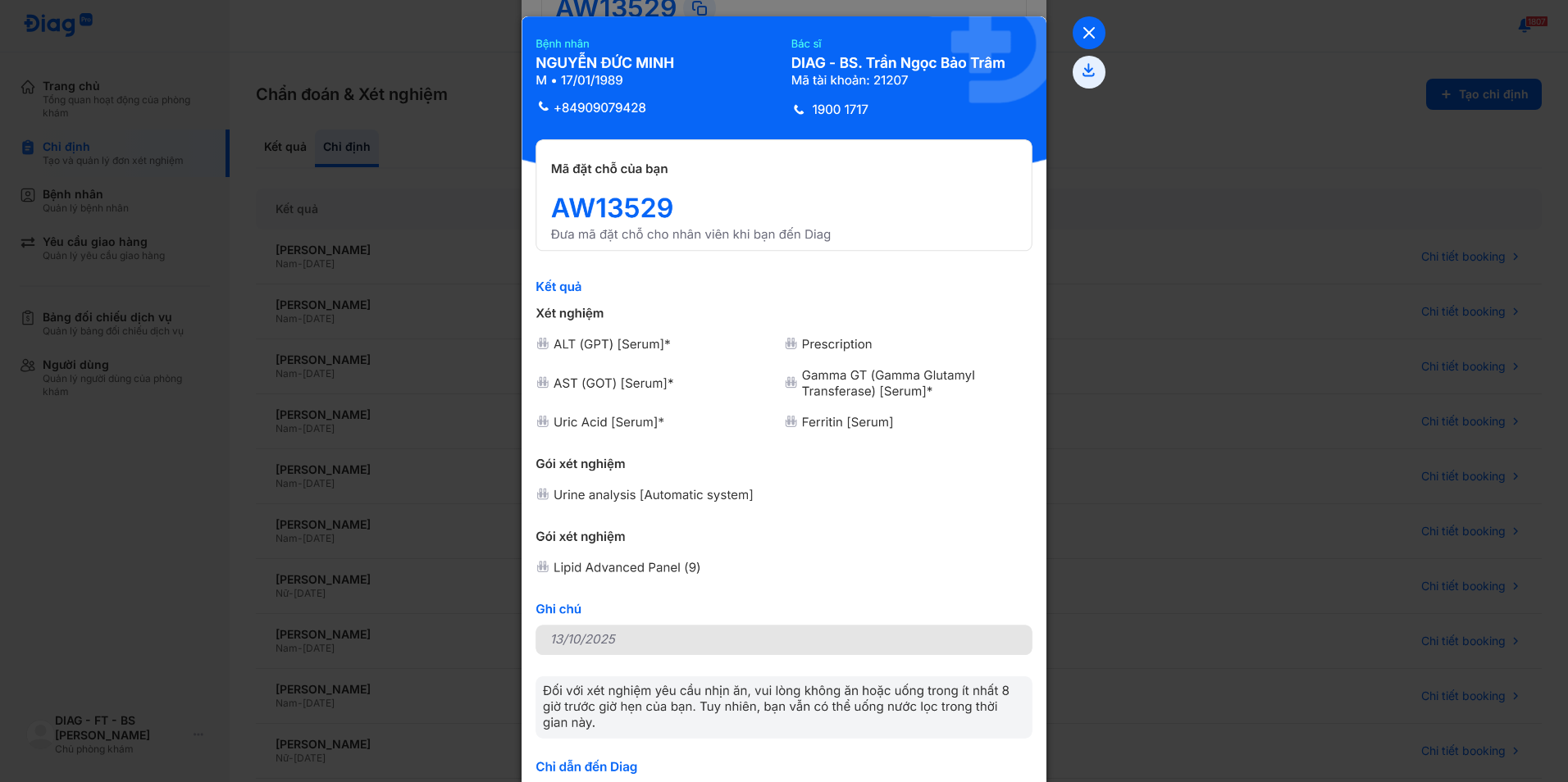
click at [1082, 27] on icon at bounding box center [1089, 33] width 33 height 33
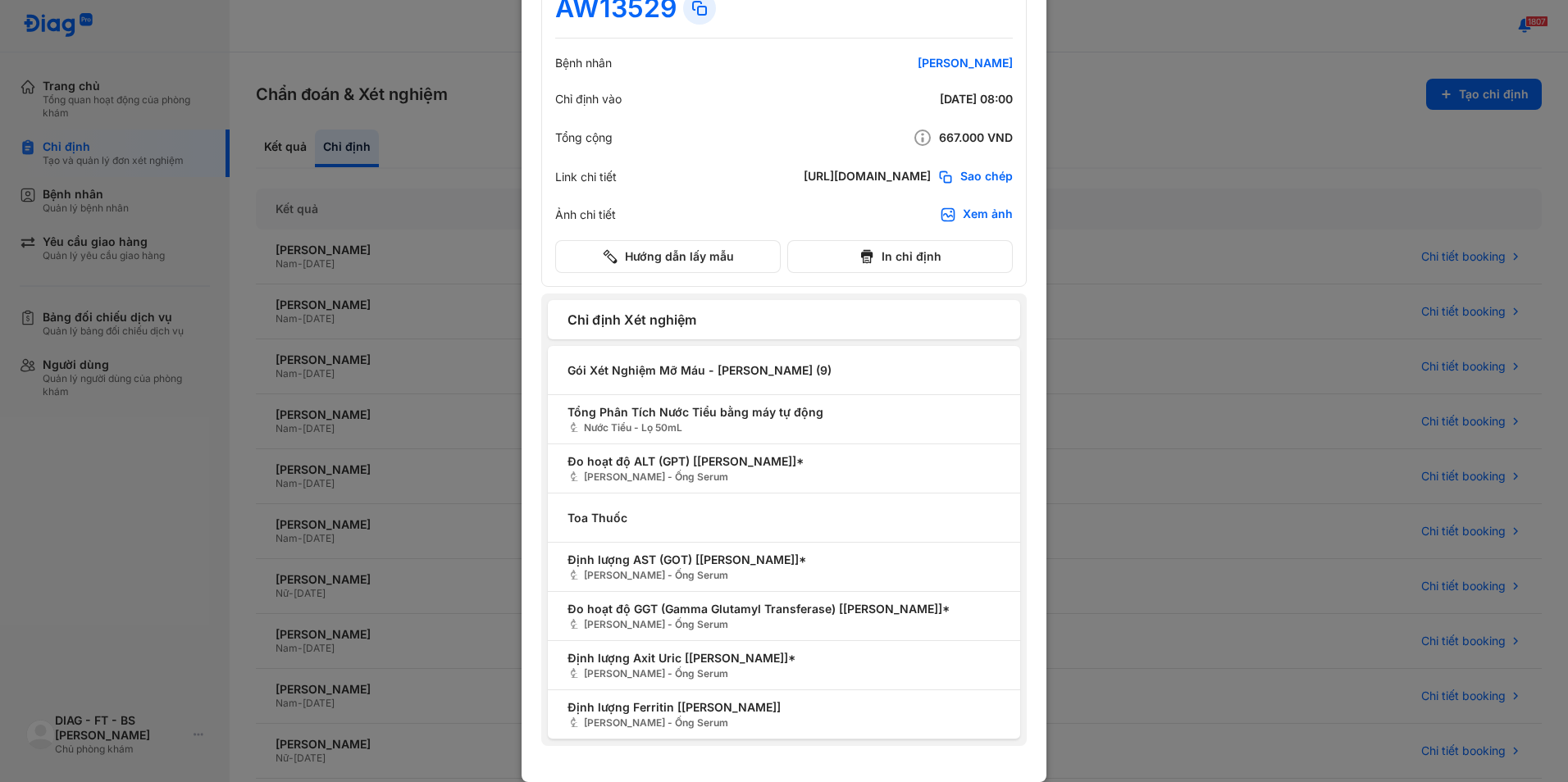
click at [1305, 75] on div at bounding box center [784, 288] width 1568 height 782
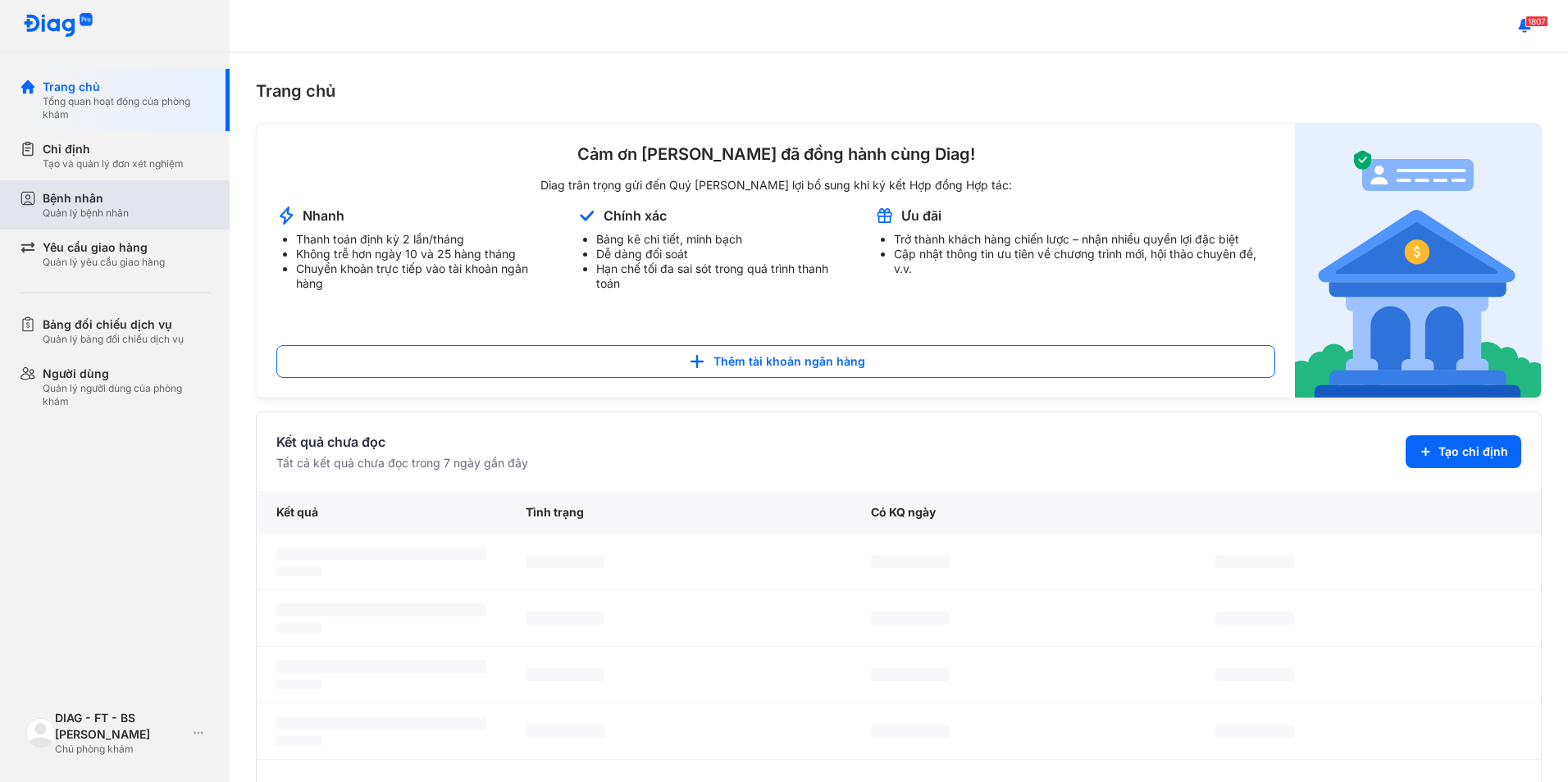
click at [119, 201] on div "Bệnh nhân" at bounding box center [86, 198] width 86 height 17
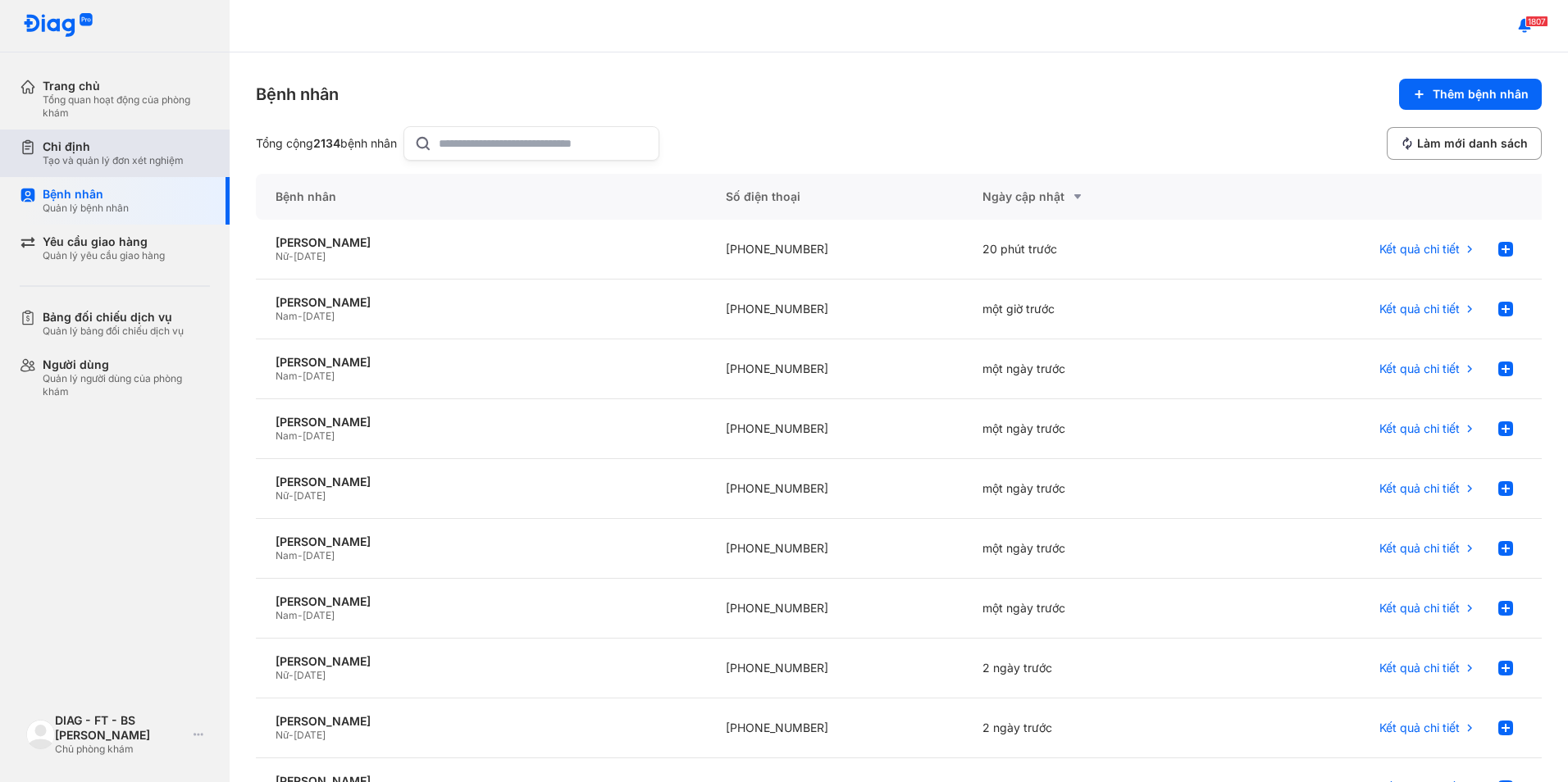
click at [129, 173] on div "Chỉ định Tạo và quản lý đơn xét nghiệm" at bounding box center [124, 153] width 210 height 48
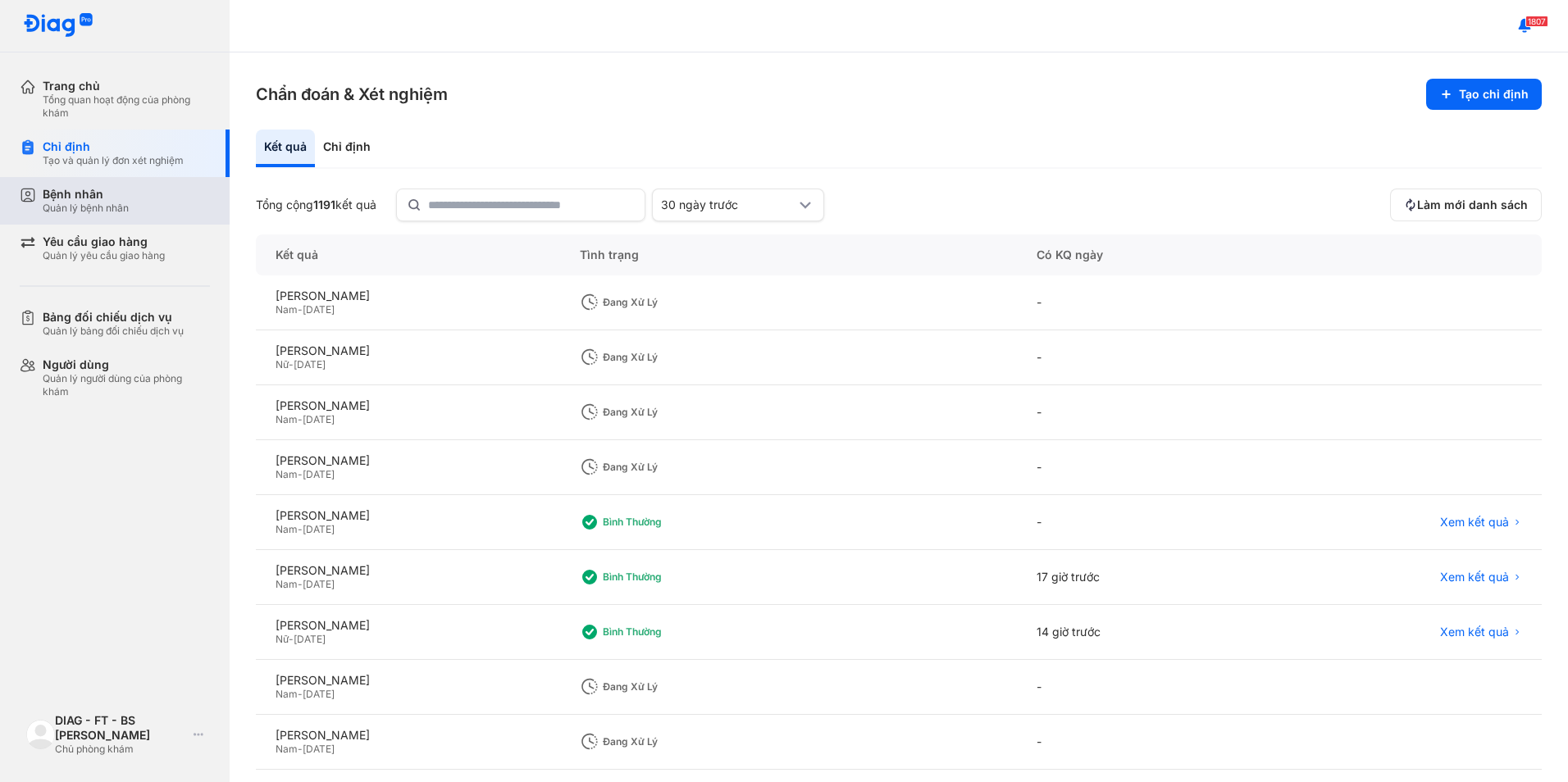
click at [110, 210] on div "Quản lý bệnh nhân" at bounding box center [86, 207] width 86 height 13
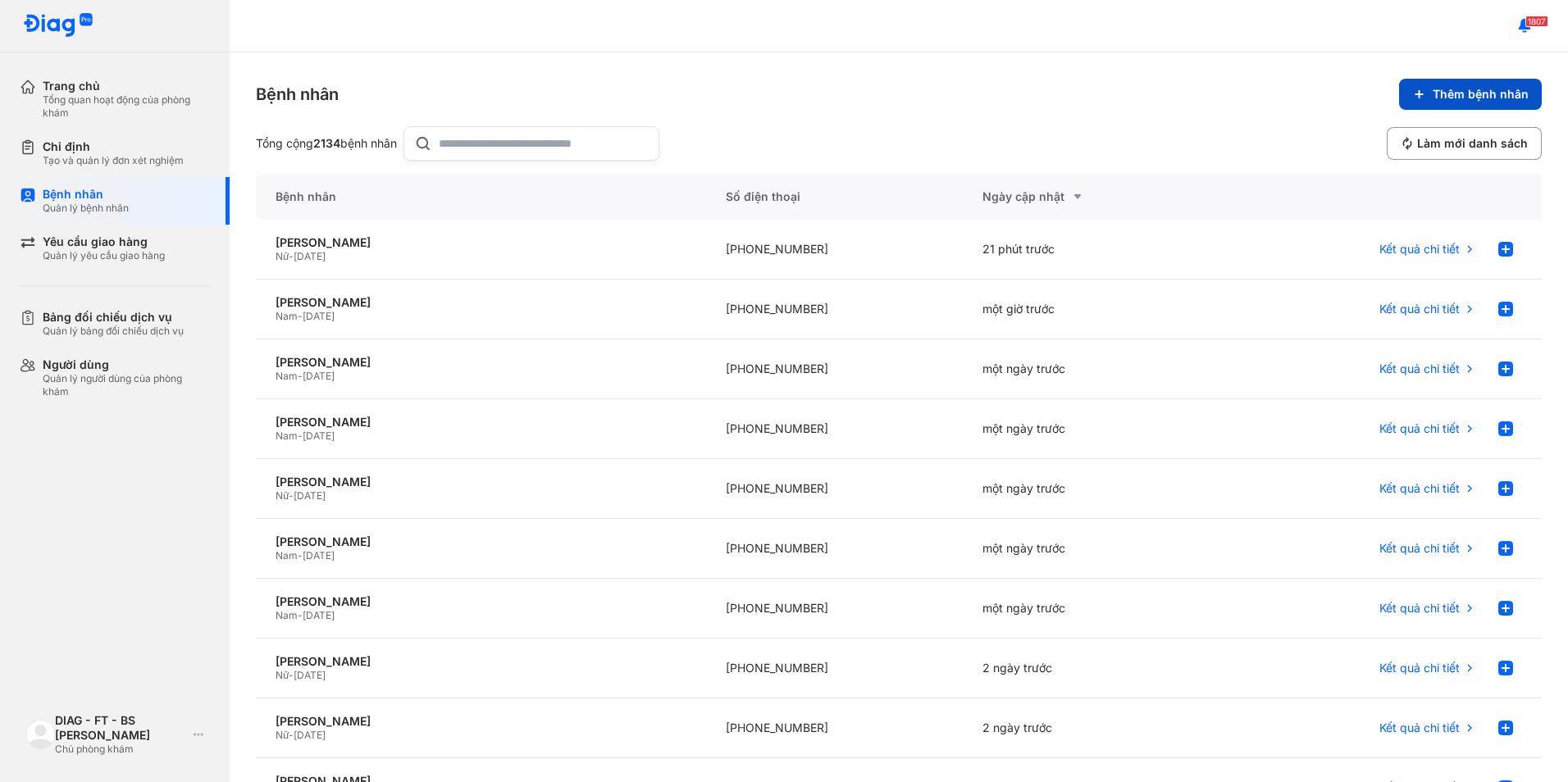
click at [1503, 94] on span "Thêm bệnh nhân" at bounding box center [1480, 94] width 96 height 15
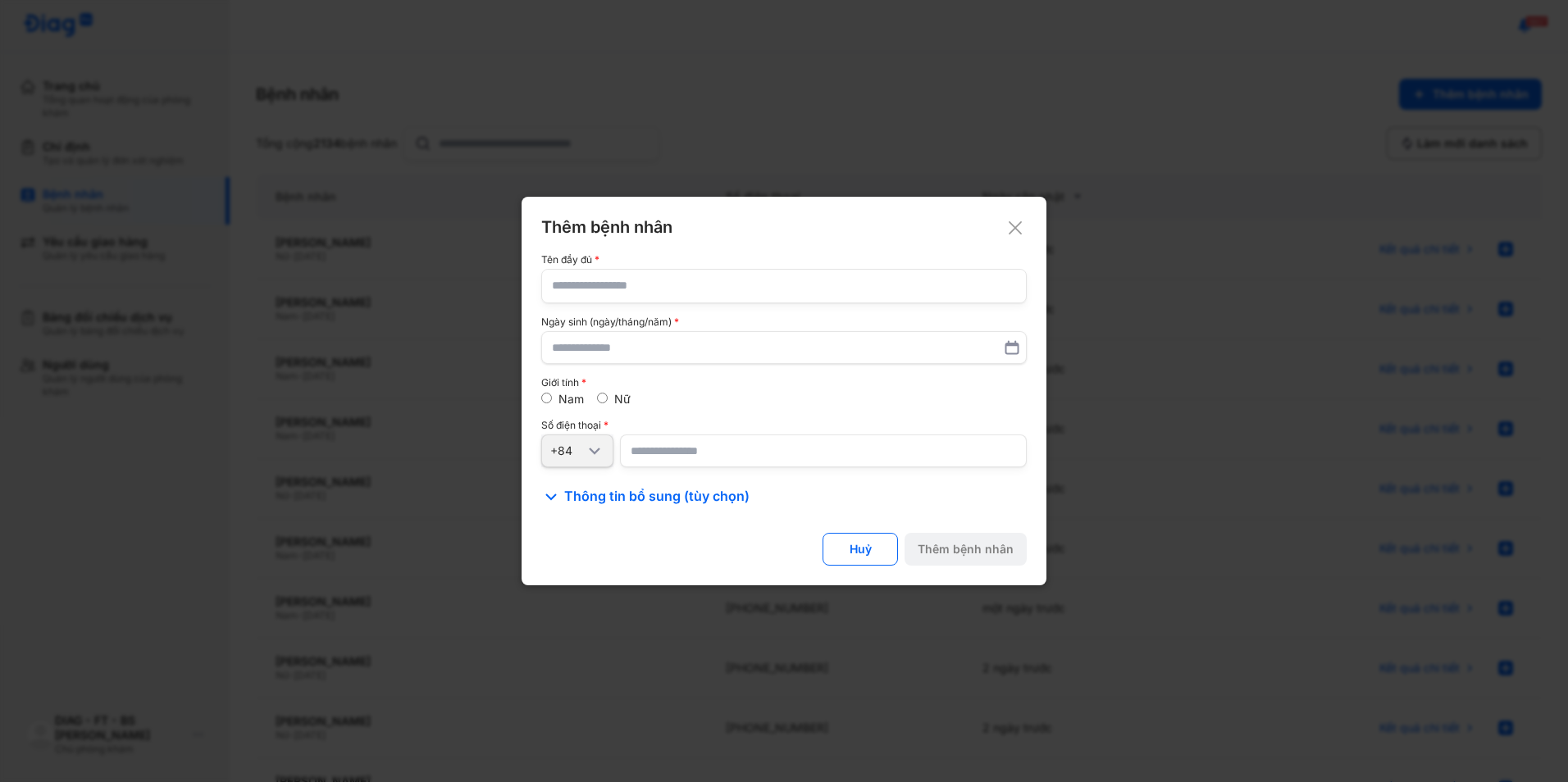
click at [1015, 222] on icon at bounding box center [1015, 228] width 17 height 17
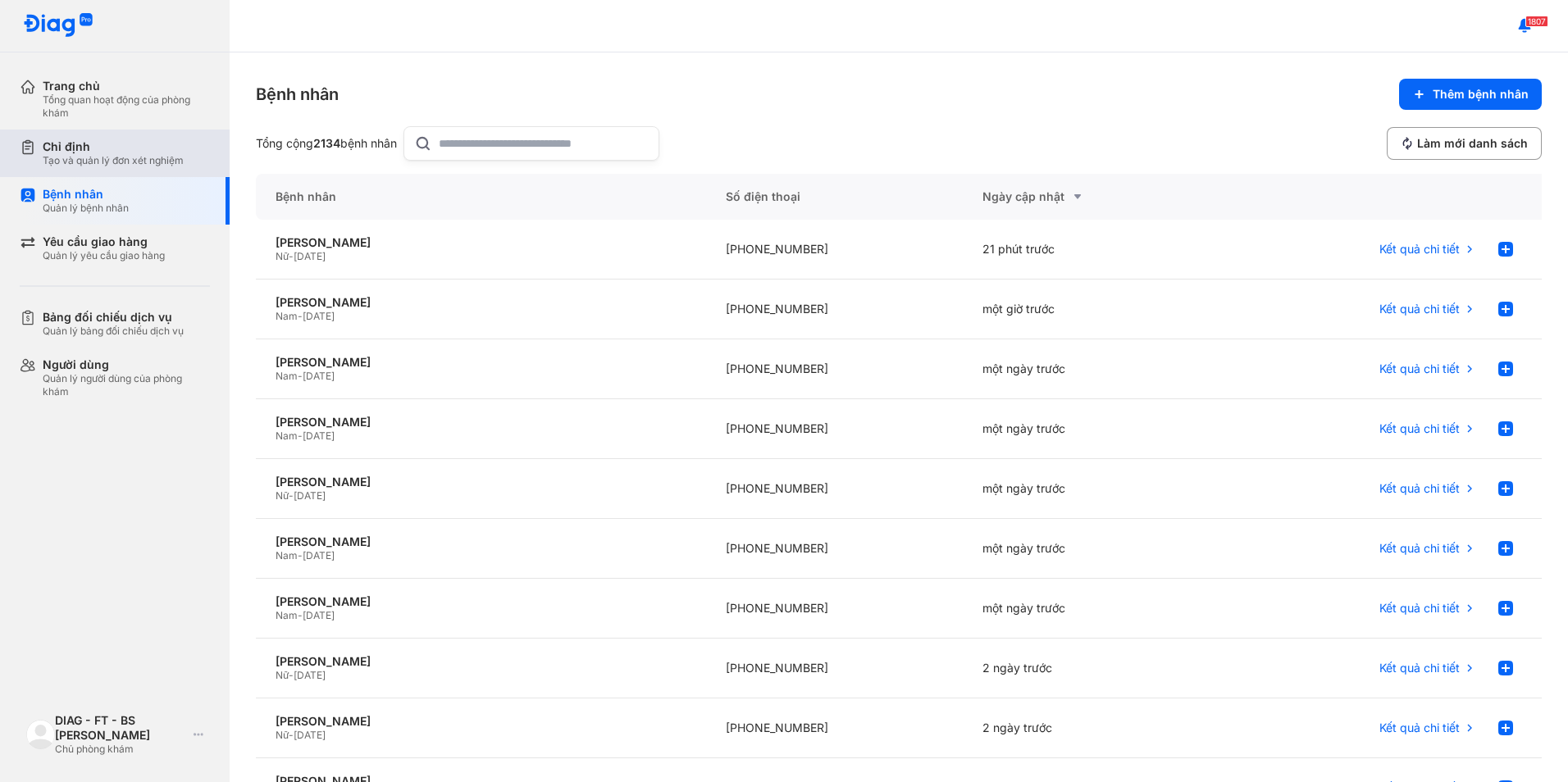
click at [104, 146] on div "Chỉ định" at bounding box center [113, 147] width 141 height 15
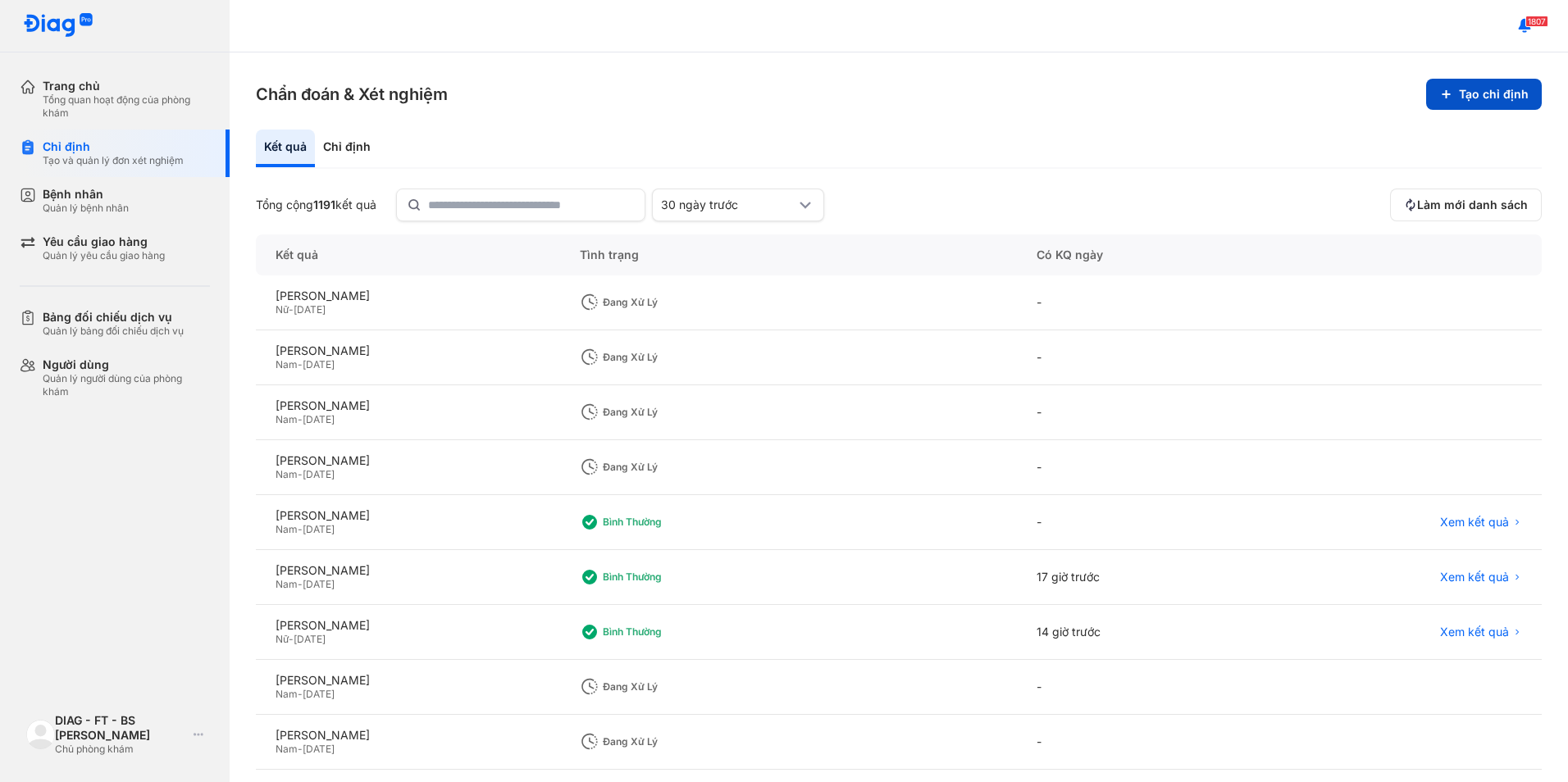
click at [1483, 103] on button "Tạo chỉ định" at bounding box center [1484, 95] width 115 height 31
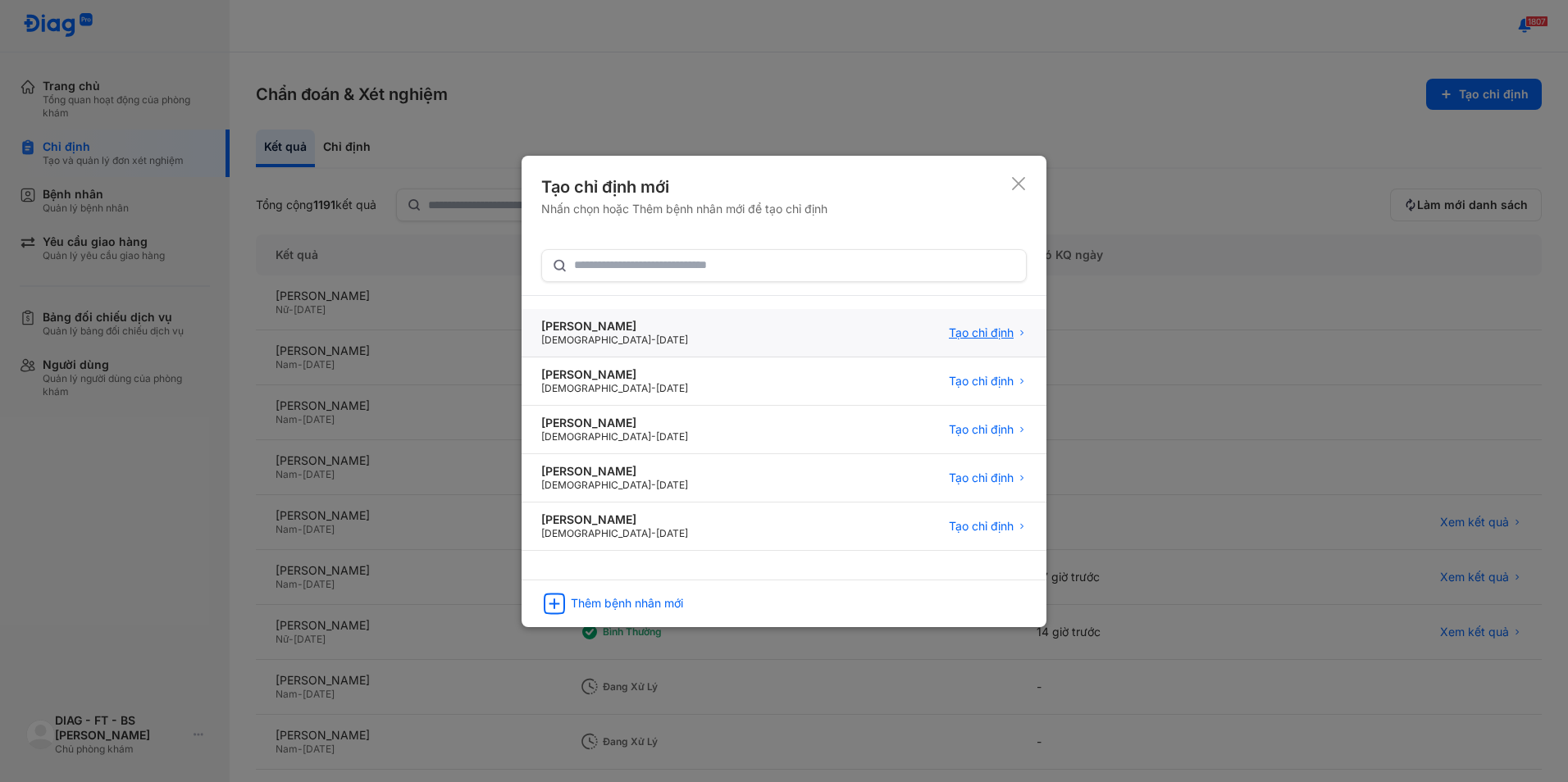
click at [985, 338] on span "Tạo chỉ định" at bounding box center [981, 332] width 65 height 15
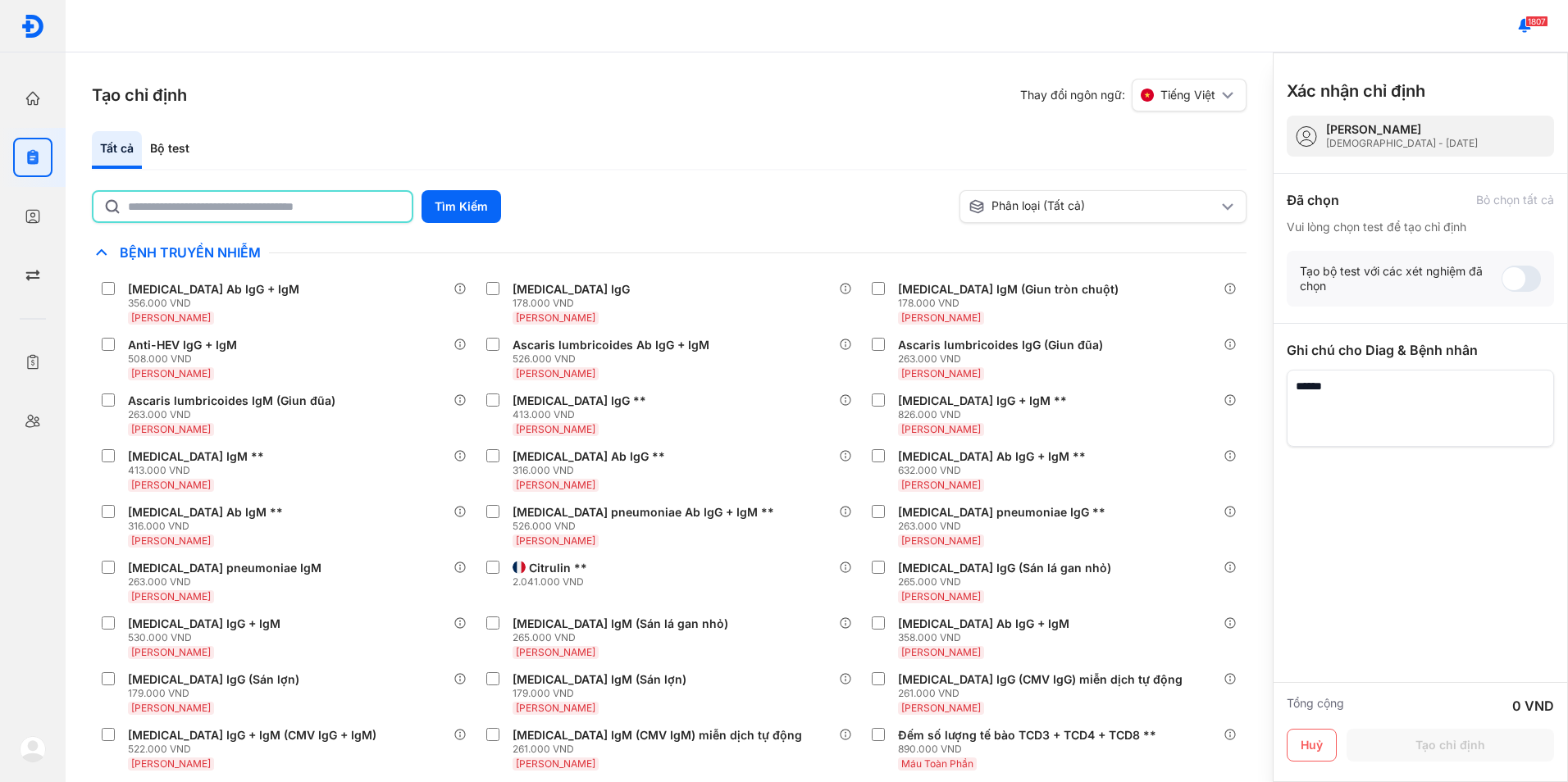
click at [188, 201] on input "text" at bounding box center [265, 206] width 274 height 29
type input "******"
click at [457, 208] on button "Tìm Kiếm" at bounding box center [460, 207] width 79 height 33
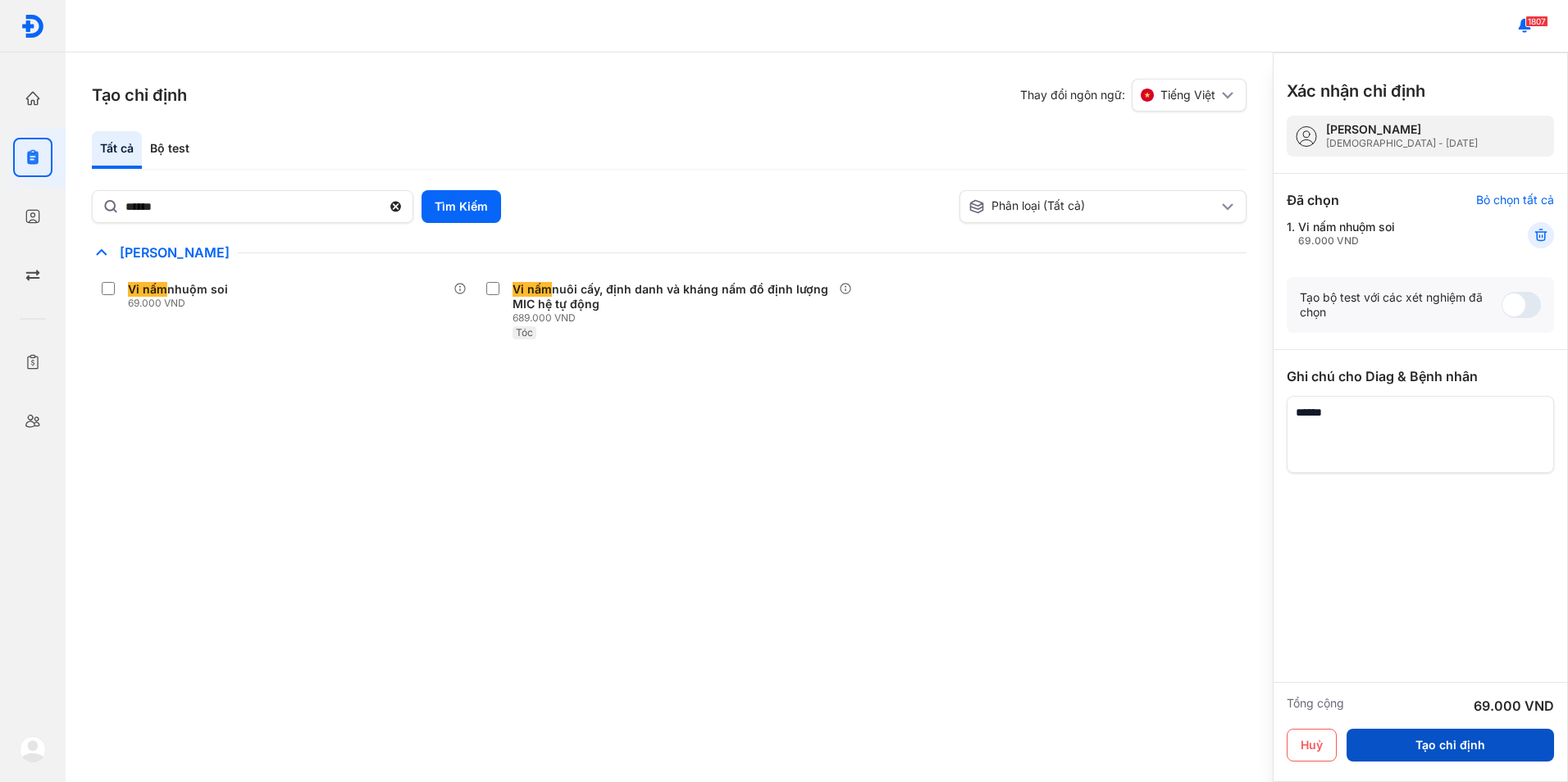
click at [1506, 730] on button "Tạo chỉ định" at bounding box center [1450, 746] width 207 height 33
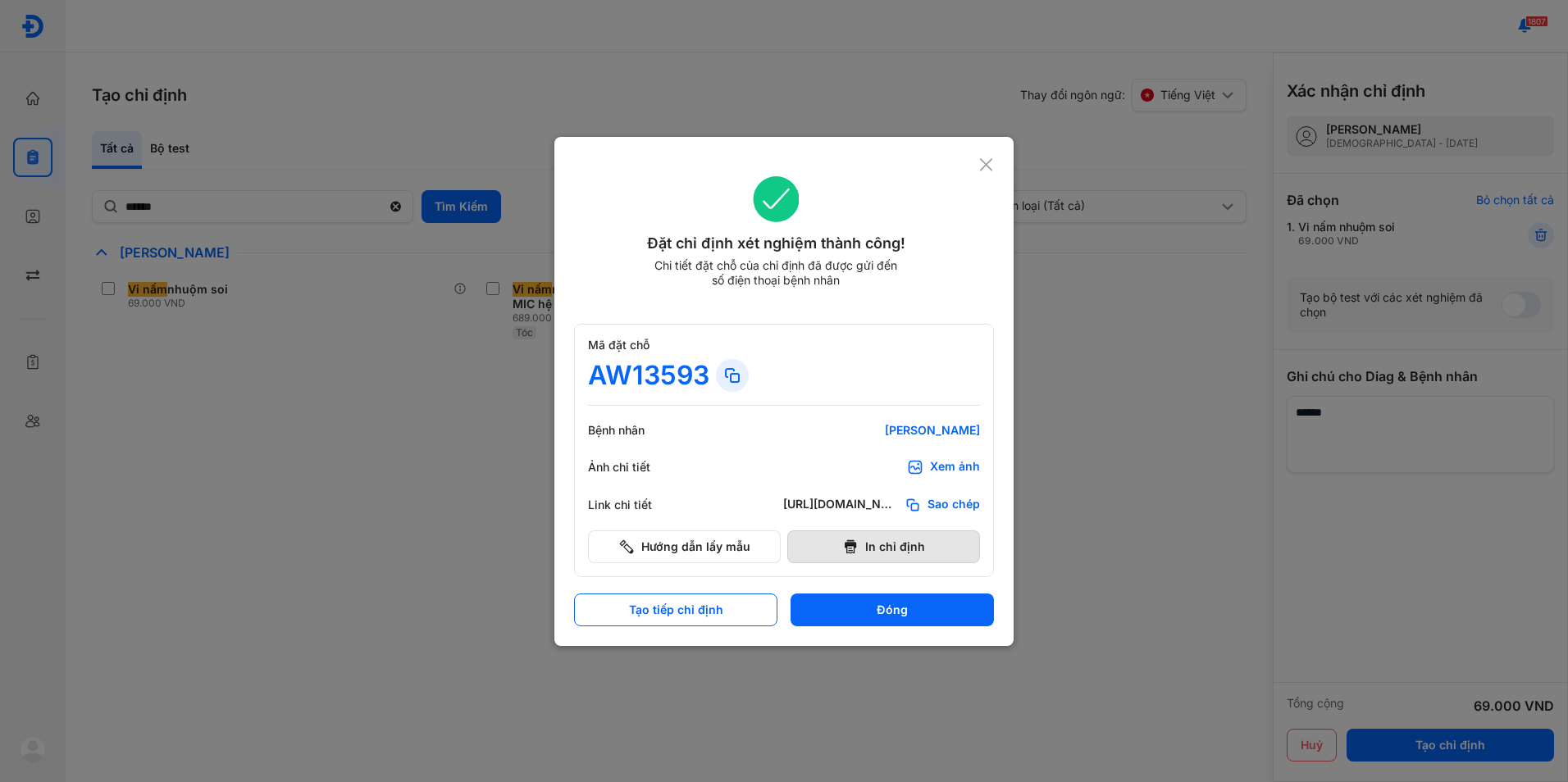
click at [872, 552] on button "In chỉ định" at bounding box center [883, 547] width 193 height 33
click at [984, 163] on use at bounding box center [985, 164] width 13 height 13
